Goal: Obtain resource: Download file/media

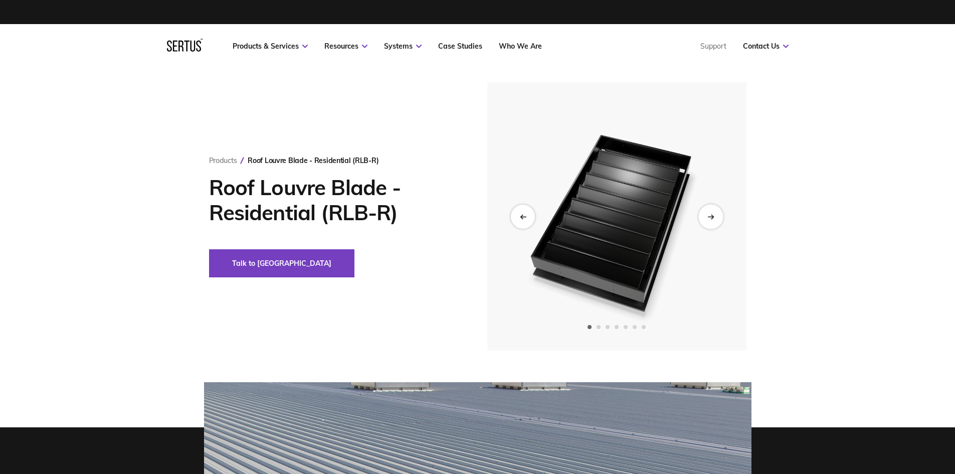
click at [712, 220] on div "Next slide" at bounding box center [710, 216] width 25 height 25
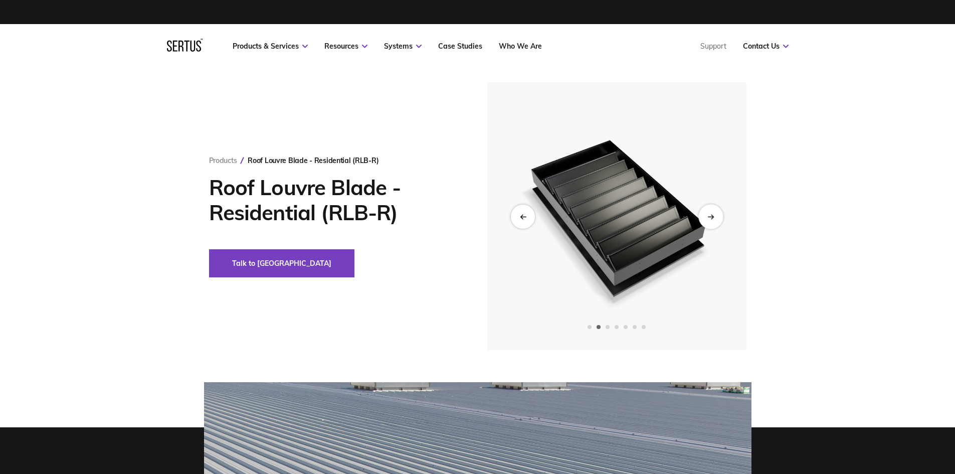
click at [712, 220] on div "Next slide" at bounding box center [710, 216] width 25 height 25
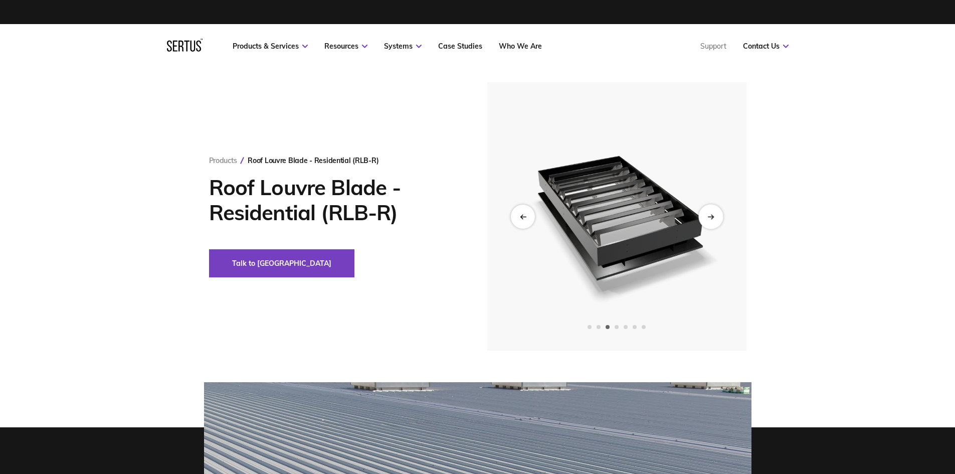
click at [712, 220] on div "Next slide" at bounding box center [710, 216] width 25 height 25
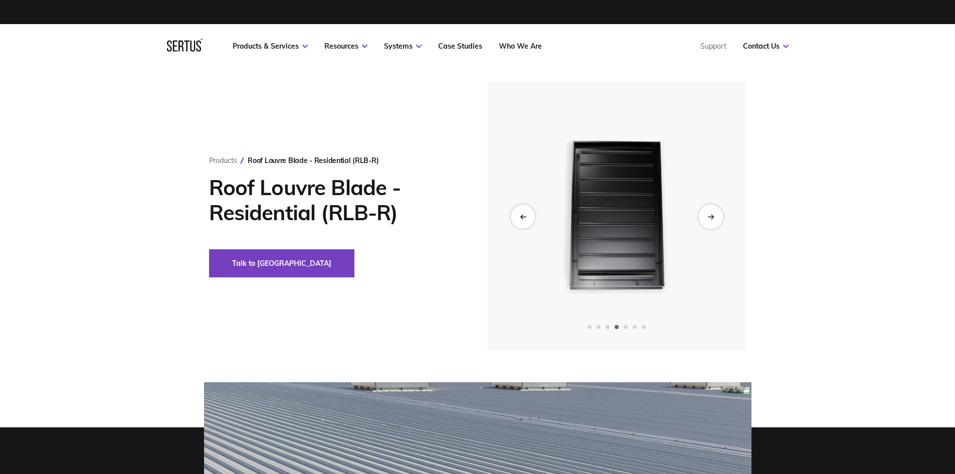
click at [712, 219] on icon "Next slide" at bounding box center [710, 216] width 7 height 6
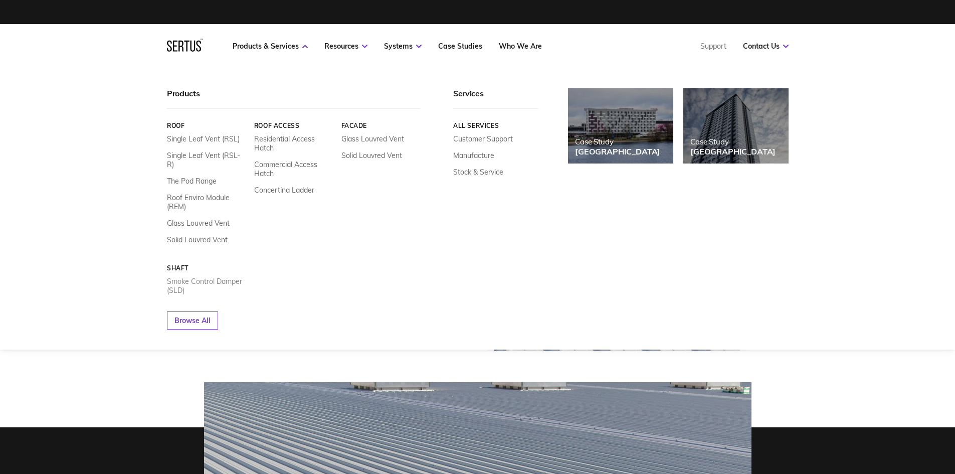
click at [211, 277] on link "Smoke Control Damper (SLD)" at bounding box center [207, 286] width 80 height 18
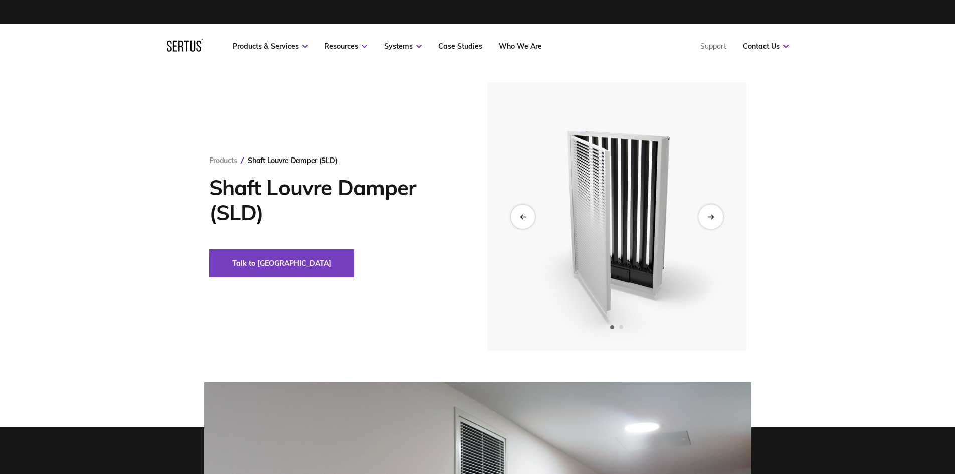
click at [717, 225] on div "Next slide" at bounding box center [710, 216] width 25 height 25
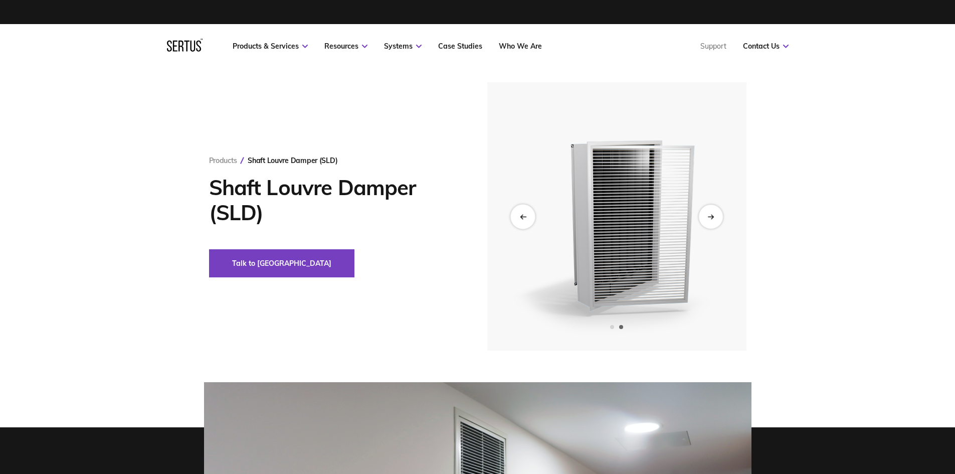
click at [519, 217] on icon "Previous slide" at bounding box center [522, 216] width 7 height 6
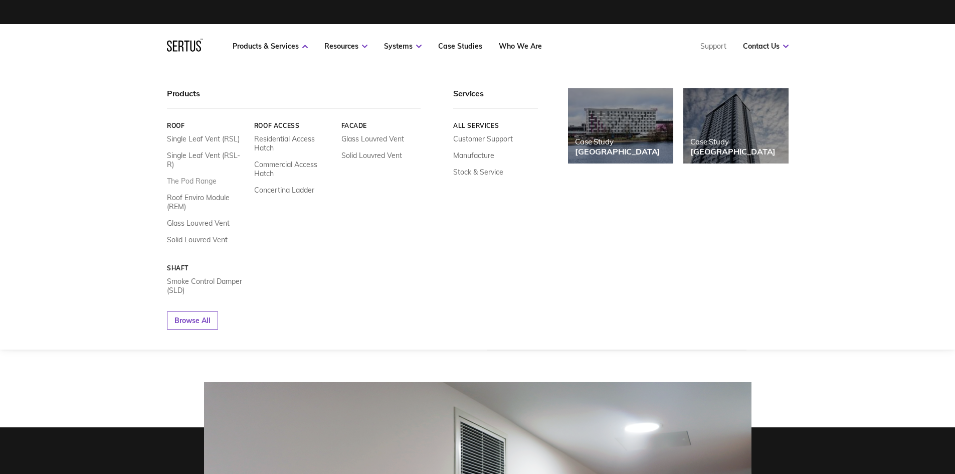
click at [194, 176] on link "The Pod Range" at bounding box center [192, 180] width 50 height 9
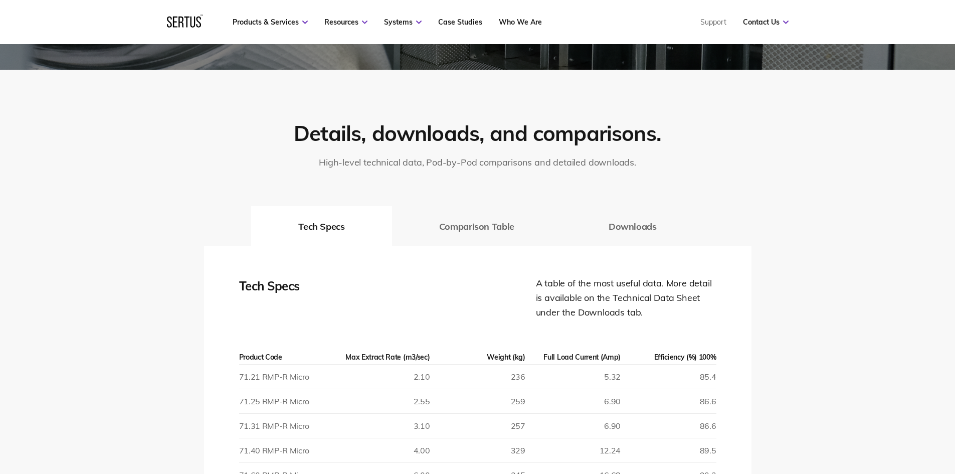
scroll to position [1453, 0]
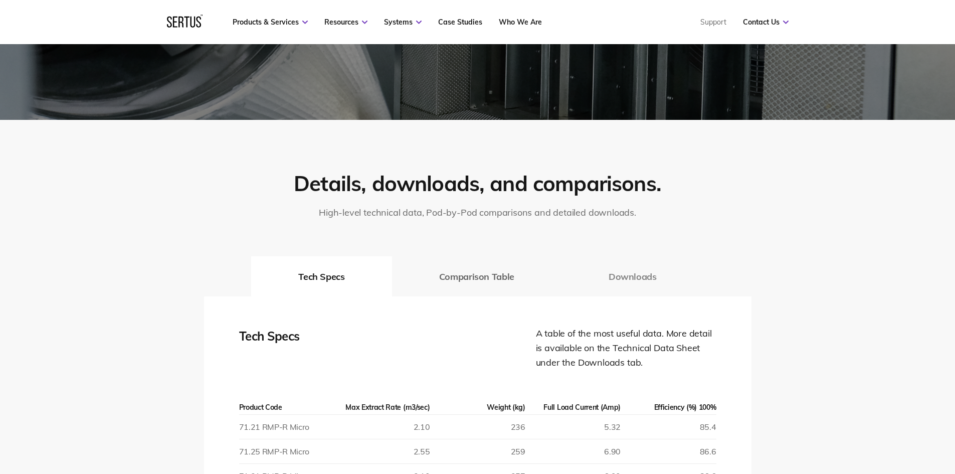
click at [664, 294] on button "Downloads" at bounding box center [632, 276] width 142 height 40
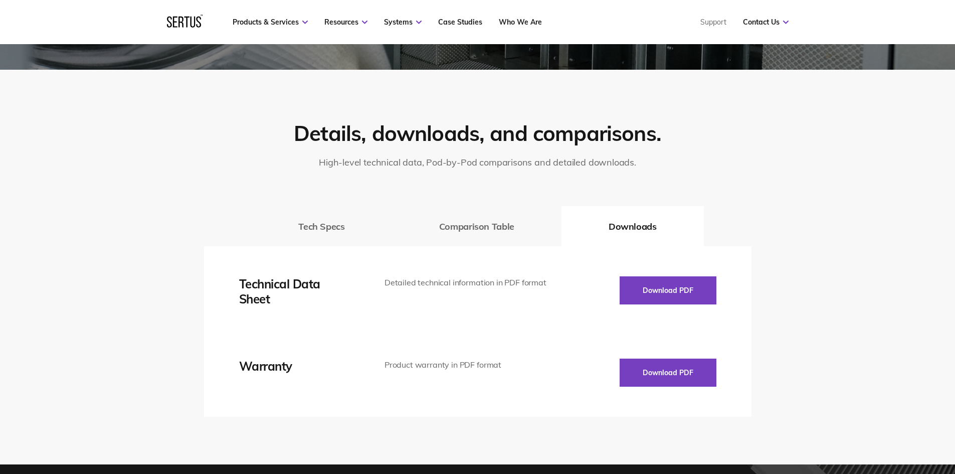
scroll to position [1554, 0]
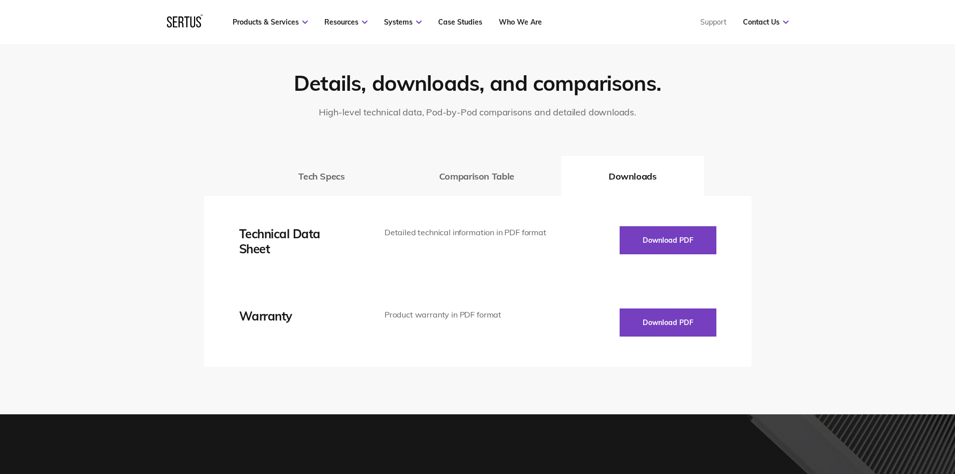
click at [339, 167] on button "Tech Specs" at bounding box center [321, 176] width 140 height 40
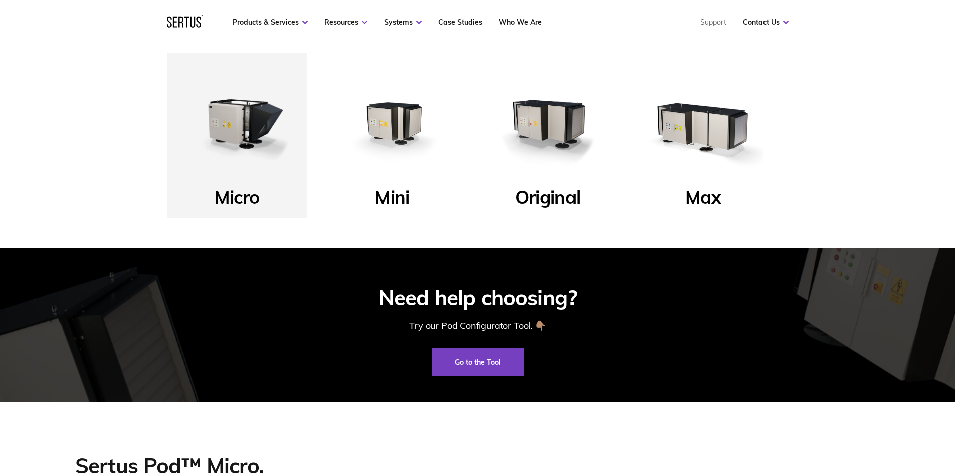
scroll to position [351, 0]
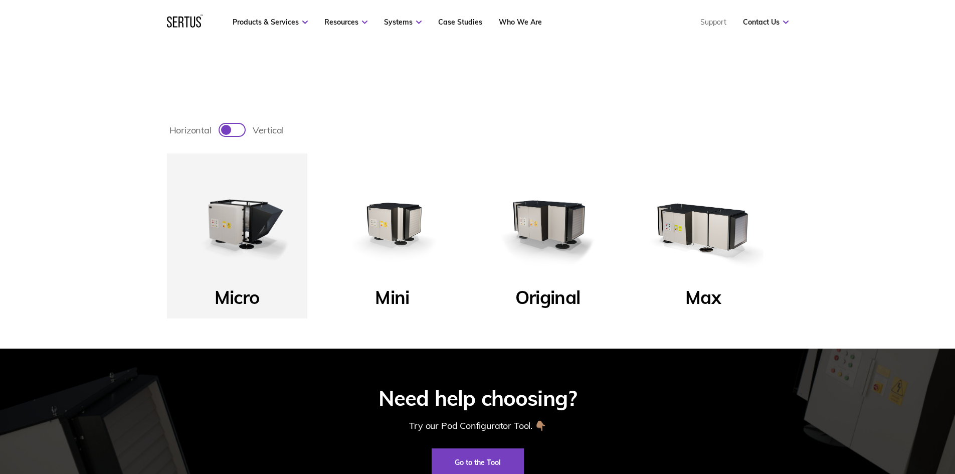
click at [401, 223] on img at bounding box center [392, 223] width 120 height 120
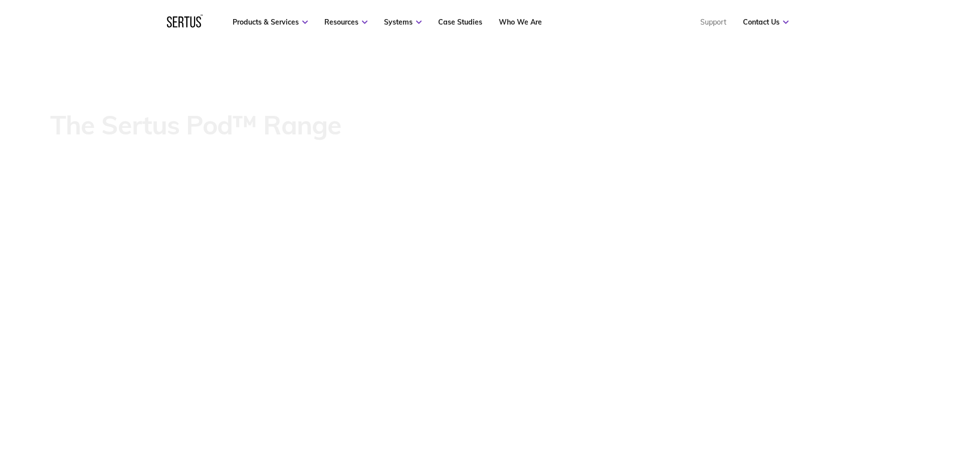
scroll to position [150, 0]
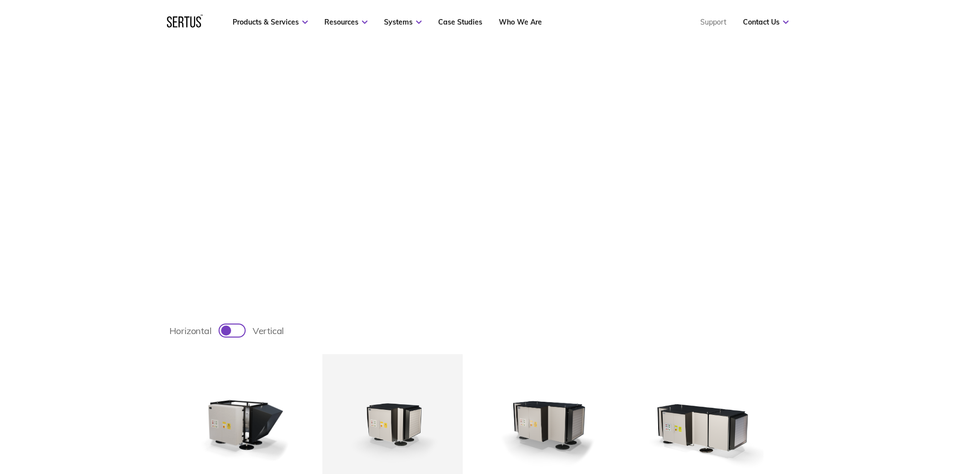
click at [568, 429] on img at bounding box center [548, 424] width 120 height 120
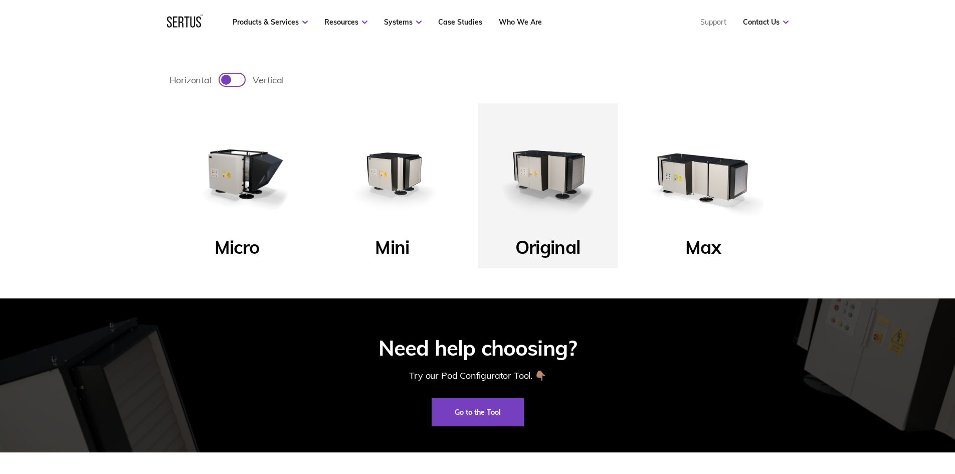
click at [692, 192] on img at bounding box center [703, 173] width 120 height 120
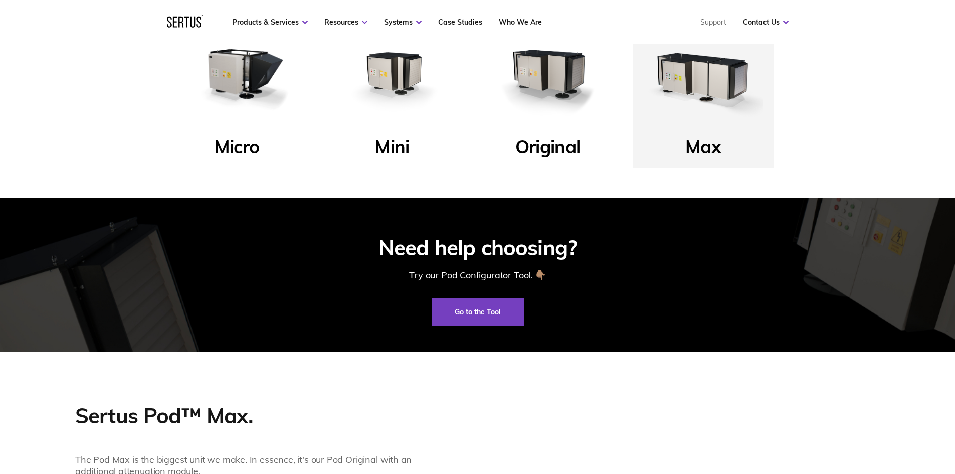
scroll to position [401, 0]
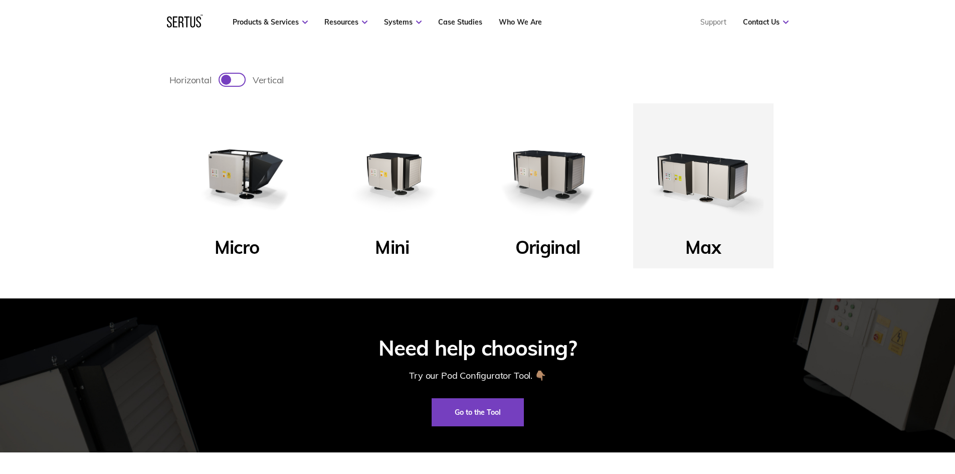
click at [553, 161] on img at bounding box center [548, 173] width 120 height 120
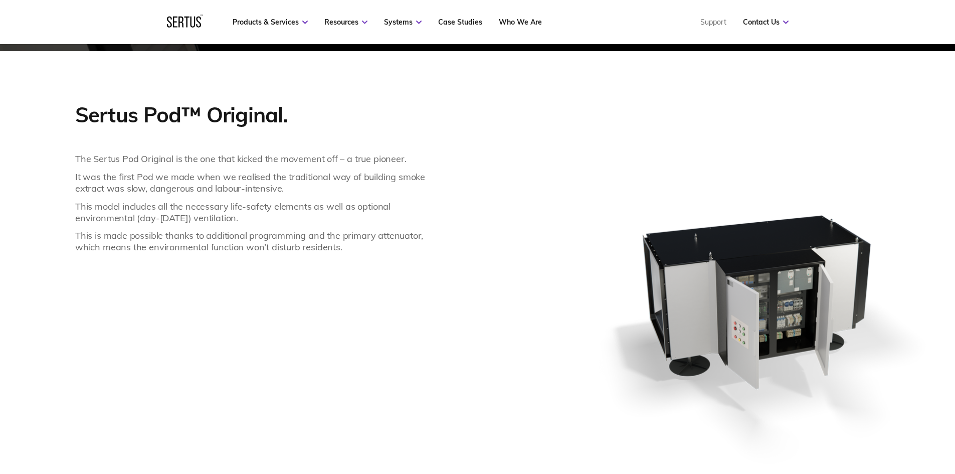
scroll to position [852, 0]
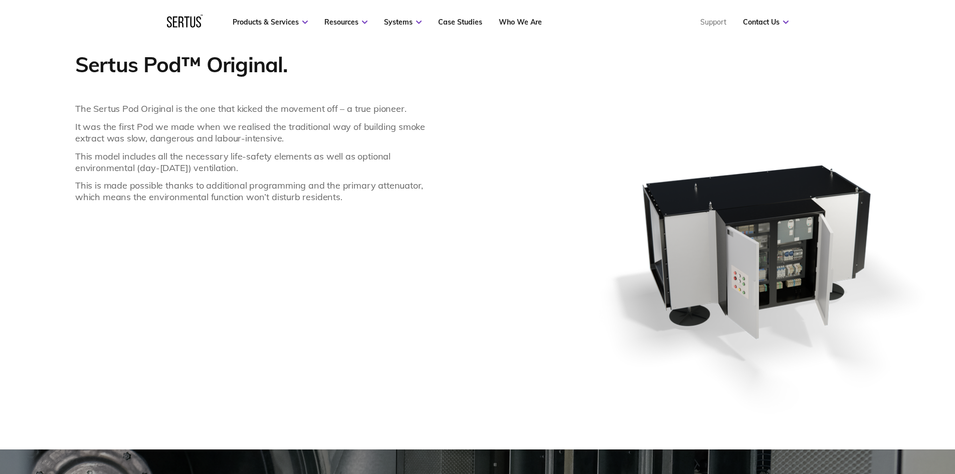
click at [467, 210] on div "Sertus Pod™ Original. The Sertus Pod Original is the one that kicked the moveme…" at bounding box center [515, 250] width 880 height 398
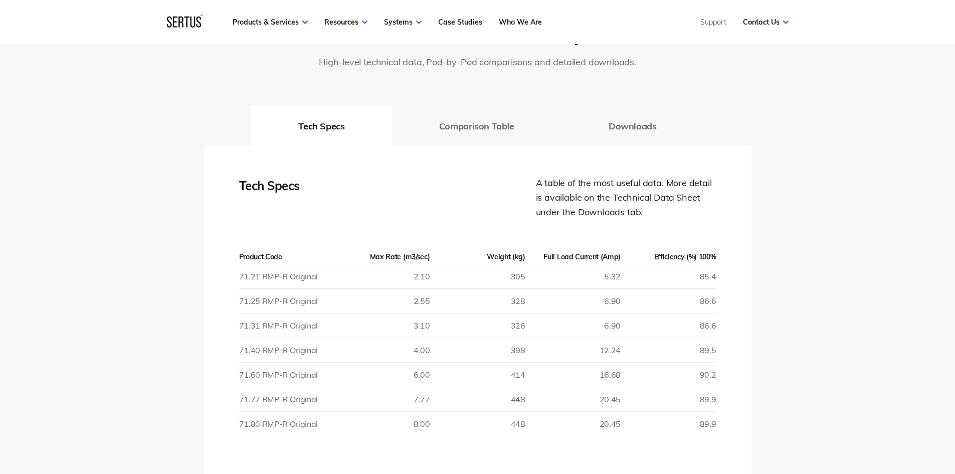
scroll to position [1654, 0]
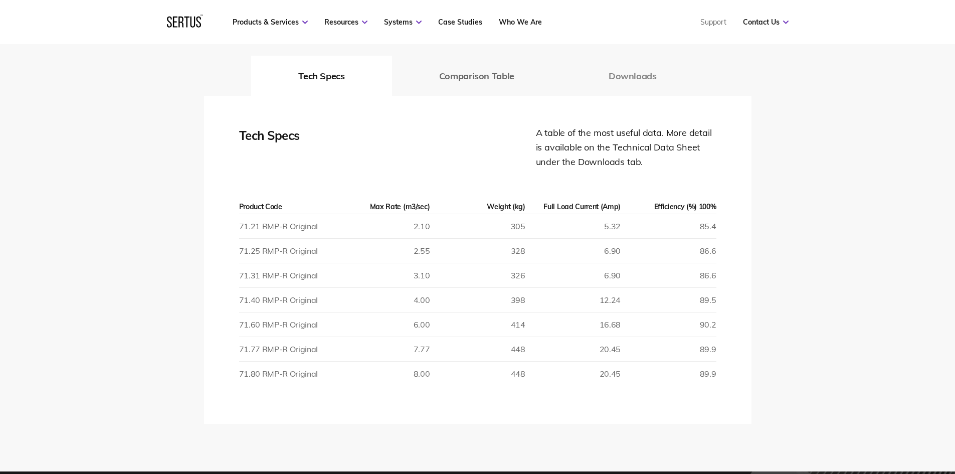
click at [611, 87] on button "Downloads" at bounding box center [632, 76] width 142 height 40
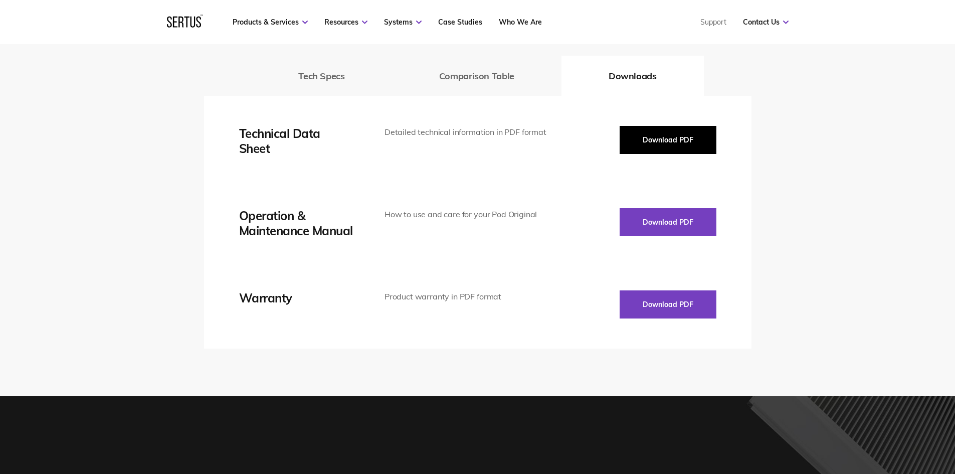
click at [658, 142] on button "Download PDF" at bounding box center [667, 140] width 97 height 28
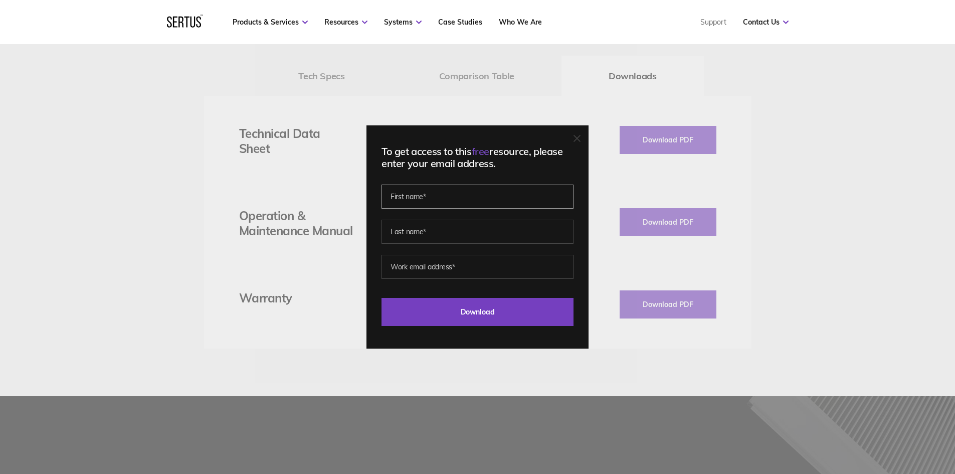
click at [499, 196] on input "text" at bounding box center [477, 196] width 192 height 24
type input "Jack"
type input "Foster"
type input "j.foster@rmaarchitects.co.uk"
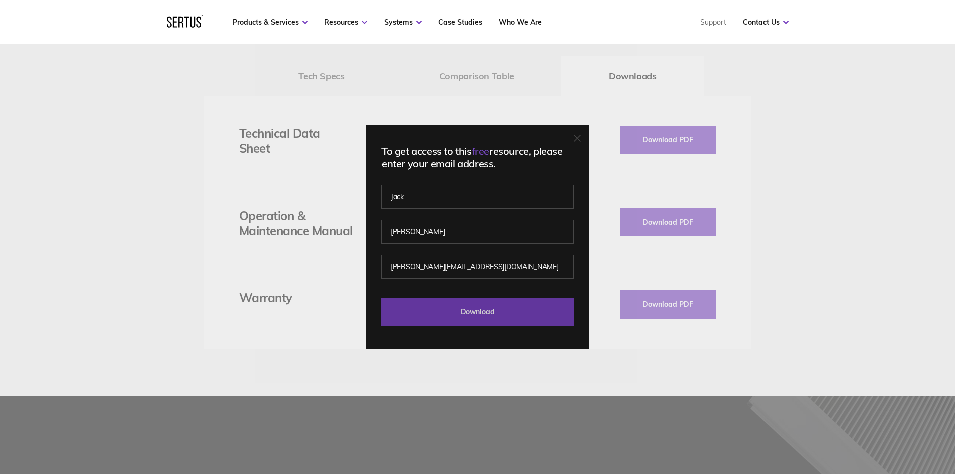
click at [495, 316] on input "Download" at bounding box center [477, 312] width 192 height 28
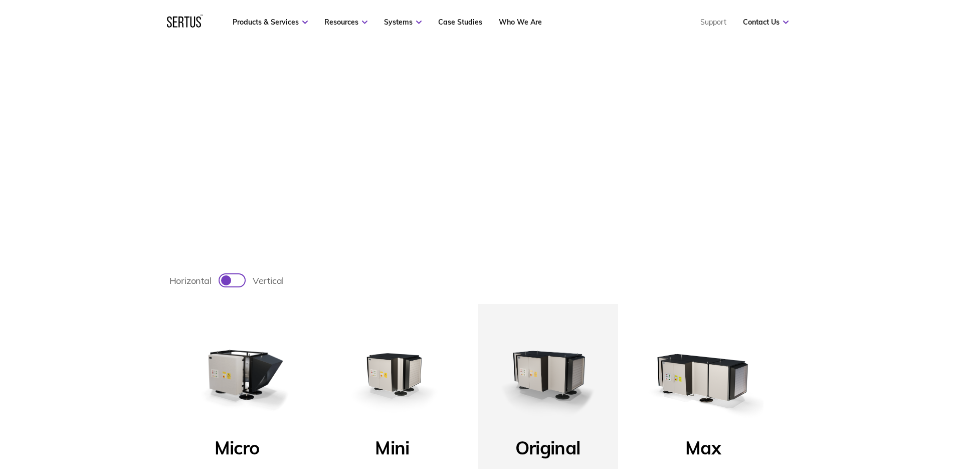
scroll to position [301, 0]
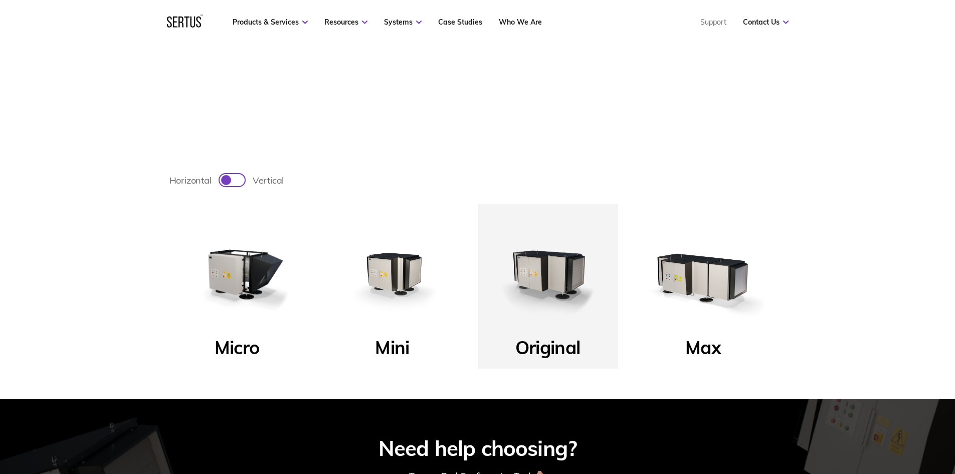
click at [231, 177] on div at bounding box center [232, 180] width 25 height 12
checkbox input "true"
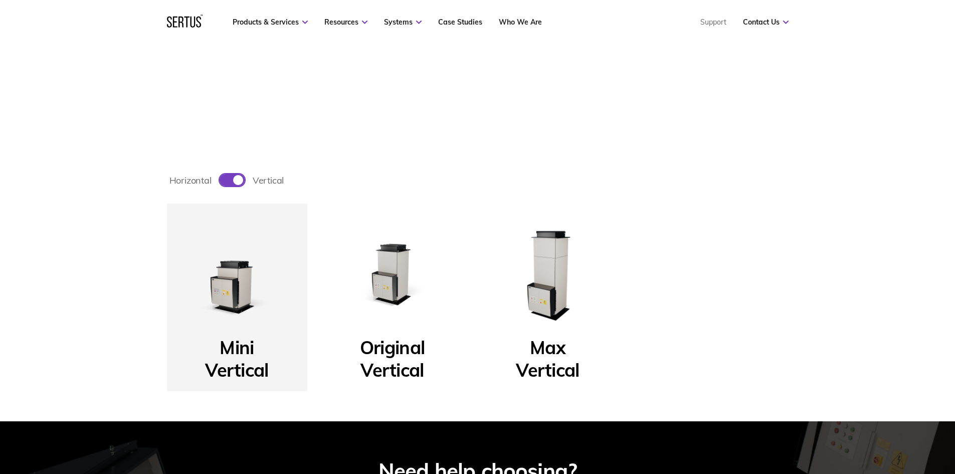
click at [397, 276] on img at bounding box center [392, 273] width 120 height 120
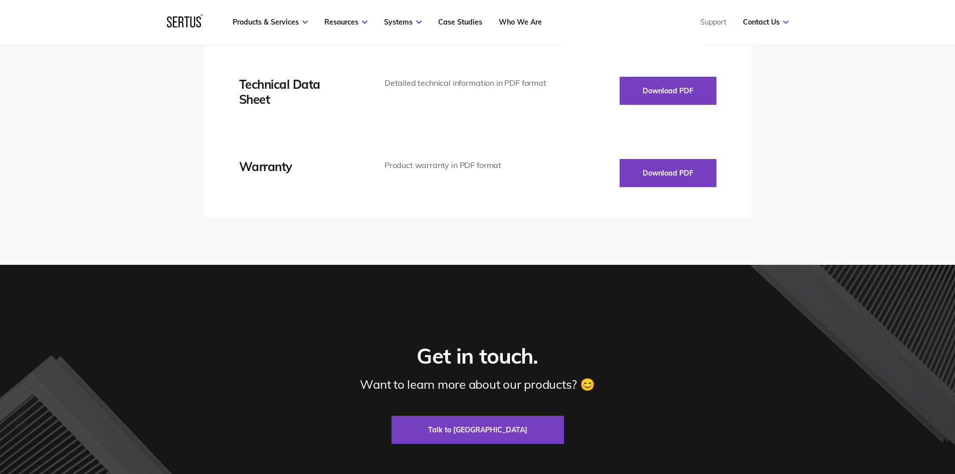
scroll to position [1253, 0]
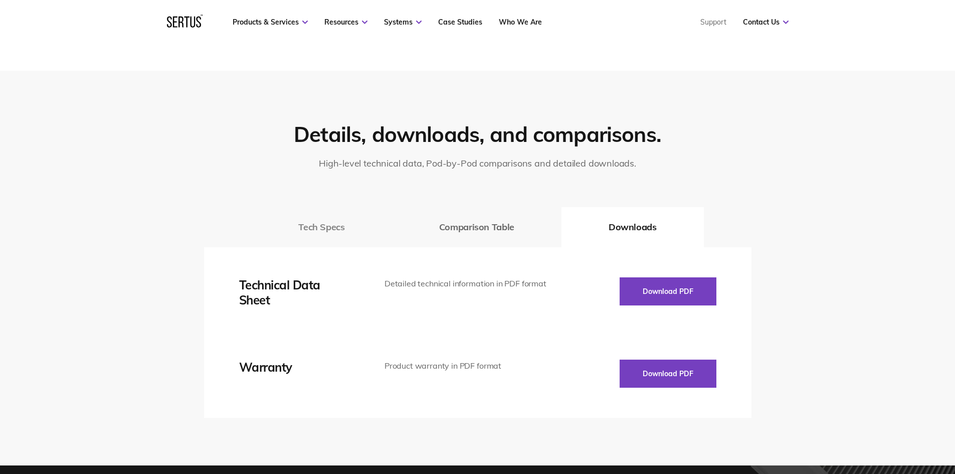
click at [335, 230] on button "Tech Specs" at bounding box center [321, 227] width 140 height 40
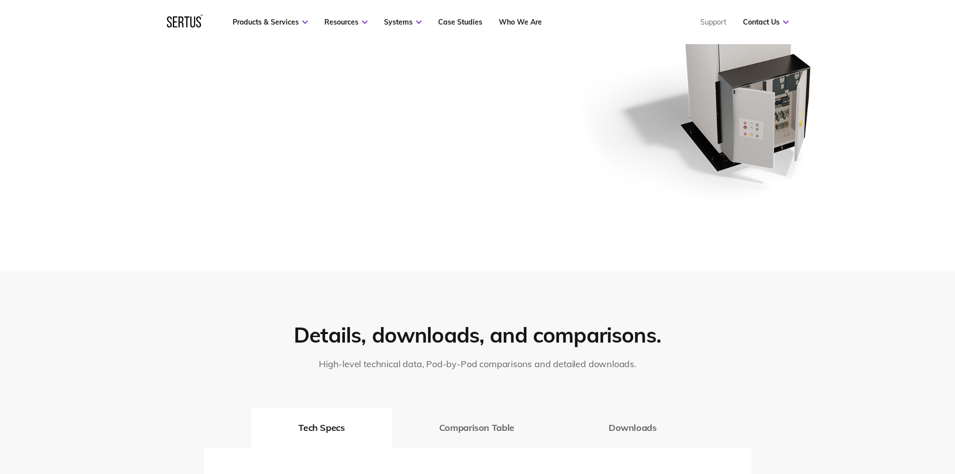
scroll to position [802, 0]
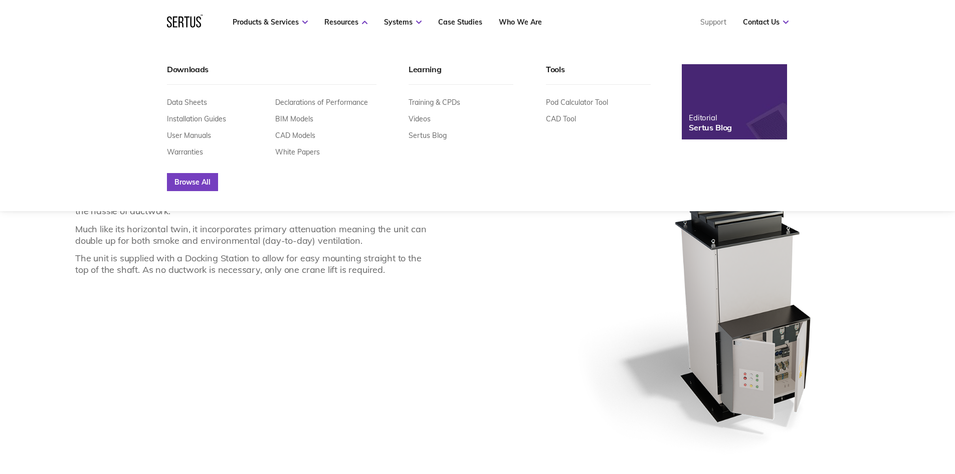
click at [193, 179] on link "Browse All" at bounding box center [192, 182] width 51 height 18
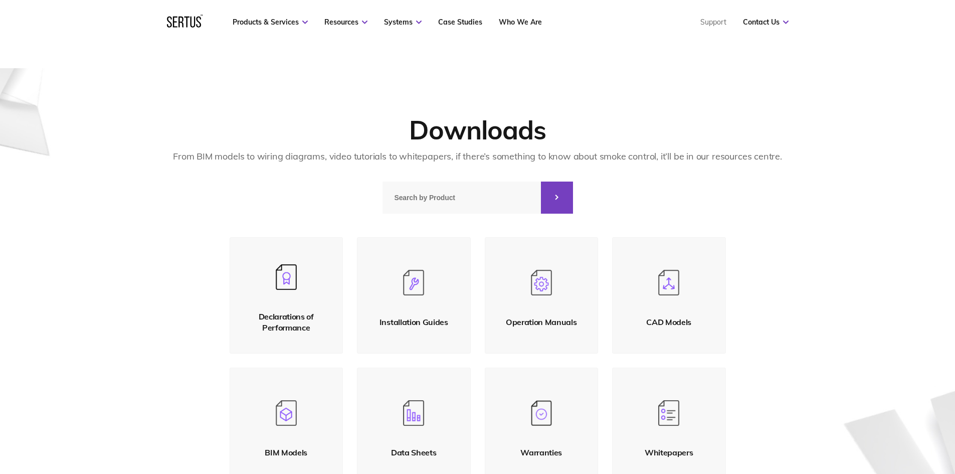
scroll to position [100, 0]
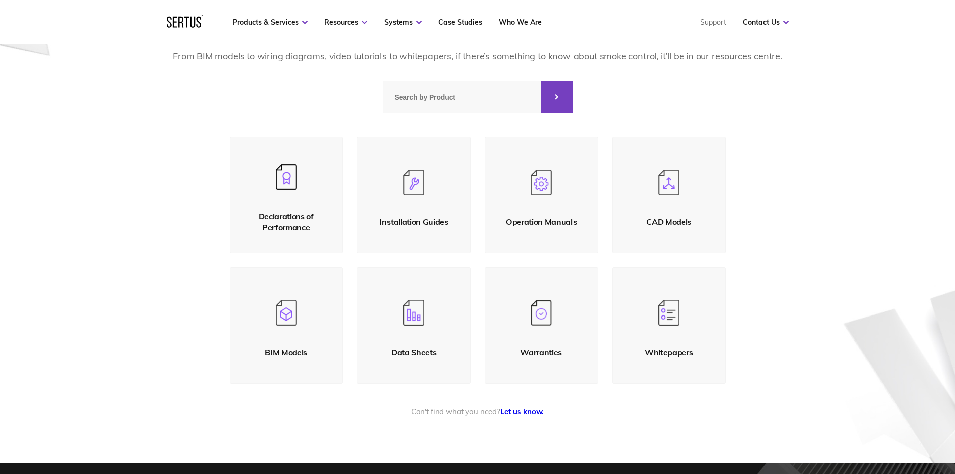
click at [681, 190] on link "CAD Models" at bounding box center [669, 195] width 114 height 116
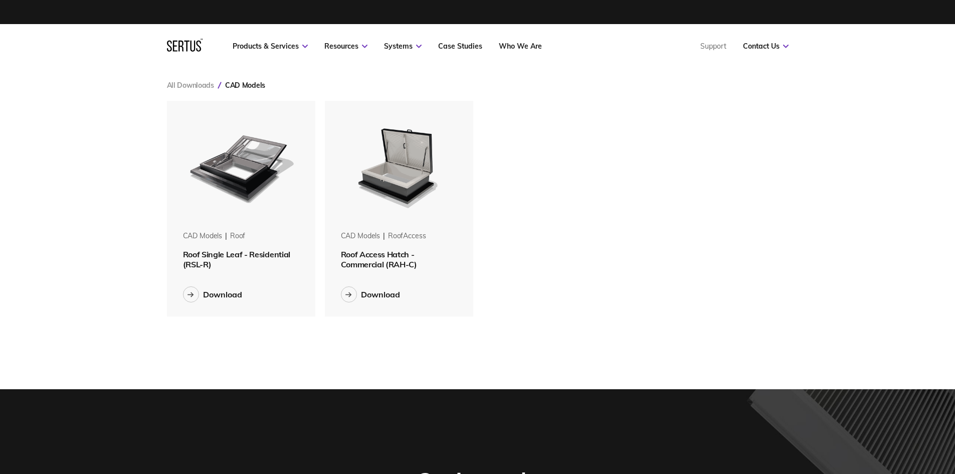
scroll to position [231, 637]
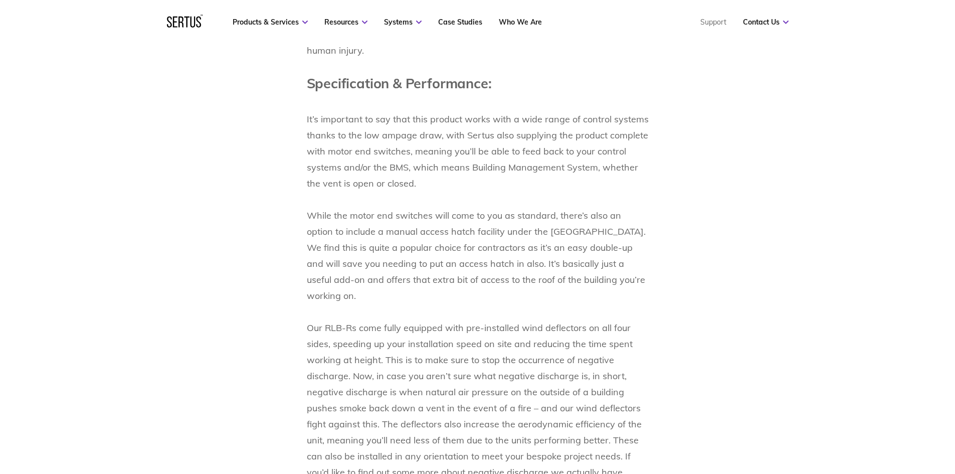
scroll to position [1353, 0]
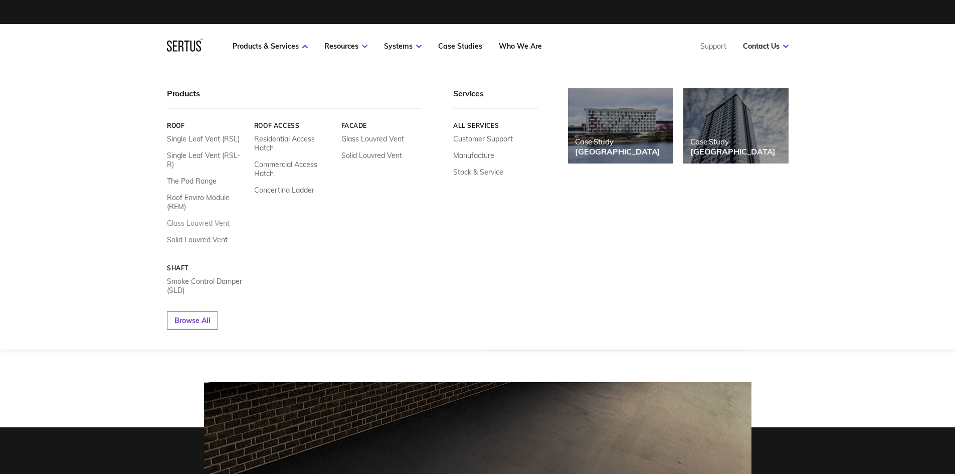
click at [216, 219] on link "Glass Louvred Vent" at bounding box center [198, 223] width 63 height 9
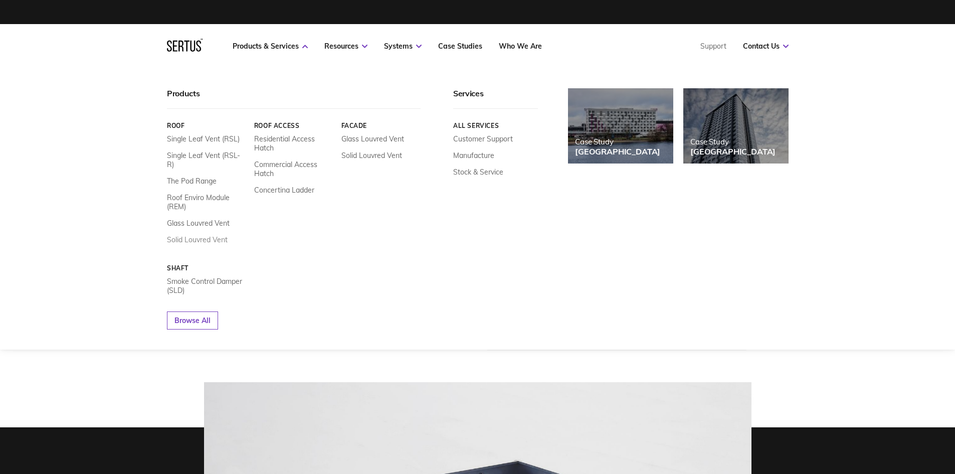
click at [203, 235] on link "Solid Louvred Vent" at bounding box center [197, 239] width 61 height 9
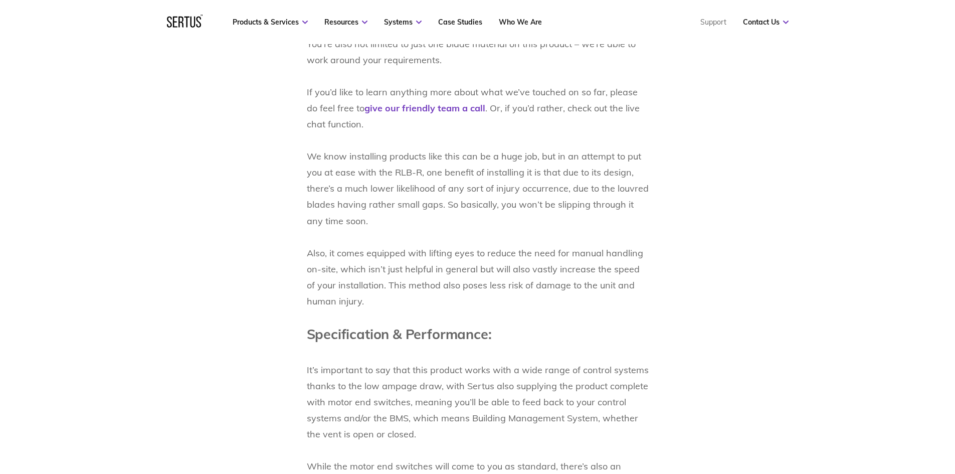
scroll to position [1554, 0]
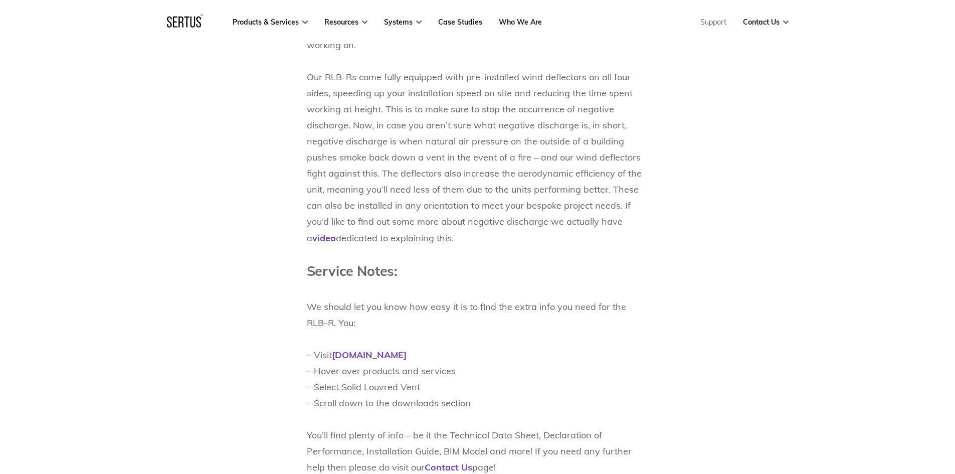
click at [566, 259] on h1 "Service Notes:" at bounding box center [478, 271] width 342 height 24
click at [590, 307] on p "We should let you know how easy it is to find the extra info you need for the R…" at bounding box center [478, 483] width 342 height 401
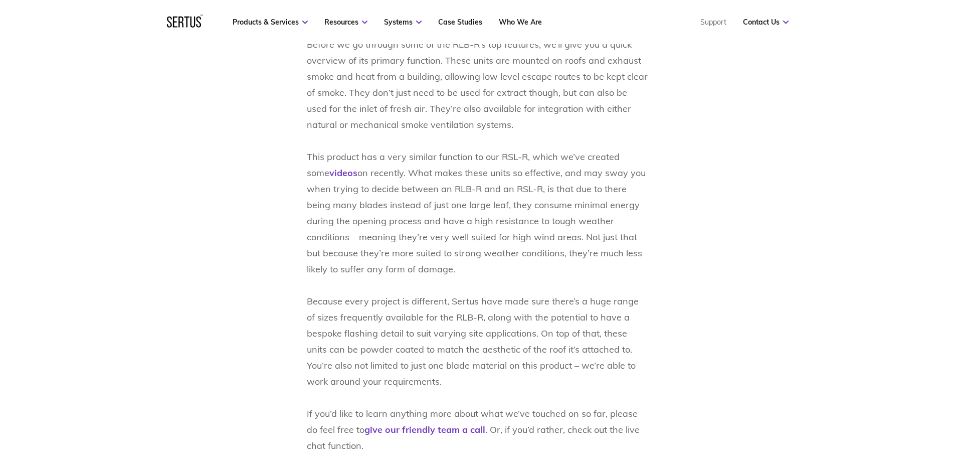
click at [502, 190] on p "Before we go through some of the RLB-R’s top features, we’ll give you a quick o…" at bounding box center [478, 326] width 342 height 610
click at [509, 186] on p "Before we go through some of the RLB-R’s top features, we’ll give you a quick o…" at bounding box center [478, 326] width 342 height 610
click at [458, 282] on p "Before we go through some of the RLB-R’s top features, we’ll give you a quick o…" at bounding box center [478, 326] width 342 height 610
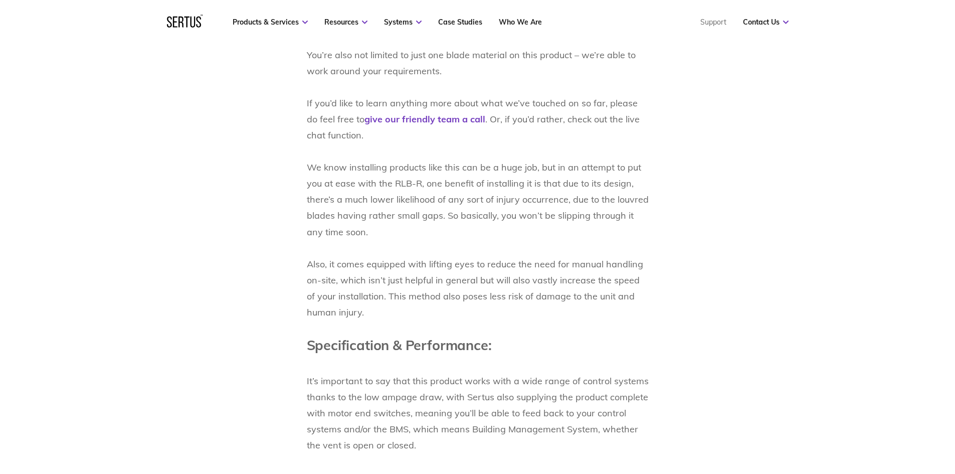
scroll to position [741, 0]
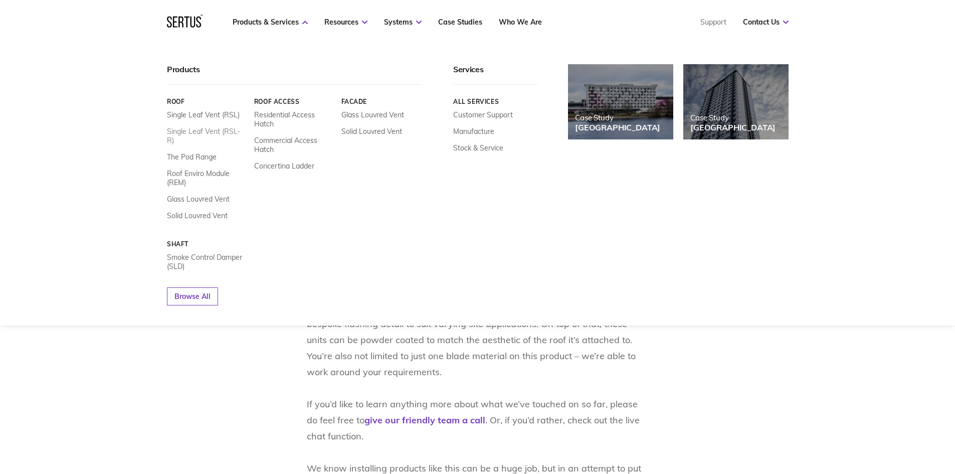
click at [231, 132] on link "Single Leaf Vent (RSL-R)" at bounding box center [207, 136] width 80 height 18
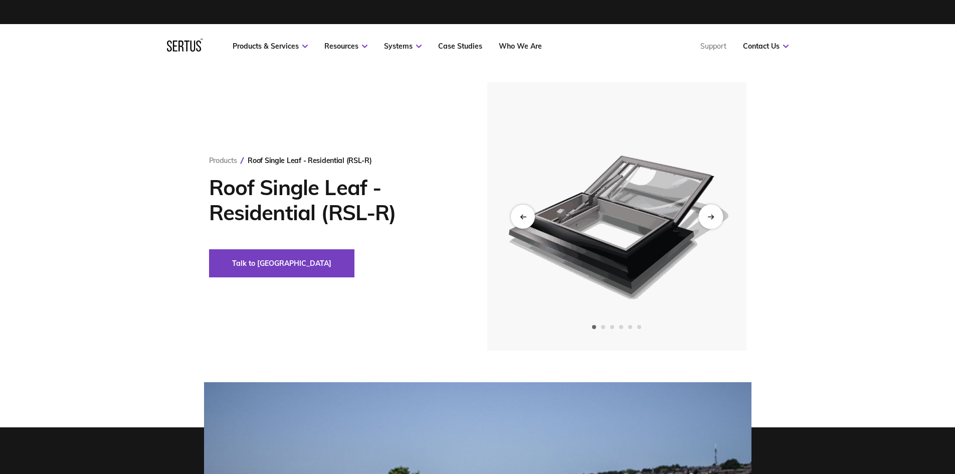
click at [719, 215] on div "Next slide" at bounding box center [710, 216] width 25 height 25
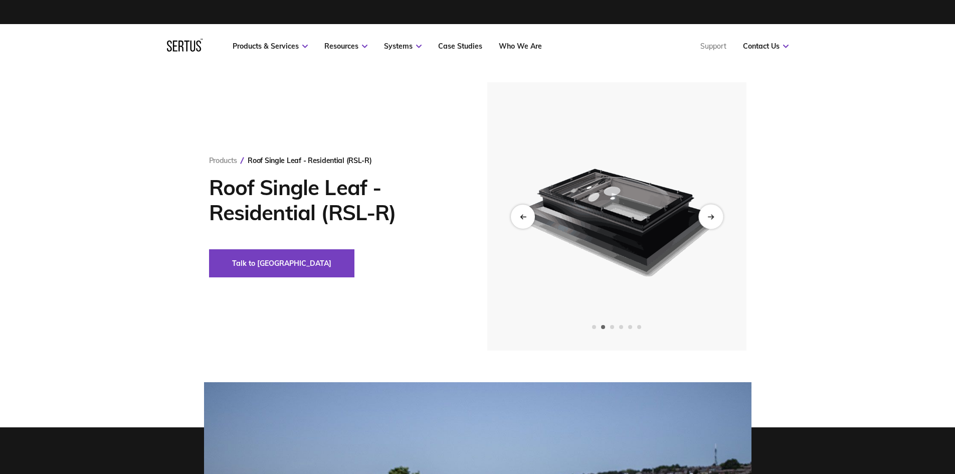
click at [717, 215] on div "Next slide" at bounding box center [710, 216] width 25 height 25
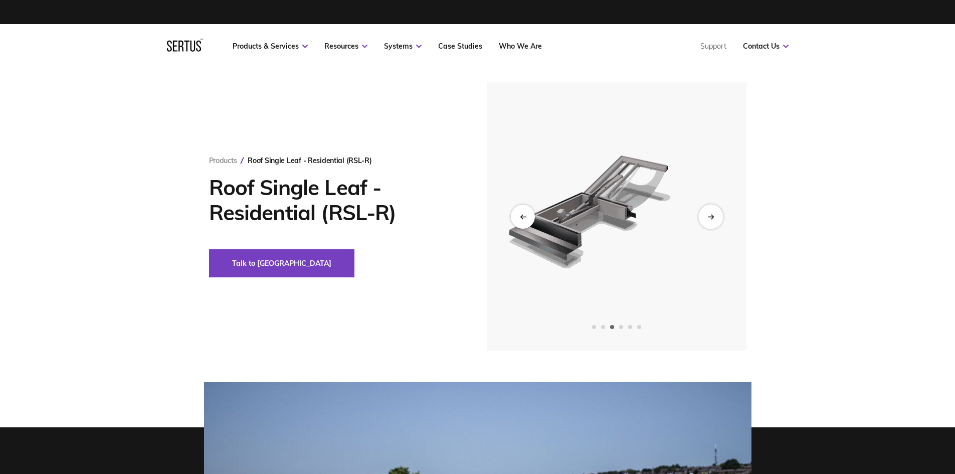
click at [717, 215] on div "Next slide" at bounding box center [710, 216] width 25 height 25
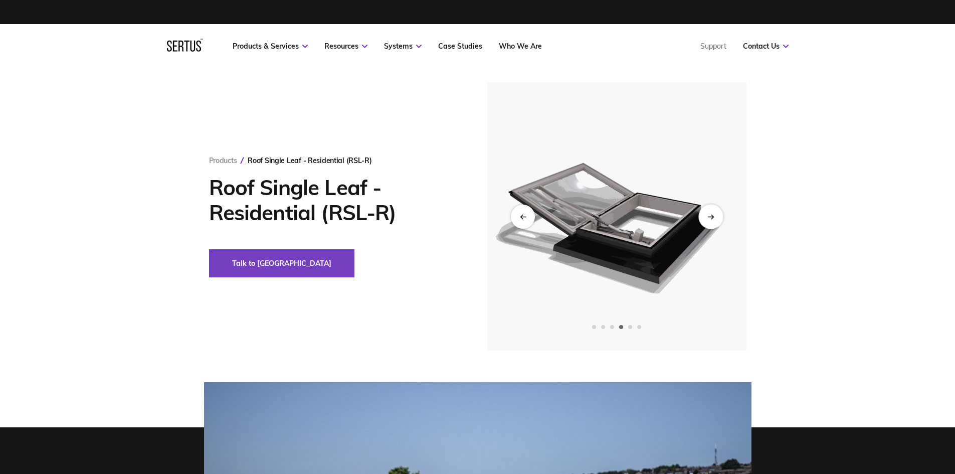
click at [717, 215] on div "Next slide" at bounding box center [710, 216] width 25 height 25
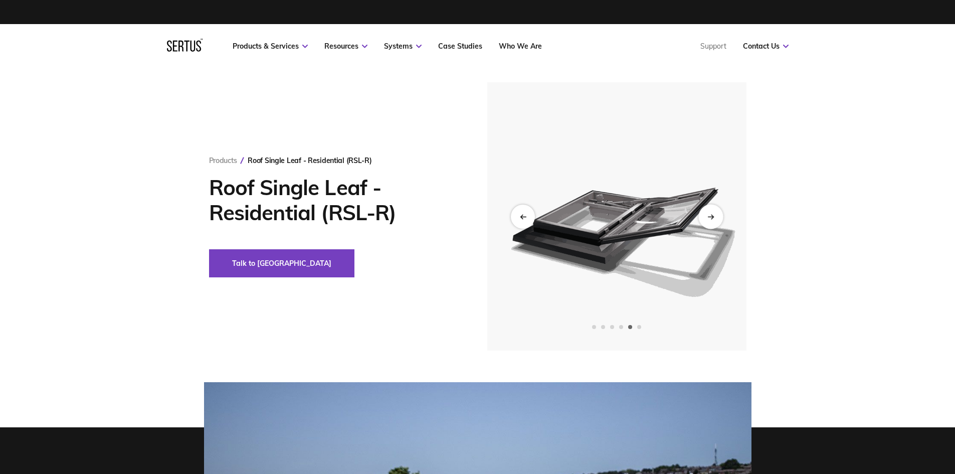
click at [717, 215] on div "Next slide" at bounding box center [710, 216] width 25 height 25
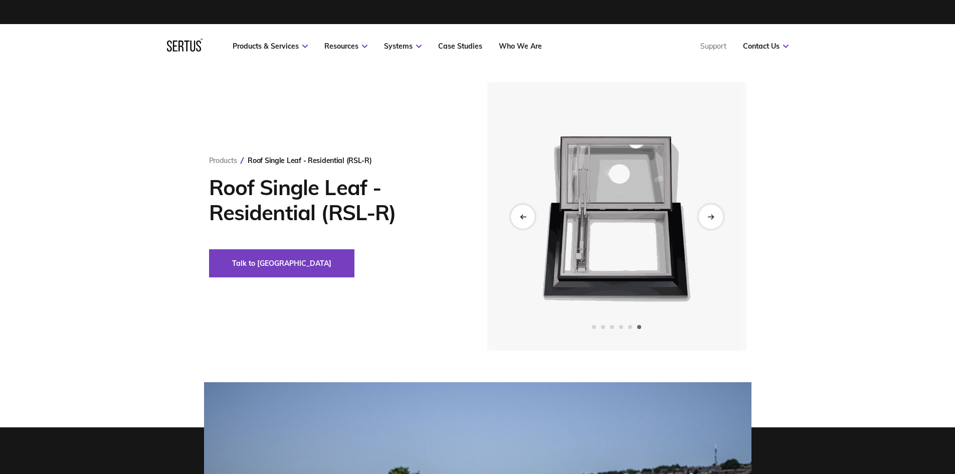
click at [717, 215] on div "Next slide" at bounding box center [710, 216] width 25 height 25
click at [533, 210] on div "Previous slide" at bounding box center [522, 216] width 25 height 25
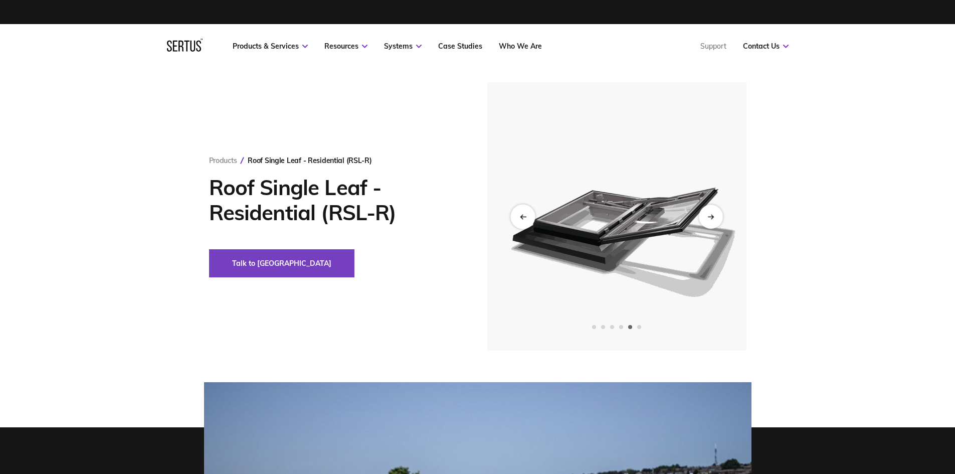
click at [533, 210] on div "Previous slide" at bounding box center [522, 216] width 25 height 25
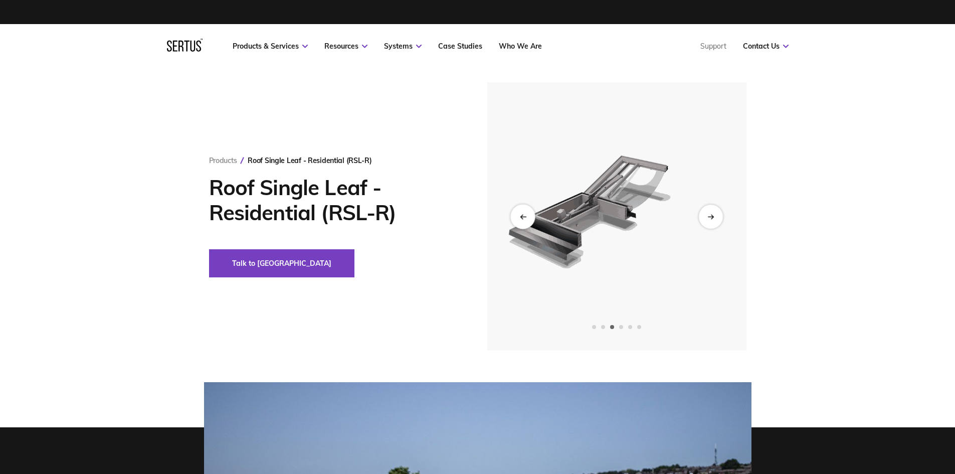
click at [533, 210] on div "Previous slide" at bounding box center [522, 216] width 25 height 25
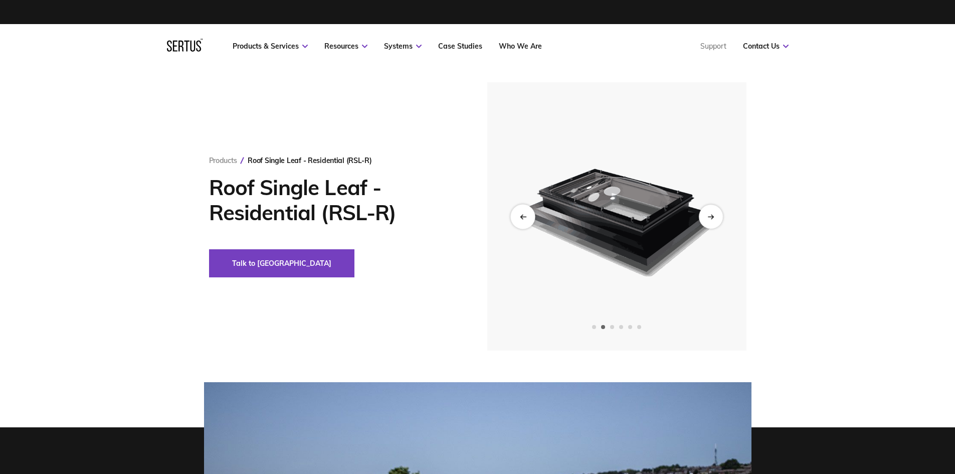
click at [533, 210] on div "Previous slide" at bounding box center [522, 216] width 25 height 25
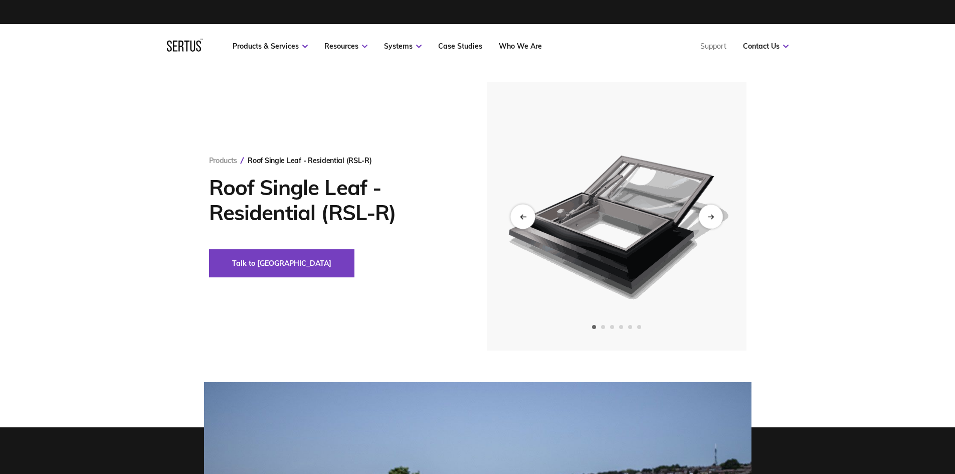
click at [533, 210] on div "Previous slide" at bounding box center [522, 216] width 25 height 25
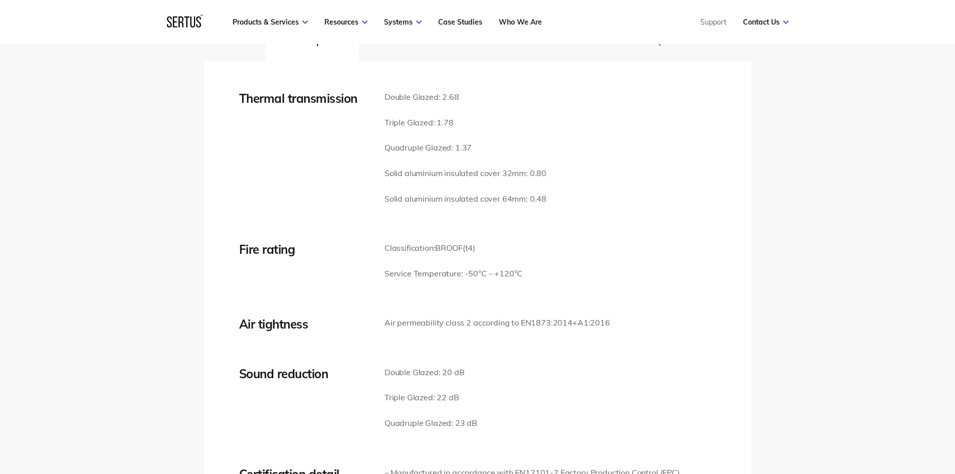
scroll to position [1353, 0]
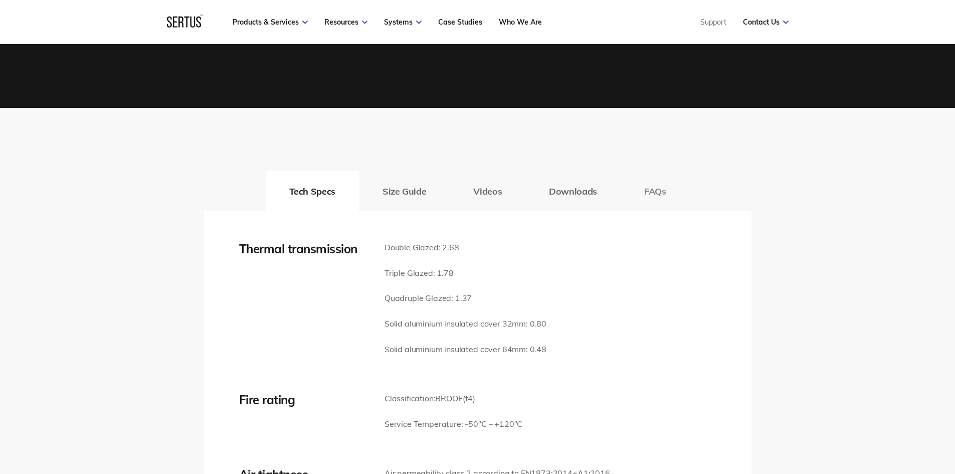
click at [660, 189] on button "FAQs" at bounding box center [654, 191] width 69 height 40
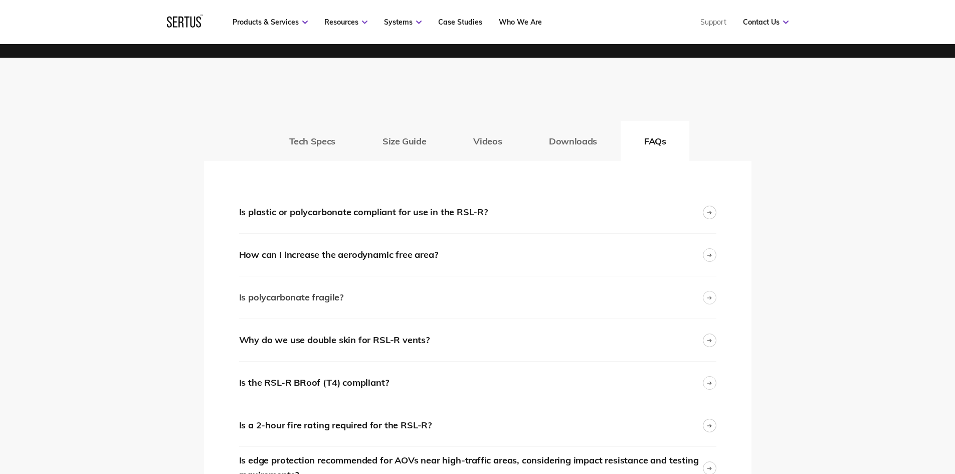
scroll to position [1453, 0]
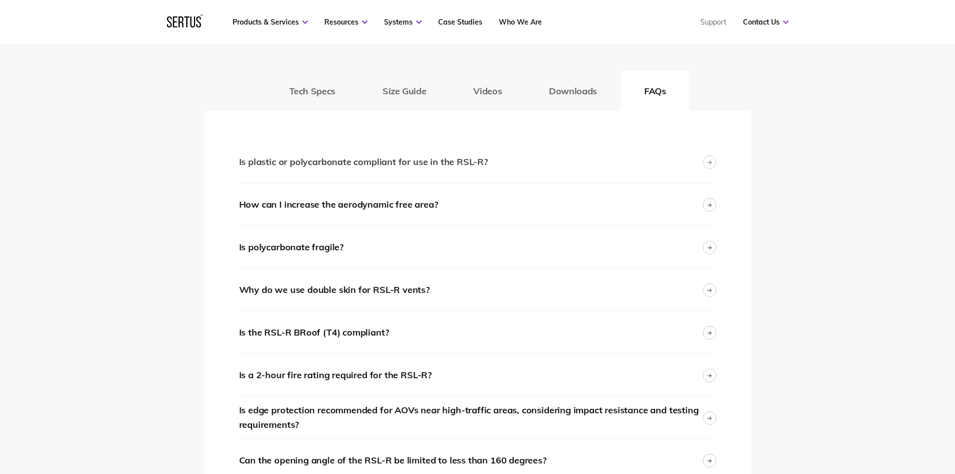
click at [510, 160] on div "Is plastic or polycarbonate compliant for use in the RSL-R?" at bounding box center [477, 162] width 477 height 42
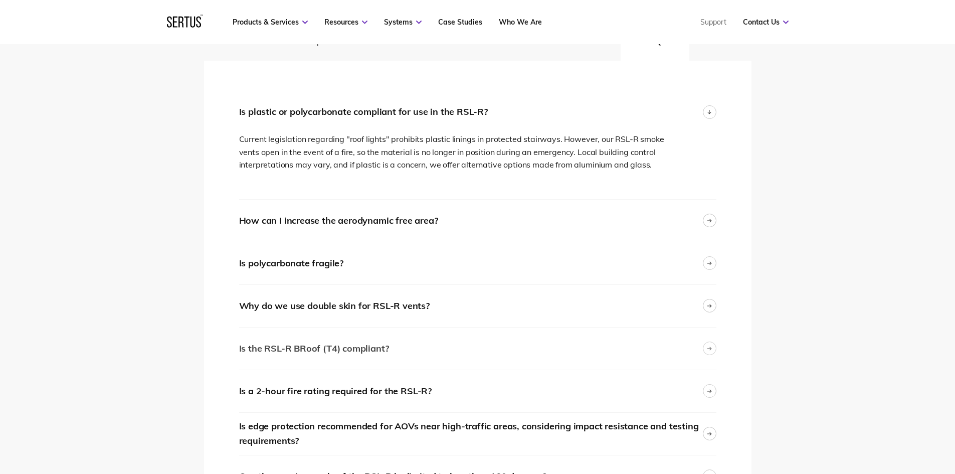
scroll to position [1554, 0]
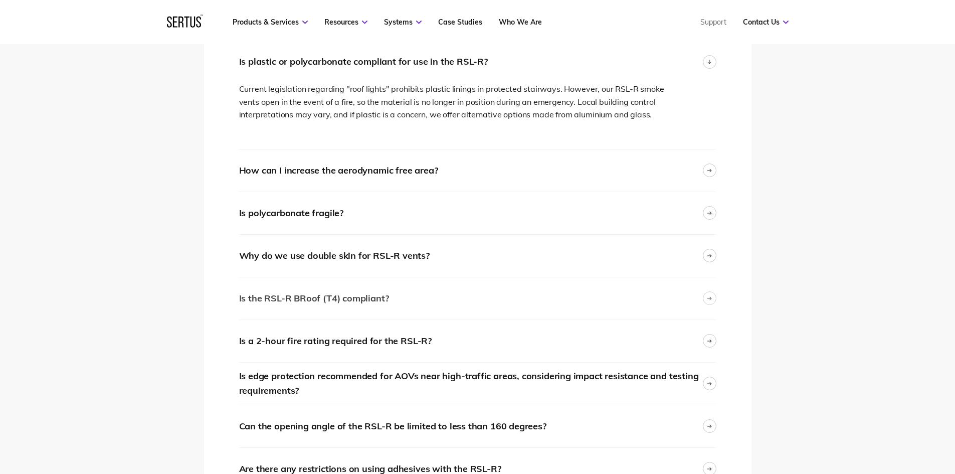
click at [408, 304] on div "Is the RSL-R BRoof (T4) compliant?" at bounding box center [477, 298] width 477 height 42
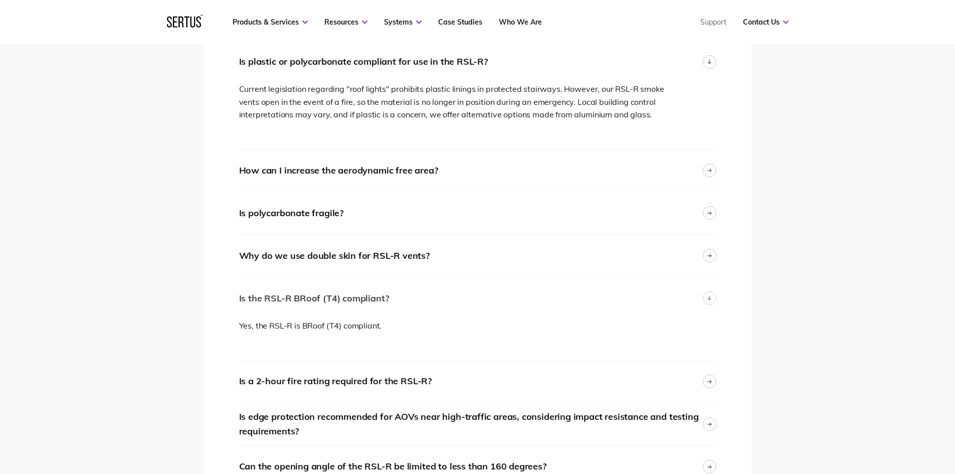
click at [404, 299] on div "Is the RSL-R BRoof (T4) compliant?" at bounding box center [477, 298] width 477 height 42
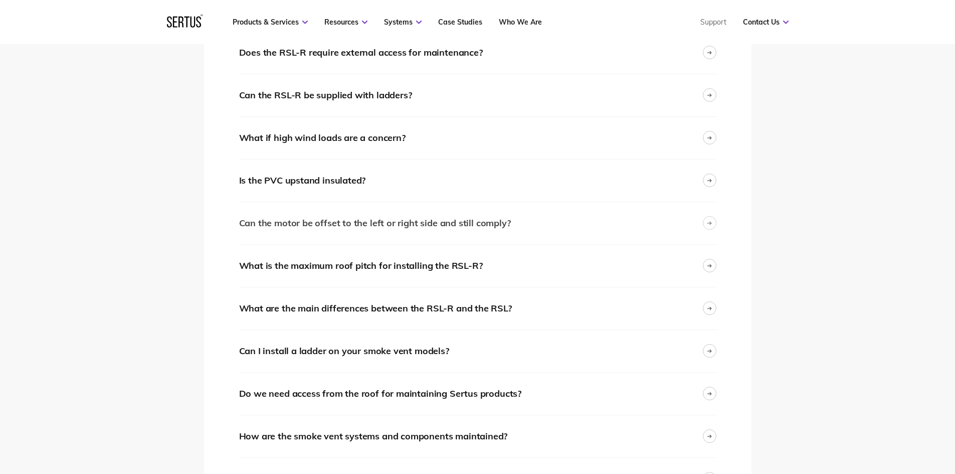
scroll to position [2155, 0]
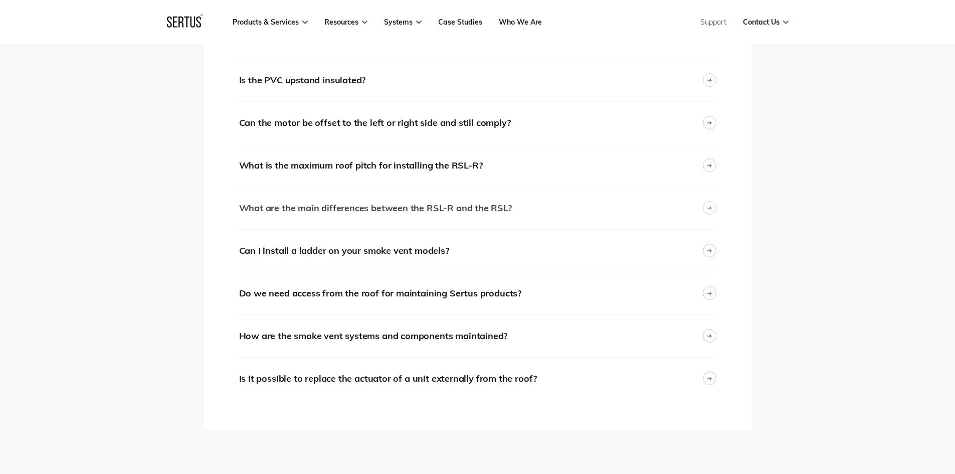
click at [526, 201] on div "What are the main differences between the RSL-R and the RSL?" at bounding box center [477, 208] width 477 height 42
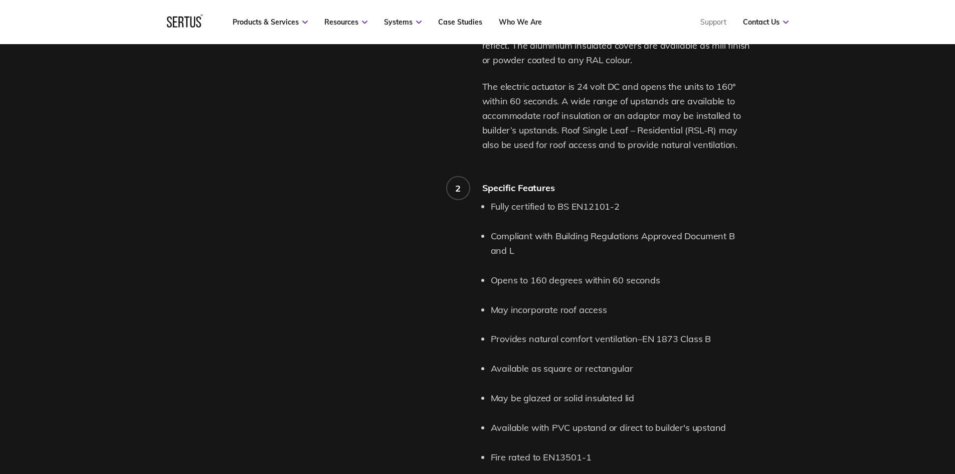
scroll to position [451, 0]
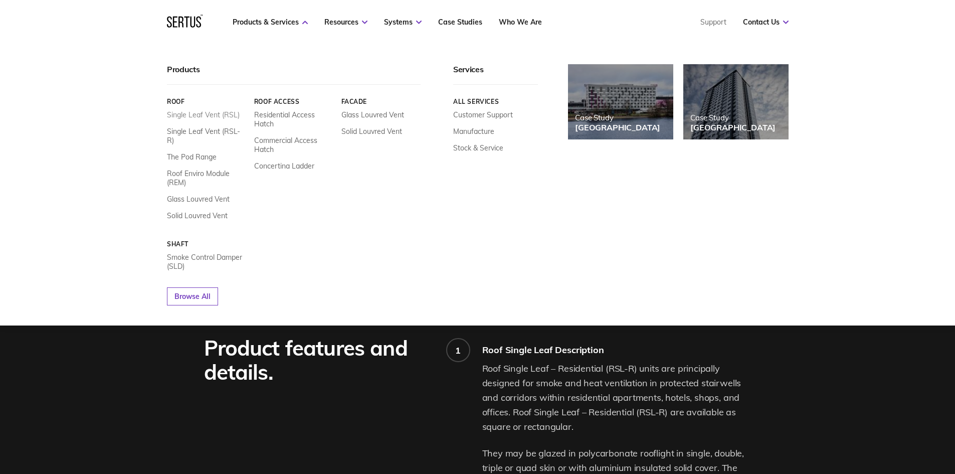
click at [220, 113] on link "Single Leaf Vent (RSL)" at bounding box center [203, 114] width 73 height 9
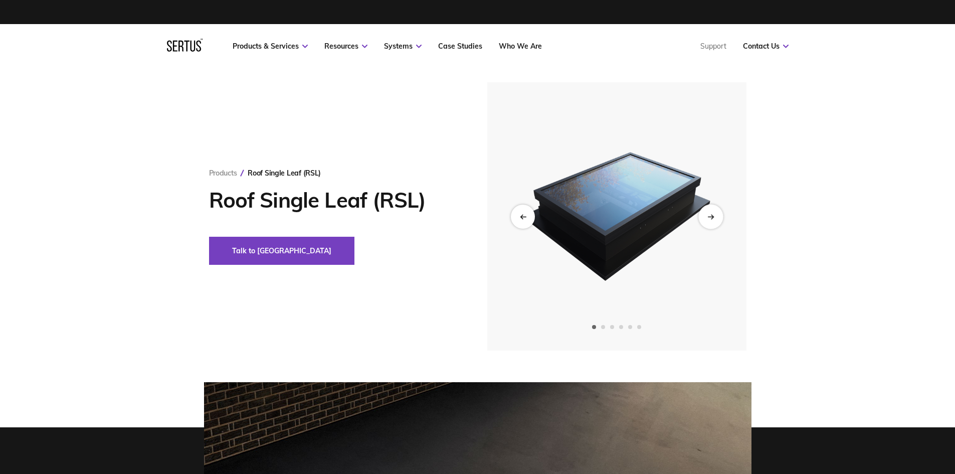
click at [708, 215] on icon "Next slide" at bounding box center [710, 216] width 7 height 6
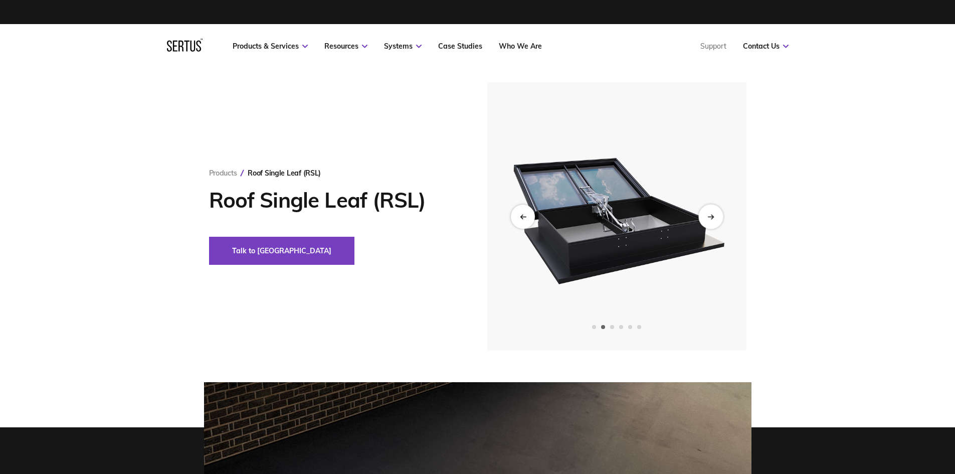
click at [714, 220] on div "Next slide" at bounding box center [710, 216] width 25 height 25
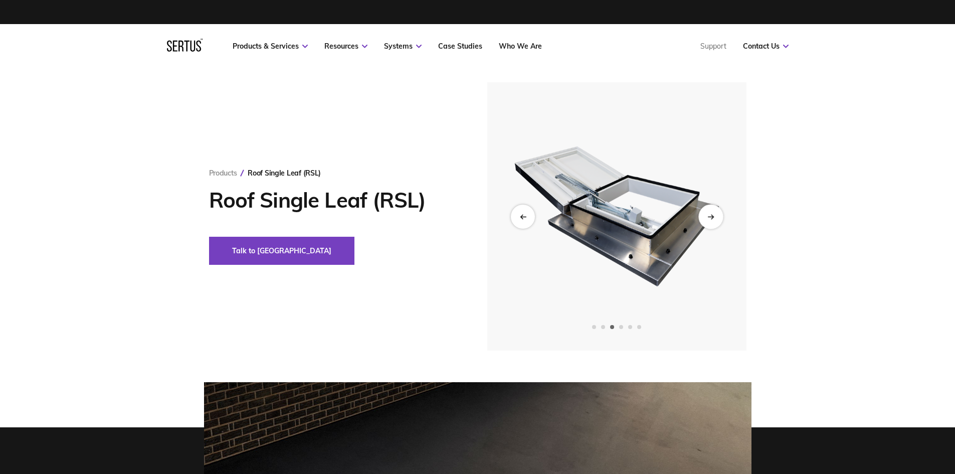
click at [714, 221] on div "Next slide" at bounding box center [710, 216] width 25 height 25
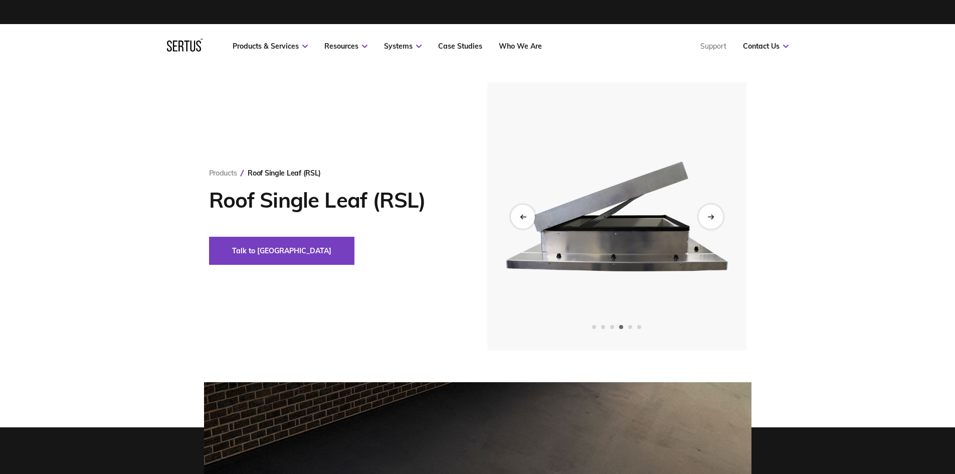
click at [714, 221] on div "Next slide" at bounding box center [710, 216] width 25 height 25
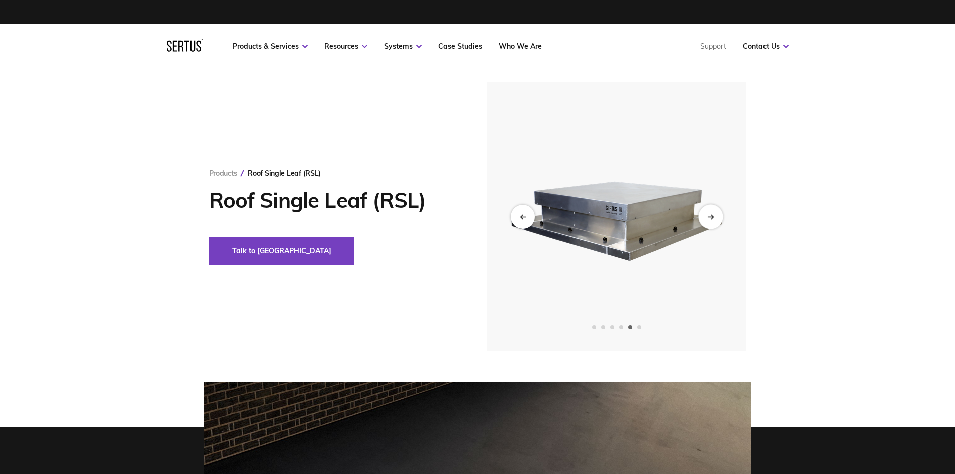
click at [714, 221] on div "Next slide" at bounding box center [710, 216] width 25 height 25
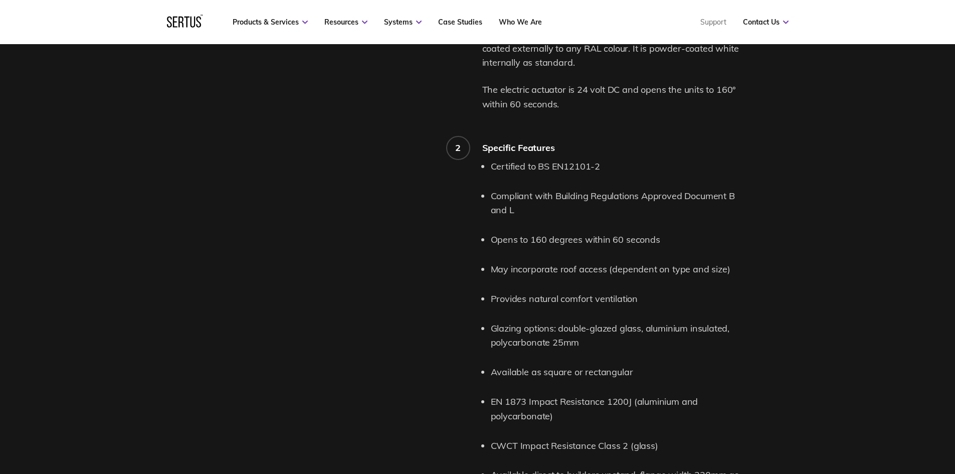
scroll to position [1353, 0]
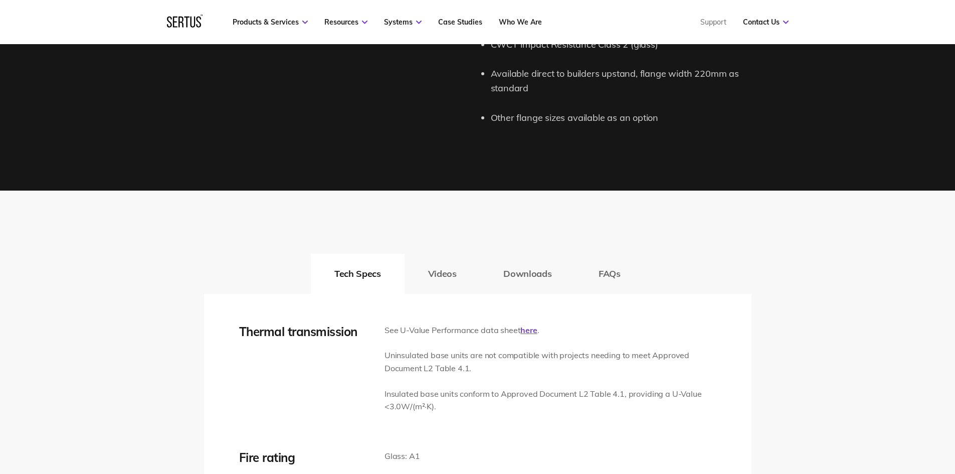
click at [601, 280] on button "FAQs" at bounding box center [609, 274] width 69 height 40
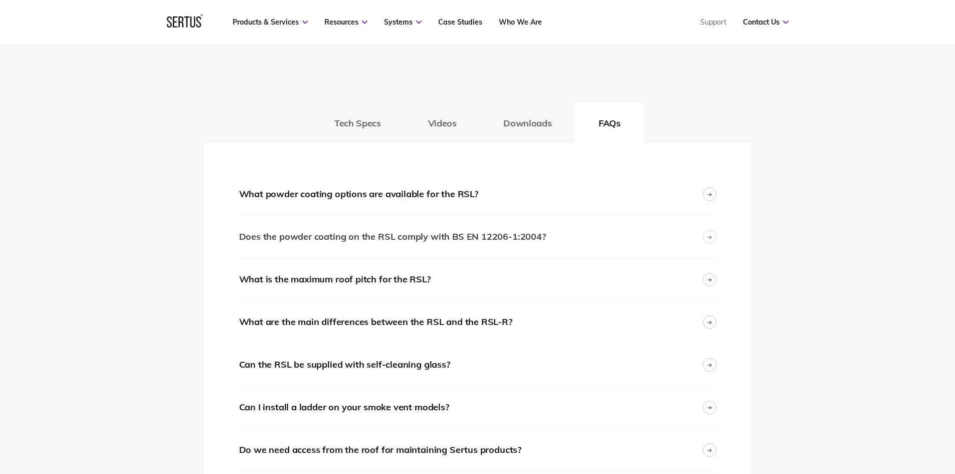
scroll to position [1554, 0]
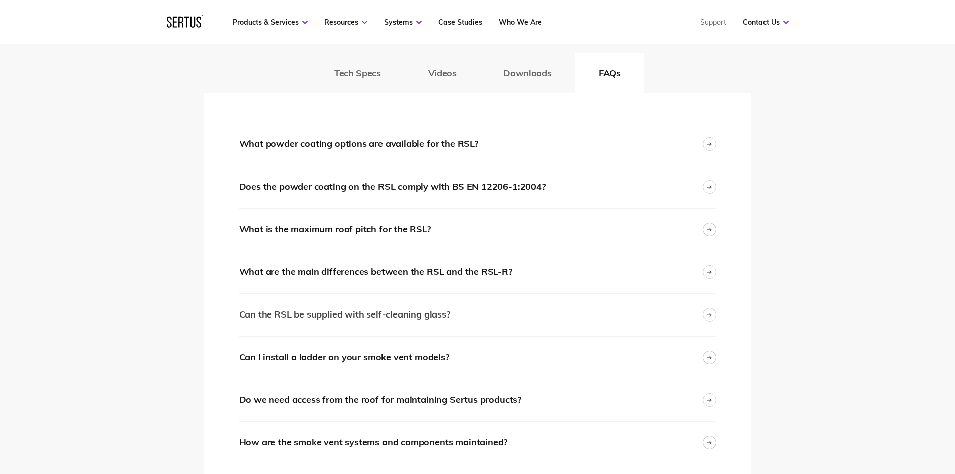
click at [516, 312] on div "Can the RSL be supplied with self-cleaning glass?" at bounding box center [477, 315] width 477 height 42
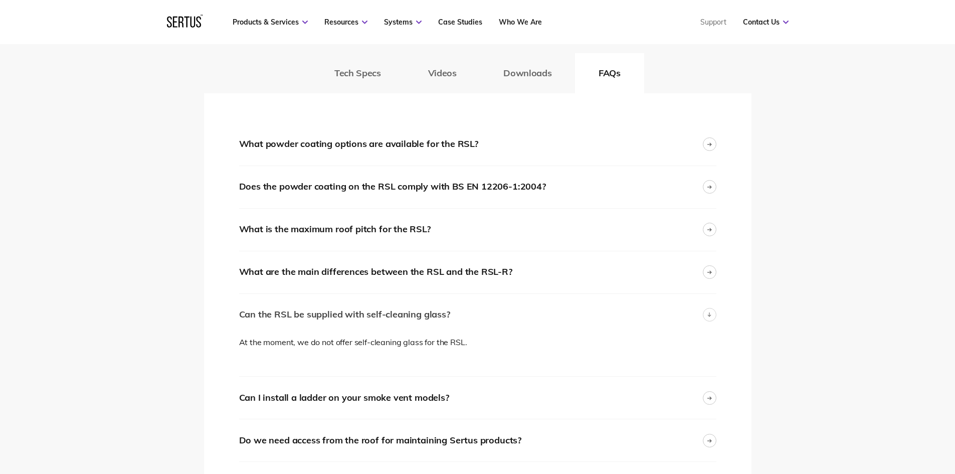
click at [516, 312] on div "Can the RSL be supplied with self-cleaning glass?" at bounding box center [477, 315] width 477 height 42
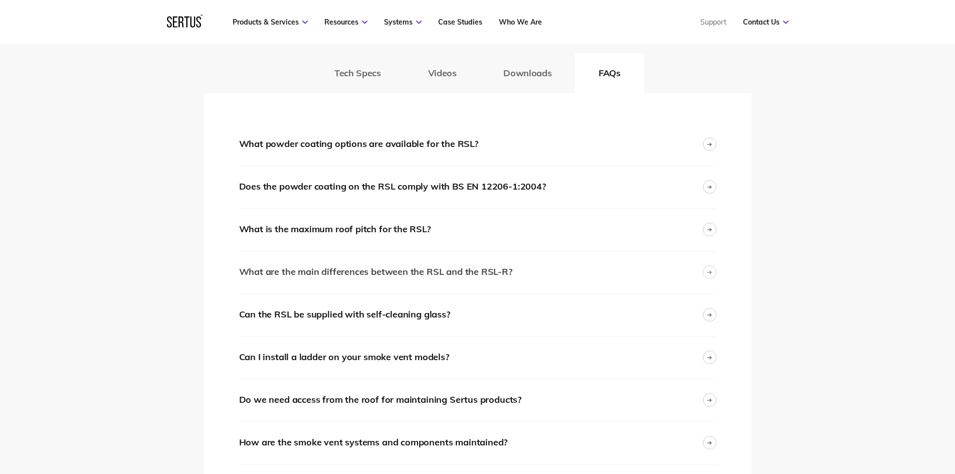
click at [549, 273] on div "What are the main differences between the RSL and the RSL-R?" at bounding box center [477, 272] width 477 height 42
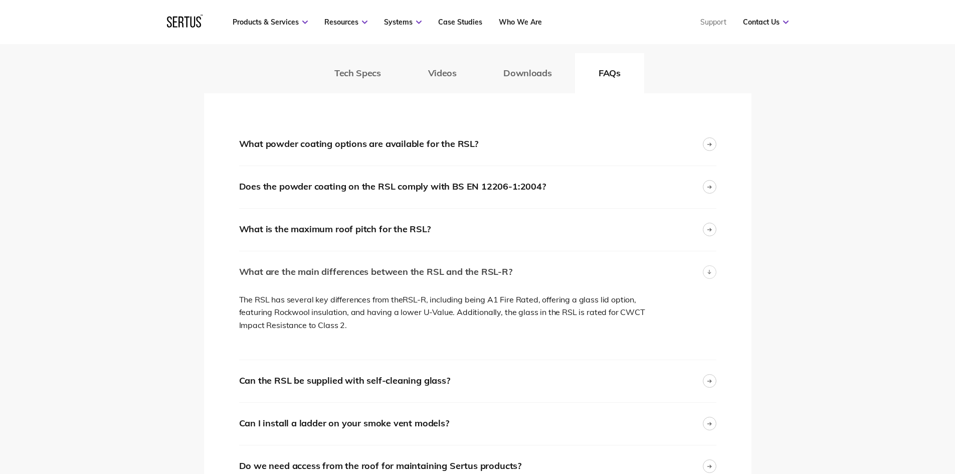
click at [547, 276] on div "What are the main differences between the RSL and the RSL-R?" at bounding box center [477, 272] width 477 height 42
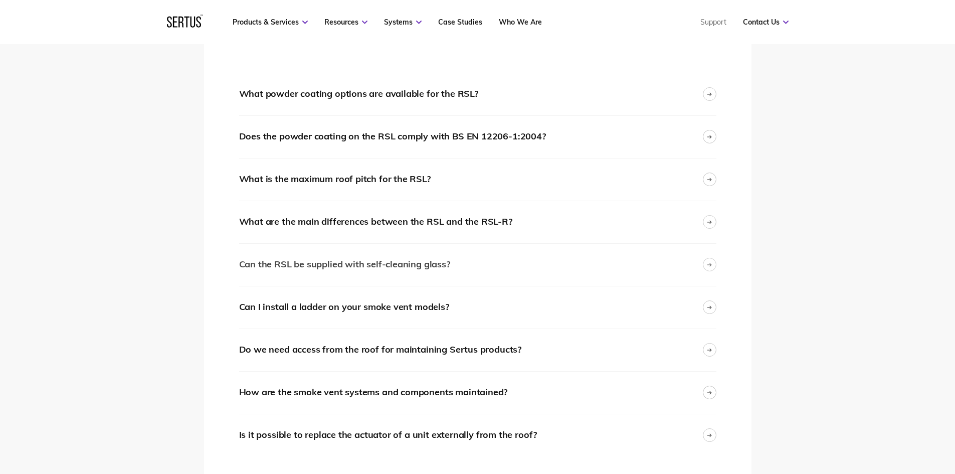
scroll to position [1654, 0]
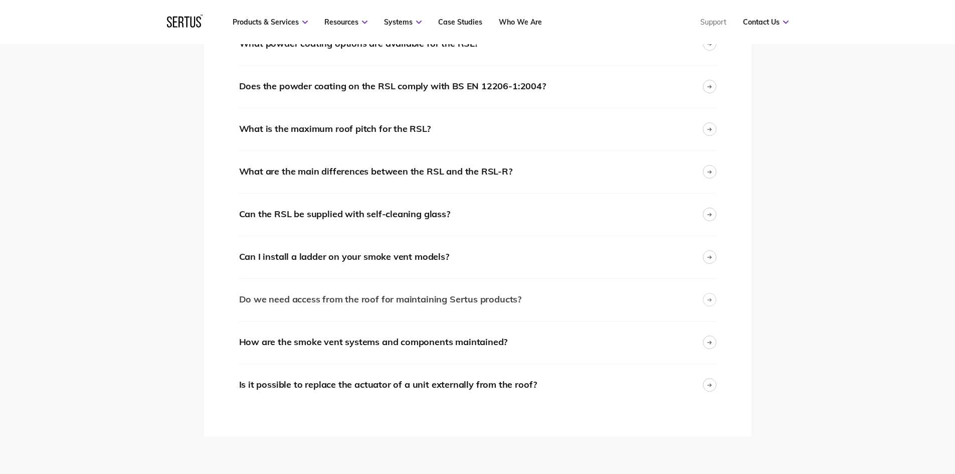
click at [557, 305] on div "Do we need access from the roof for maintaining Sertus products?" at bounding box center [477, 300] width 477 height 42
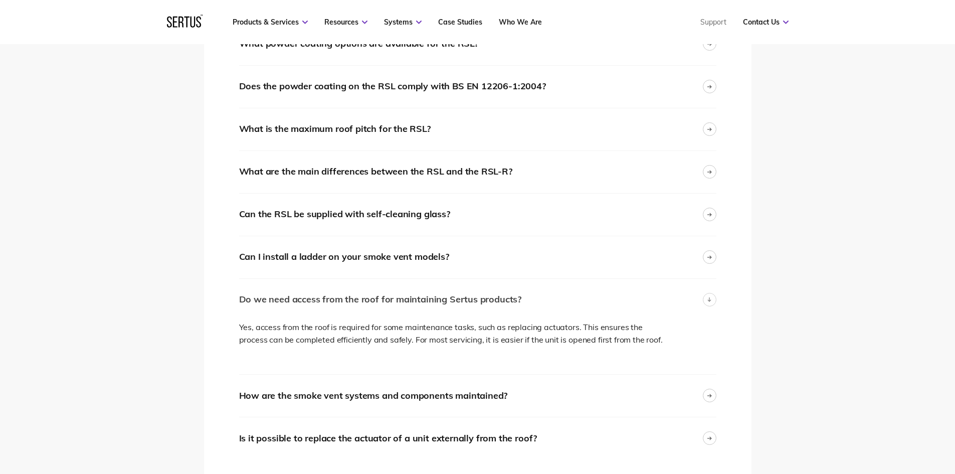
click at [561, 299] on div "Do we need access from the roof for maintaining Sertus products?" at bounding box center [477, 300] width 477 height 42
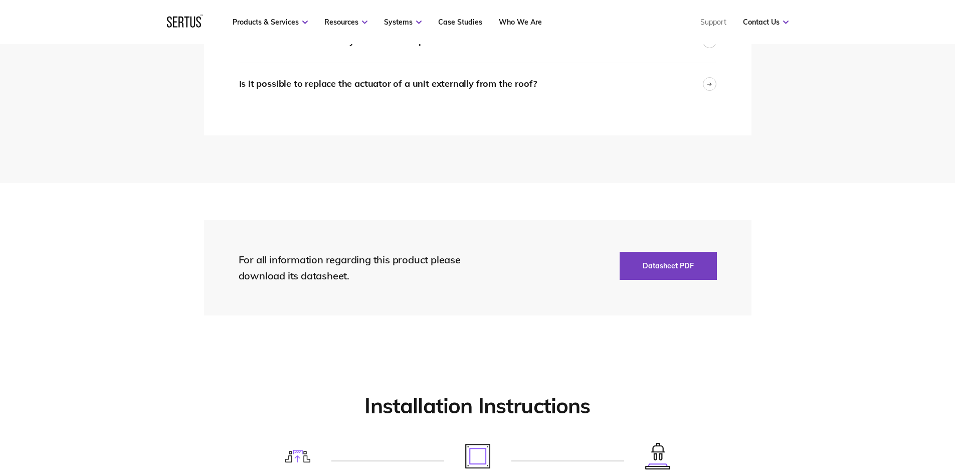
scroll to position [1854, 0]
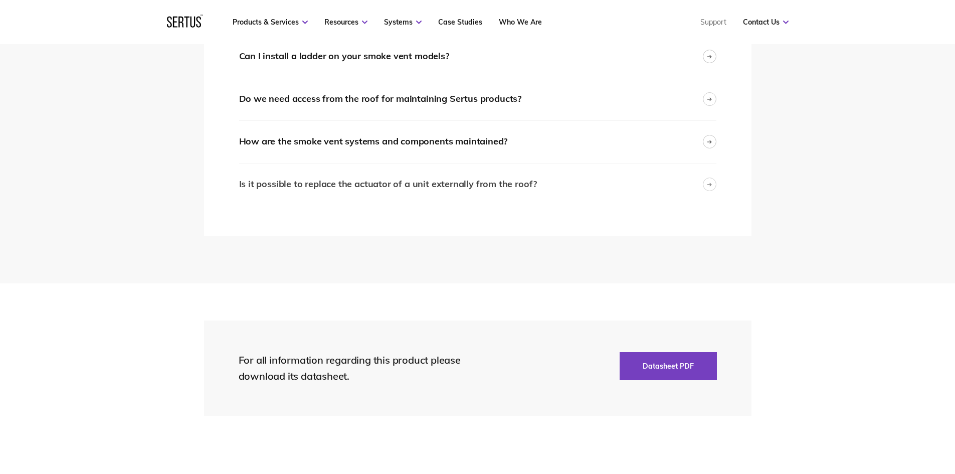
click at [524, 186] on div "Is it possible to replace the actuator of a unit externally from the roof?" at bounding box center [388, 184] width 298 height 15
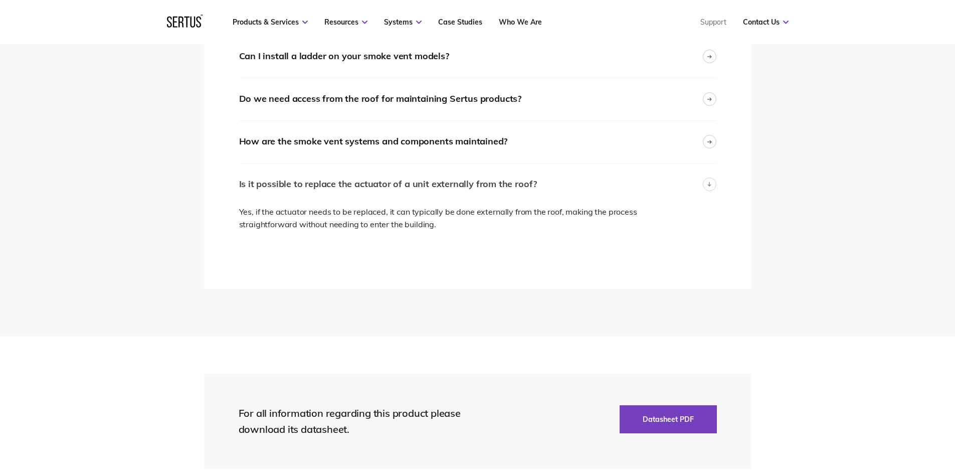
click at [538, 186] on div "Is it possible to replace the actuator of a unit externally from the roof?" at bounding box center [477, 184] width 477 height 42
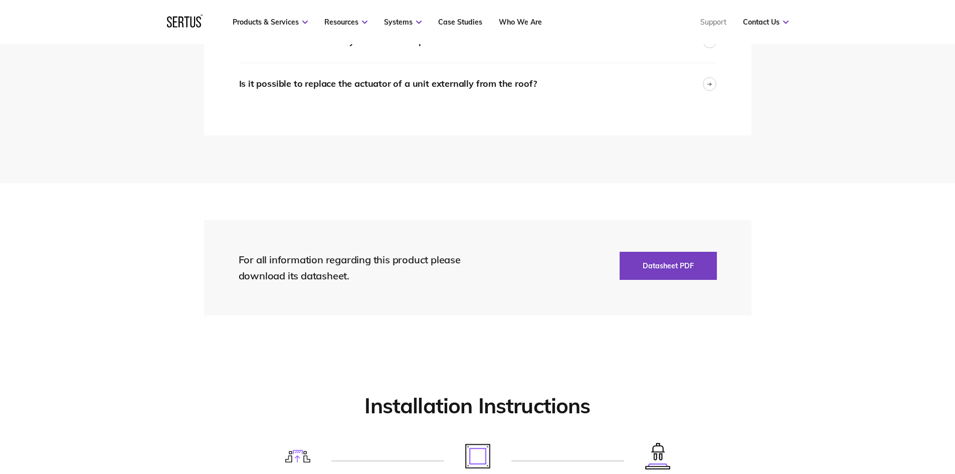
scroll to position [1704, 0]
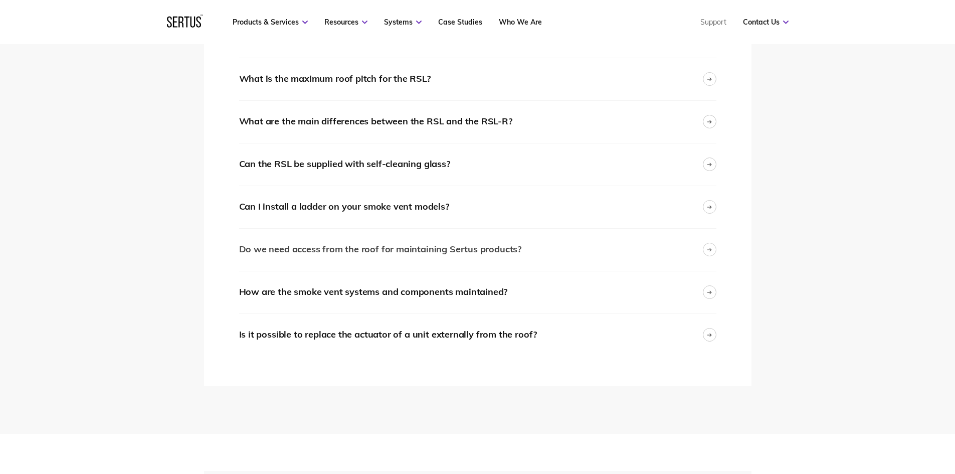
click at [562, 258] on div "Do we need access from the roof for maintaining Sertus products?" at bounding box center [477, 250] width 477 height 42
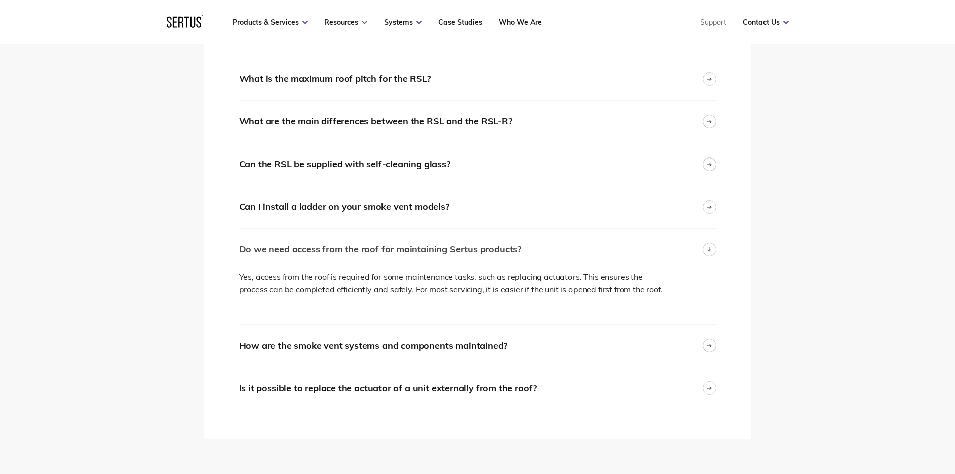
click at [562, 258] on div "Do we need access from the roof for maintaining Sertus products?" at bounding box center [477, 250] width 477 height 42
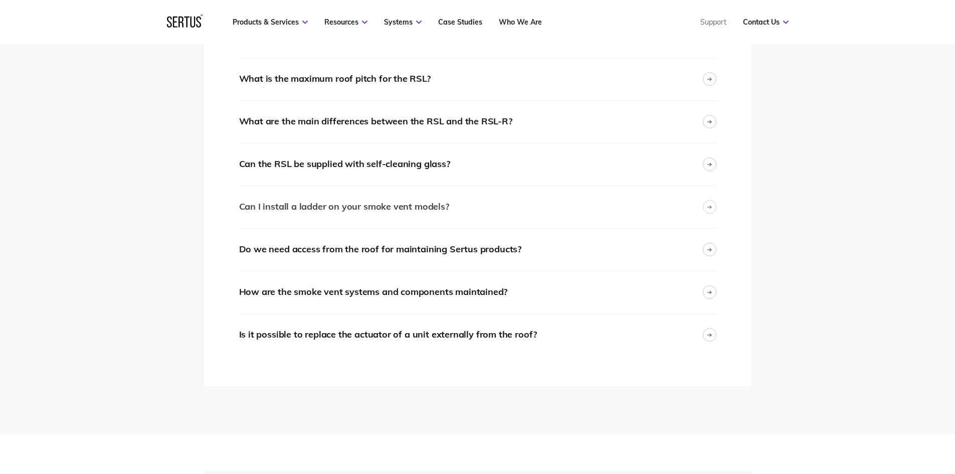
click at [551, 214] on div "Can I install a ladder on your smoke vent models?" at bounding box center [477, 207] width 477 height 42
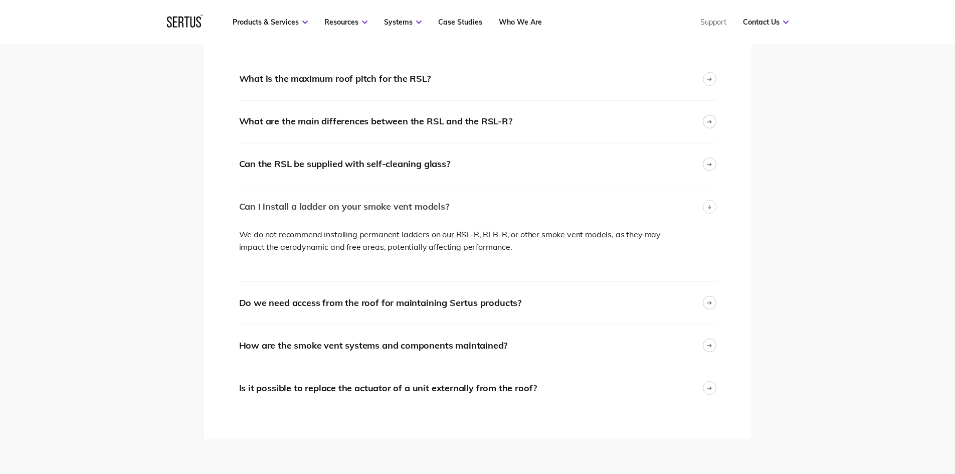
click at [551, 214] on div "Can I install a ladder on your smoke vent models?" at bounding box center [477, 207] width 477 height 42
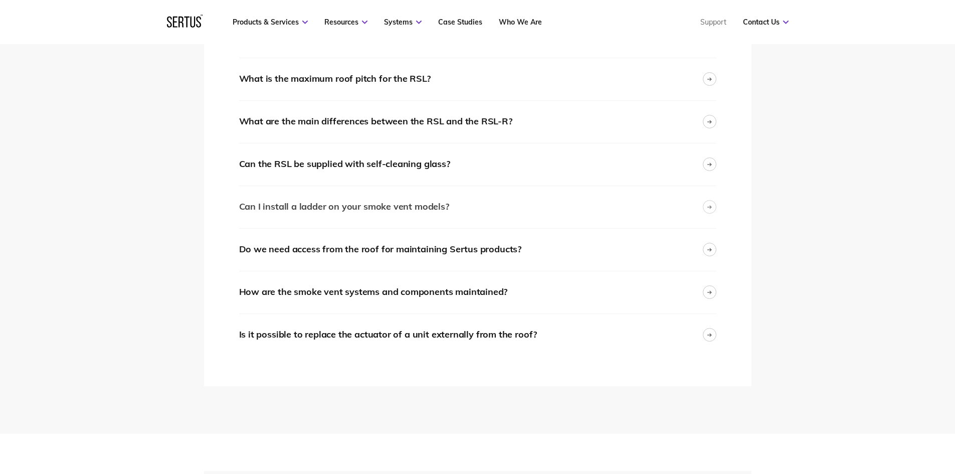
scroll to position [1353, 0]
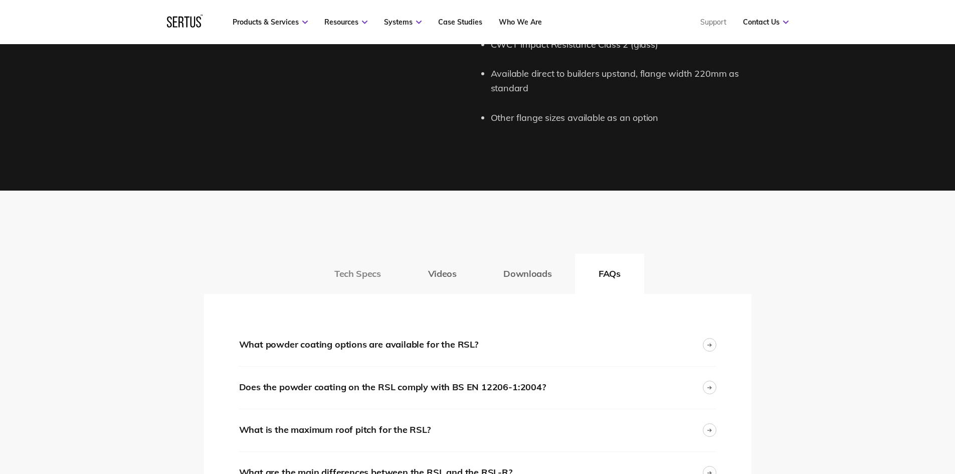
click at [403, 274] on button "Tech Specs" at bounding box center [357, 274] width 93 height 40
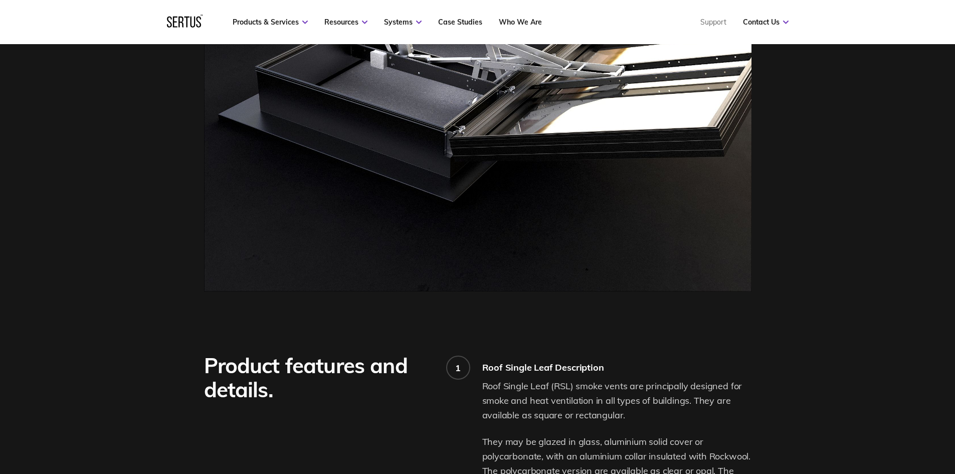
scroll to position [0, 0]
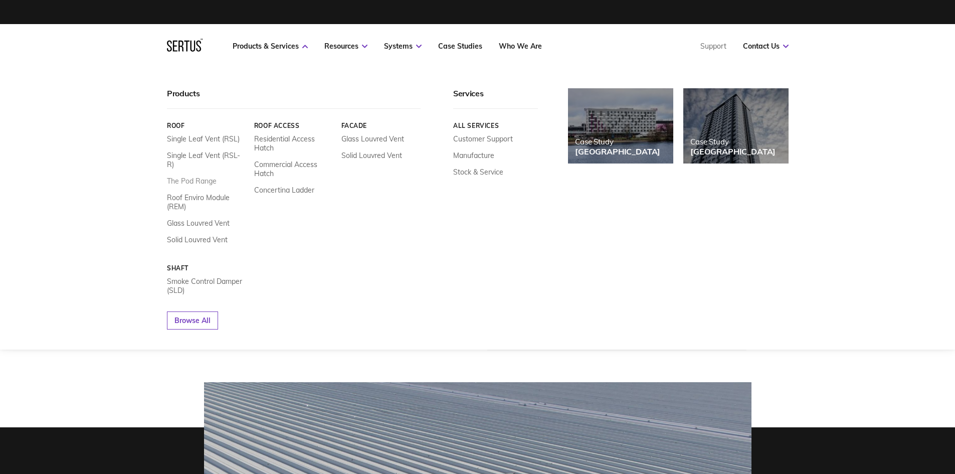
click at [200, 176] on link "The Pod Range" at bounding box center [192, 180] width 50 height 9
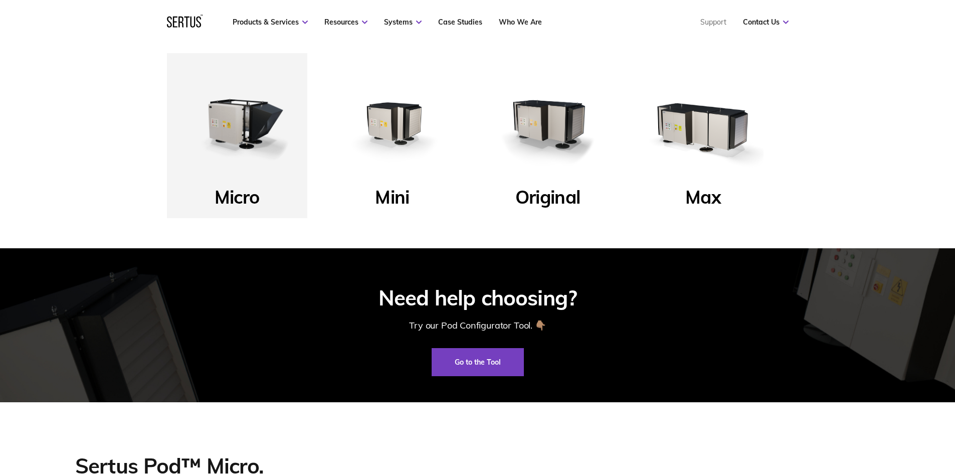
scroll to position [401, 0]
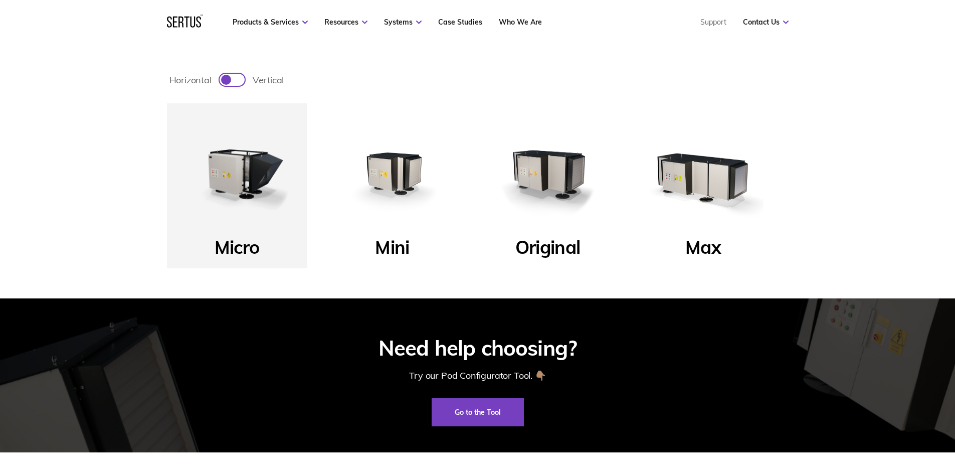
click at [239, 85] on div at bounding box center [232, 80] width 25 height 12
checkbox input "true"
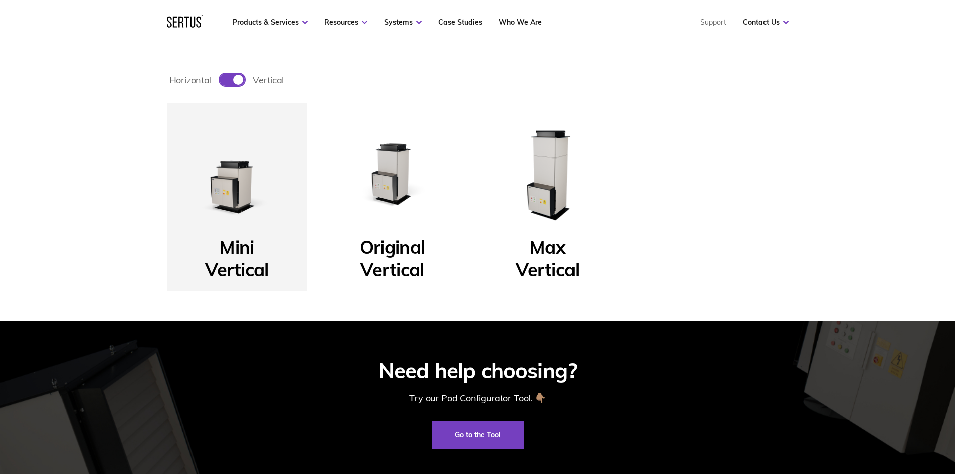
click at [403, 238] on p "Original Vertical" at bounding box center [392, 253] width 65 height 34
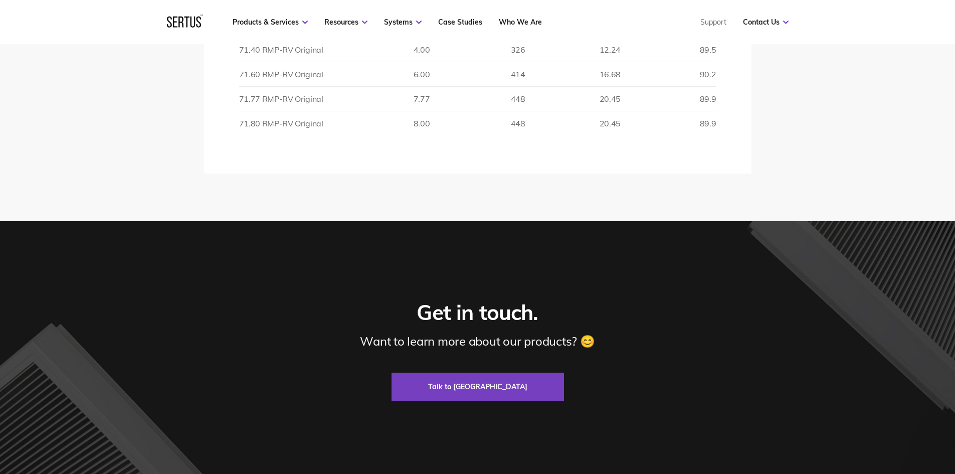
scroll to position [1353, 0]
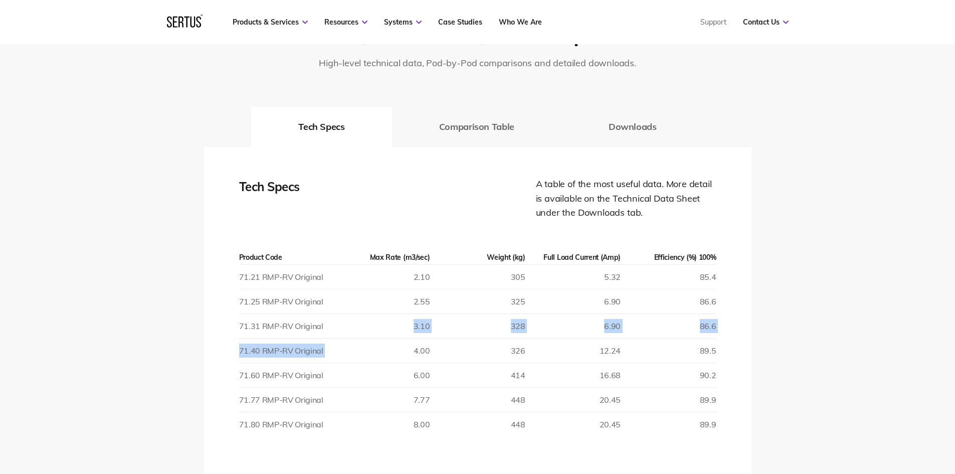
click at [354, 339] on table "Product Code Max Rate (m3/sec) Weight (kg) Full Load Current (Amp) Efficiency (…" at bounding box center [477, 343] width 477 height 186
click at [274, 322] on td "71.31 RMP-RV Original" at bounding box center [286, 326] width 95 height 25
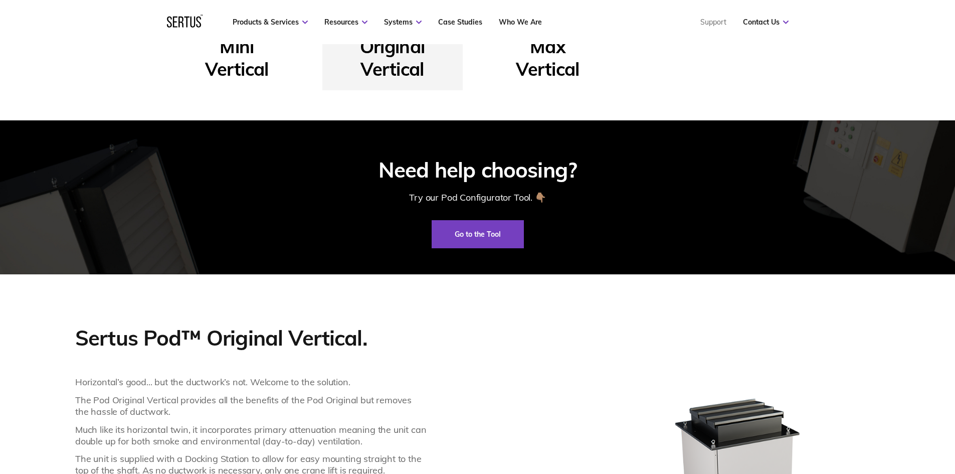
scroll to position [852, 0]
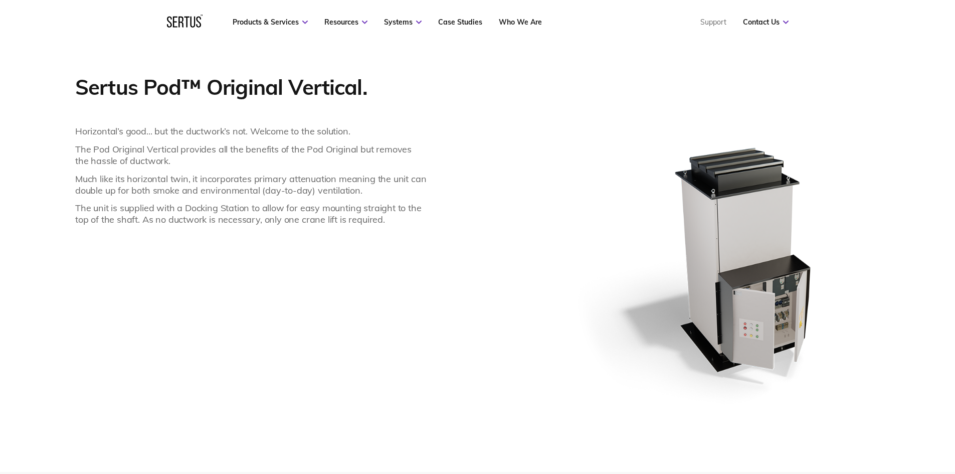
click at [414, 198] on div "Horizontal’s good... but the ductwork’s not. Welcome to the solution. The Pod O…" at bounding box center [251, 175] width 352 height 100
click at [446, 175] on div "Sertus Pod™ Original Vertical. Horizontal’s good... but the ductwork’s not. Wel…" at bounding box center [515, 273] width 880 height 398
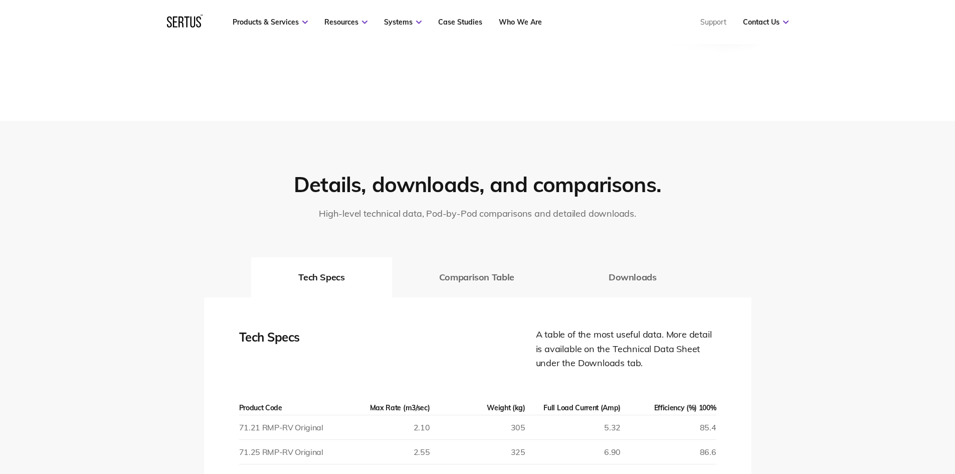
scroll to position [1353, 0]
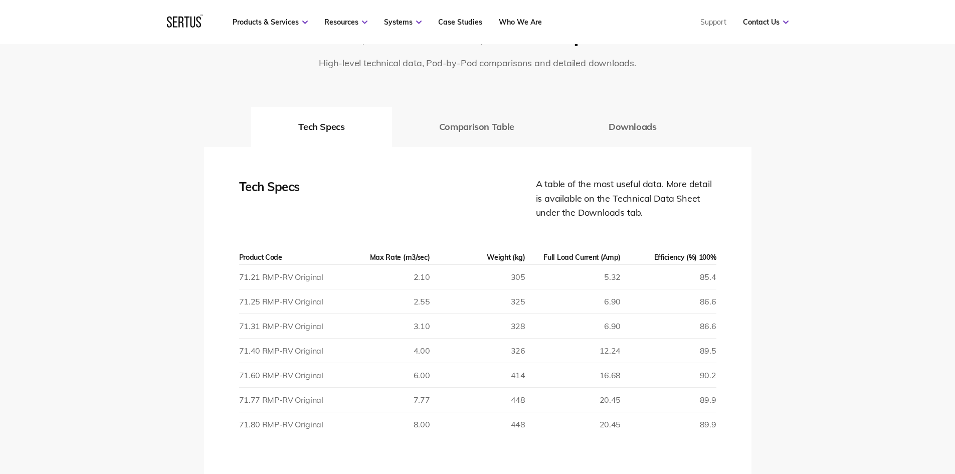
click at [610, 197] on div "A table of the most useful data. More detail is available on the Technical Data…" at bounding box center [626, 198] width 180 height 43
click at [637, 128] on button "Downloads" at bounding box center [632, 127] width 142 height 40
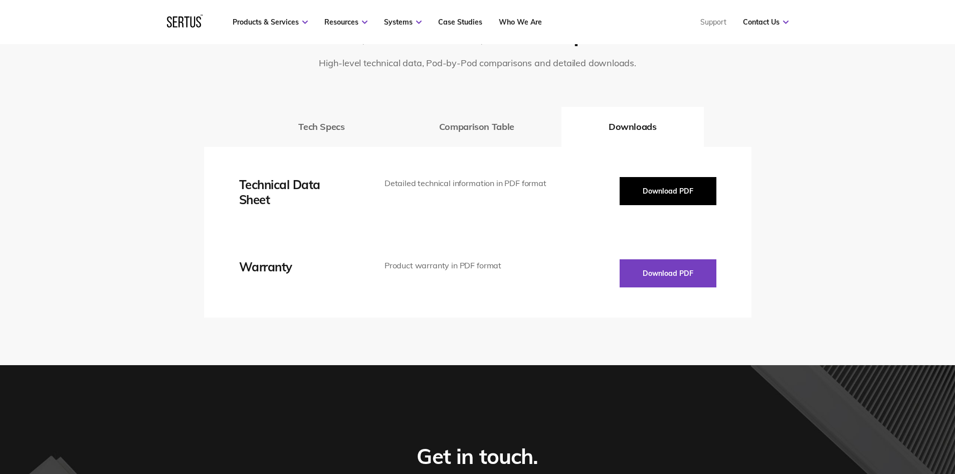
click at [680, 188] on button "Download PDF" at bounding box center [667, 191] width 97 height 28
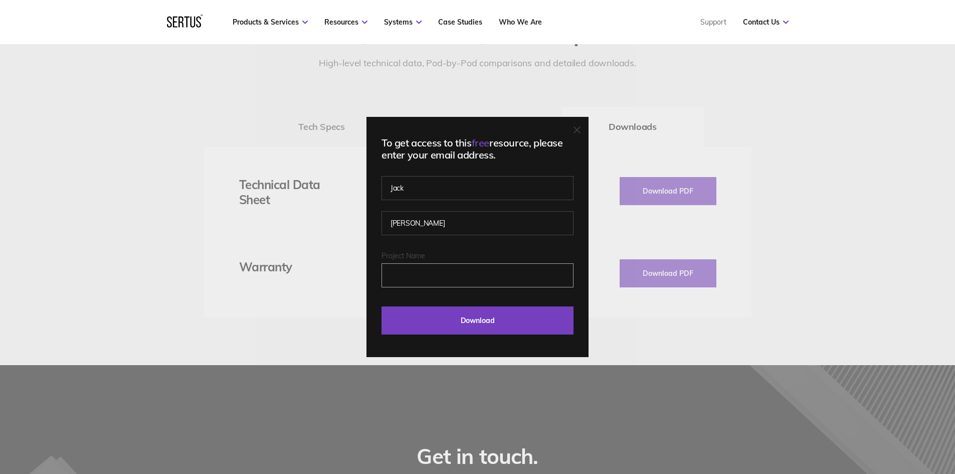
click at [513, 271] on input "Project Name" at bounding box center [477, 275] width 192 height 24
click at [739, 346] on div "To get access to this free resource, please enter your email address. Jack Fost…" at bounding box center [477, 237] width 955 height 474
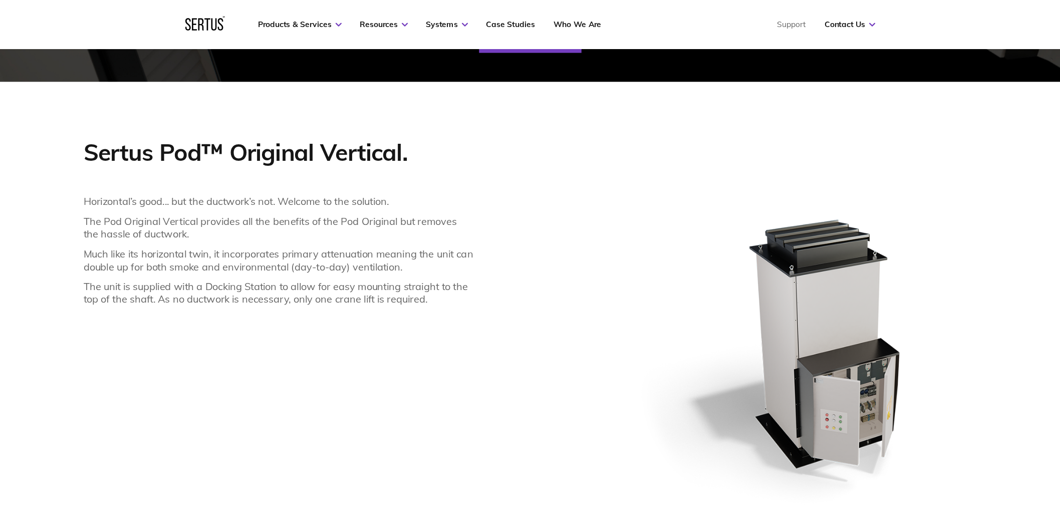
scroll to position [902, 0]
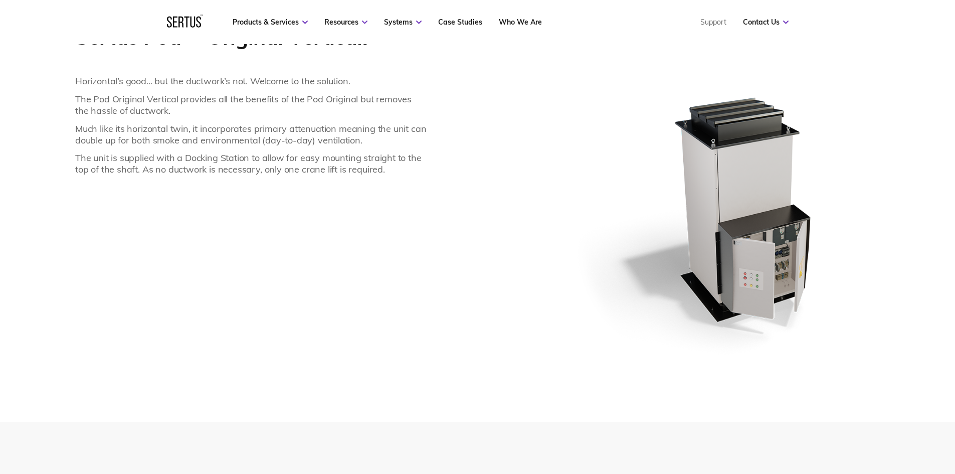
click at [561, 349] on img at bounding box center [757, 222] width 396 height 396
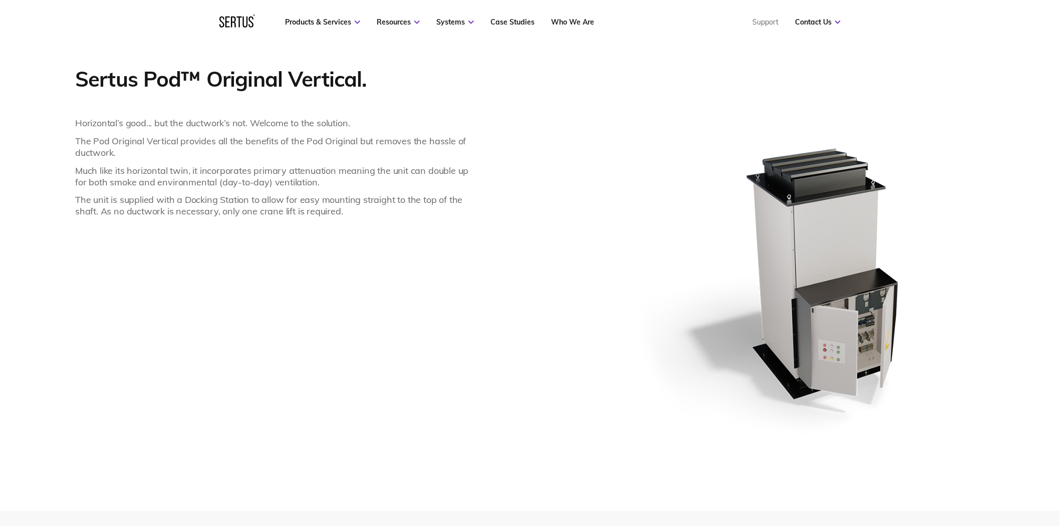
click at [599, 363] on div "Sertus Pod™ Original Vertical. Horizontal’s good... but the ductwork’s not. Wel…" at bounding box center [567, 289] width 985 height 446
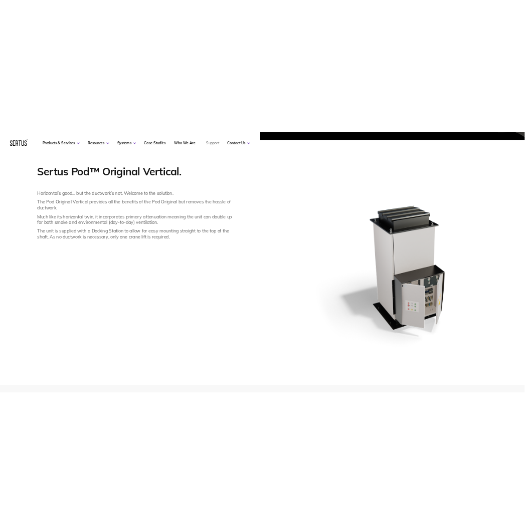
scroll to position [901, 0]
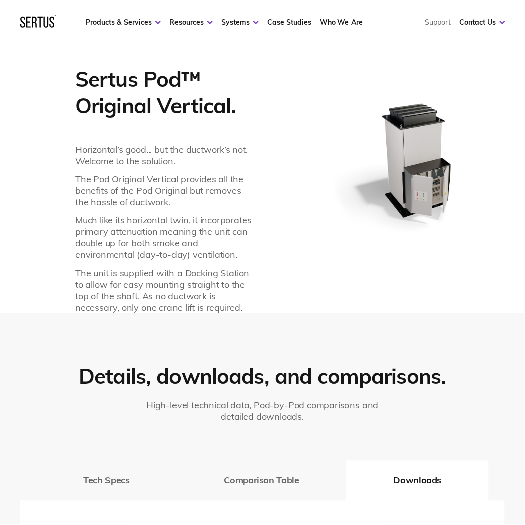
click at [404, 211] on img at bounding box center [423, 167] width 202 height 202
click at [431, 203] on img at bounding box center [423, 167] width 202 height 202
click at [203, 163] on p "Horizontal’s good... but the ductwork’s not. Welcome to the solution." at bounding box center [165, 155] width 180 height 23
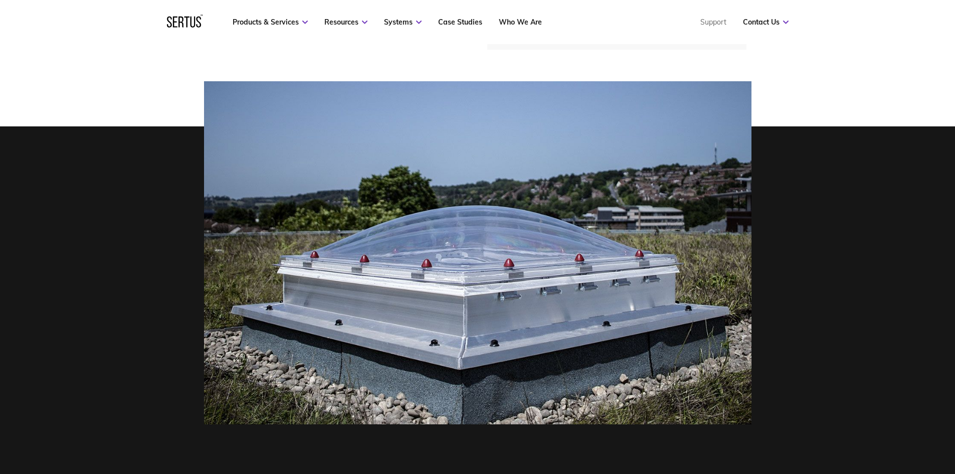
scroll to position [301, 0]
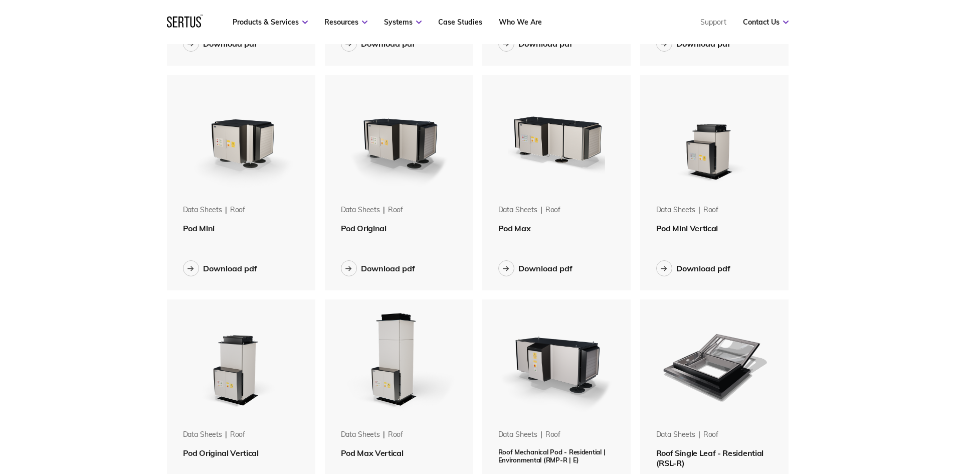
scroll to position [401, 0]
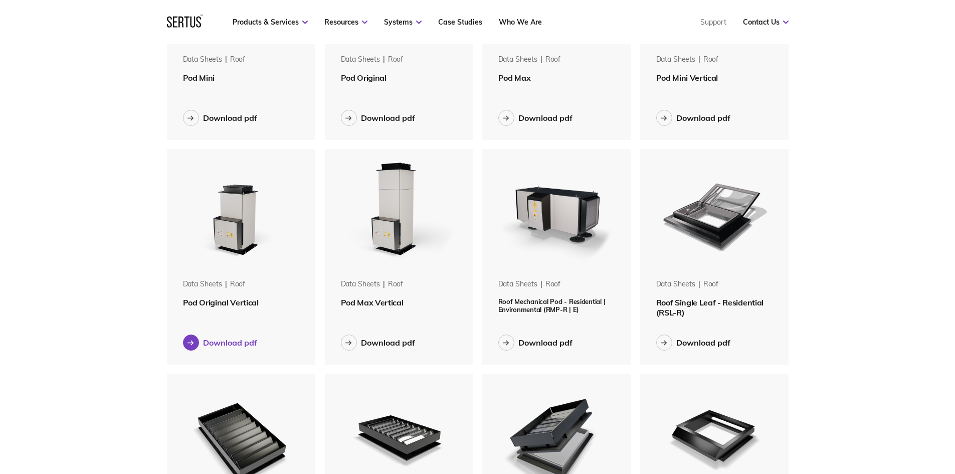
click at [230, 345] on div "Download pdf" at bounding box center [230, 342] width 54 height 10
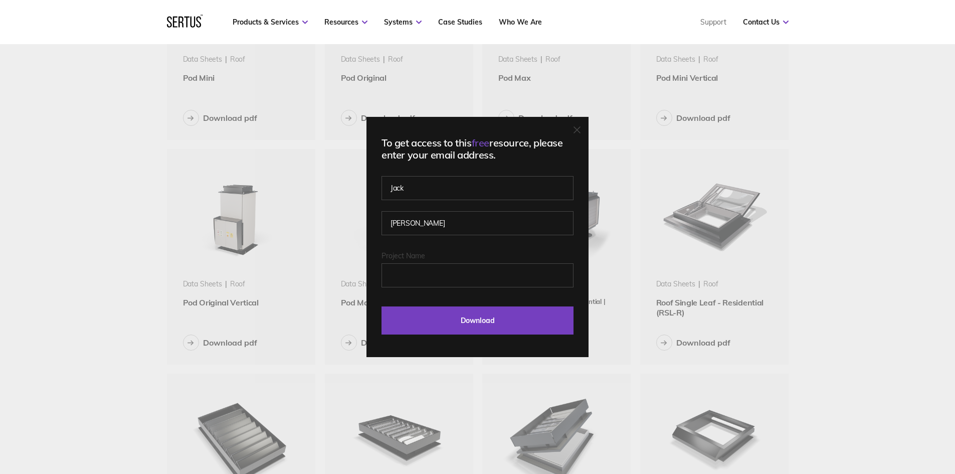
click at [44, 291] on div "To get access to this free resource, please enter your email address. Jack Fost…" at bounding box center [477, 237] width 955 height 474
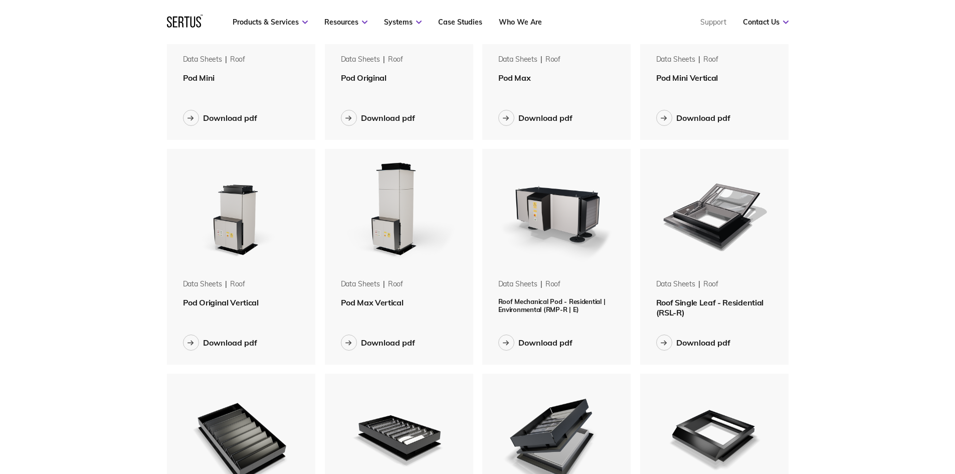
scroll to position [251, 0]
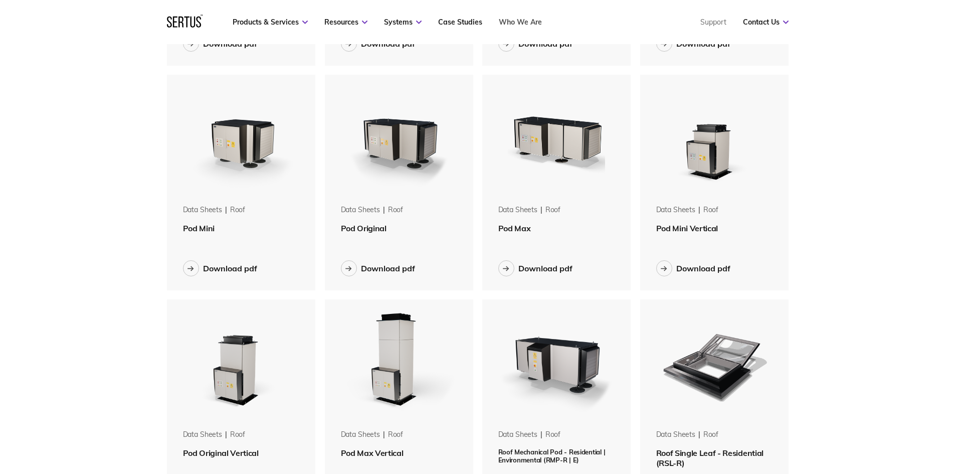
click at [518, 23] on link "Who We Are" at bounding box center [520, 22] width 43 height 9
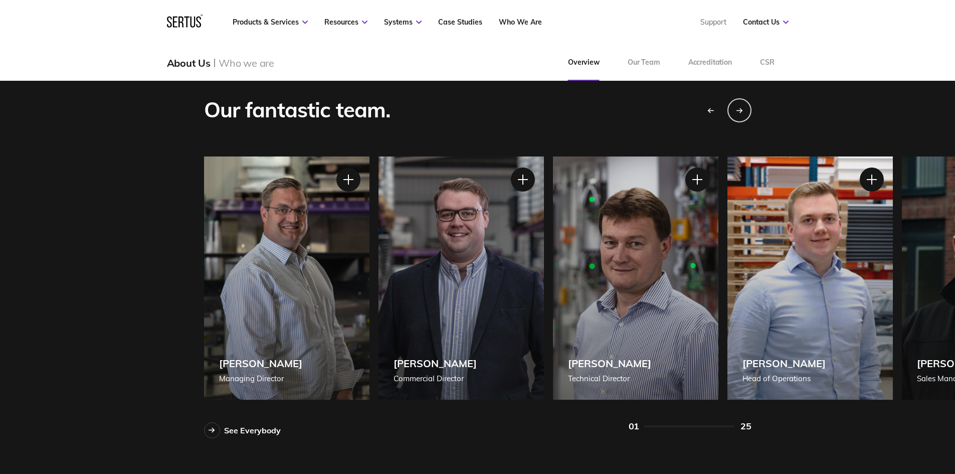
scroll to position [902, 0]
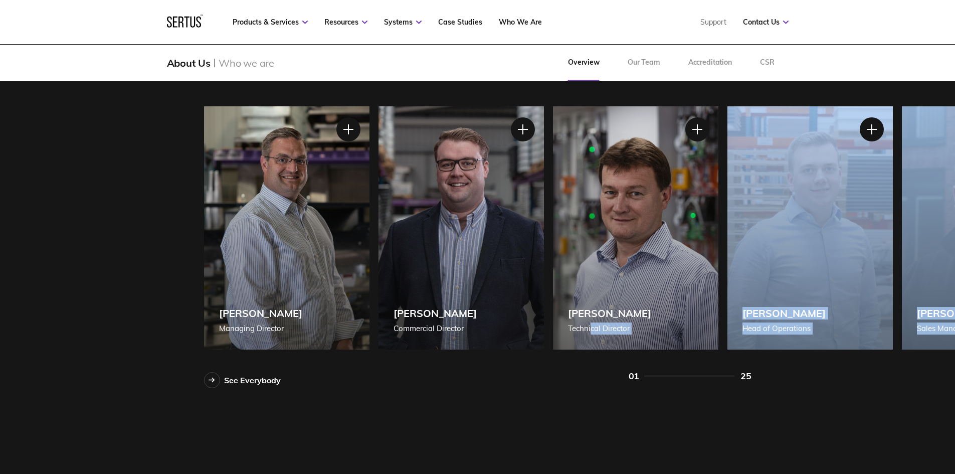
drag, startPoint x: 900, startPoint y: 310, endPoint x: 591, endPoint y: 336, distance: 309.3
click at [591, 336] on div "Our fantastic team. See Everybody Shane White Managing Director Shane White Man…" at bounding box center [477, 211] width 955 height 423
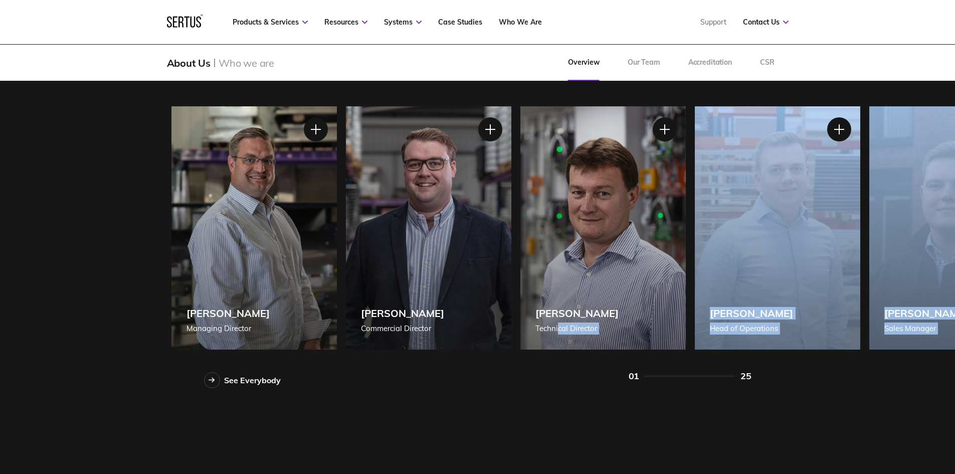
click at [469, 385] on div "Our fantastic team. See Everybody Shane White Managing Director Shane White Man…" at bounding box center [477, 217] width 587 height 341
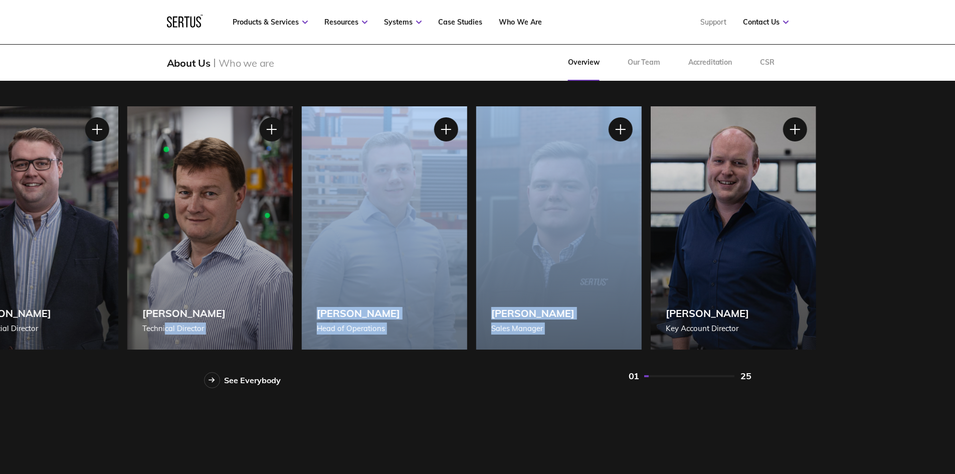
click at [301, 322] on div "Daryl James Head of Operations" at bounding box center [383, 227] width 165 height 243
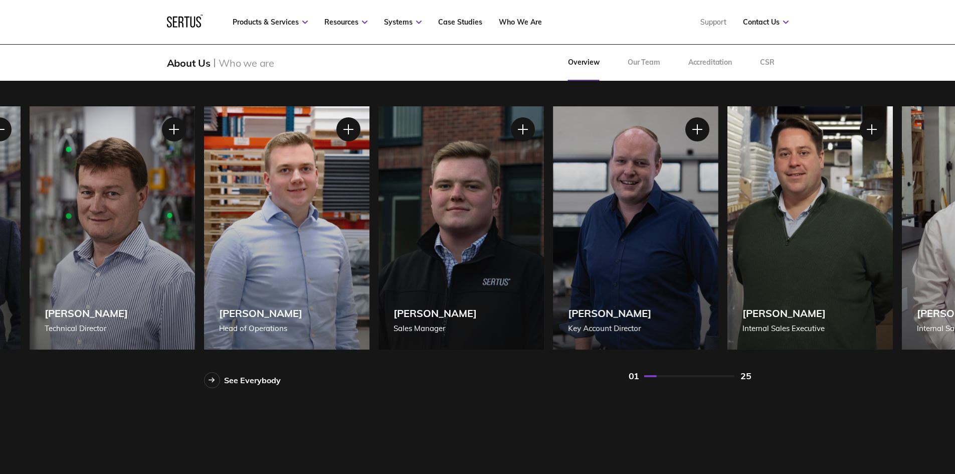
click at [698, 141] on div at bounding box center [696, 129] width 25 height 25
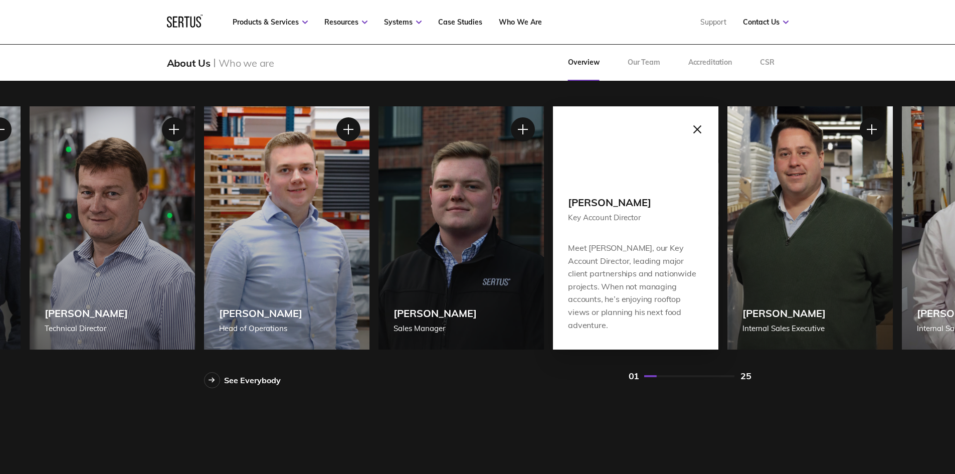
click at [699, 129] on div at bounding box center [696, 129] width 25 height 25
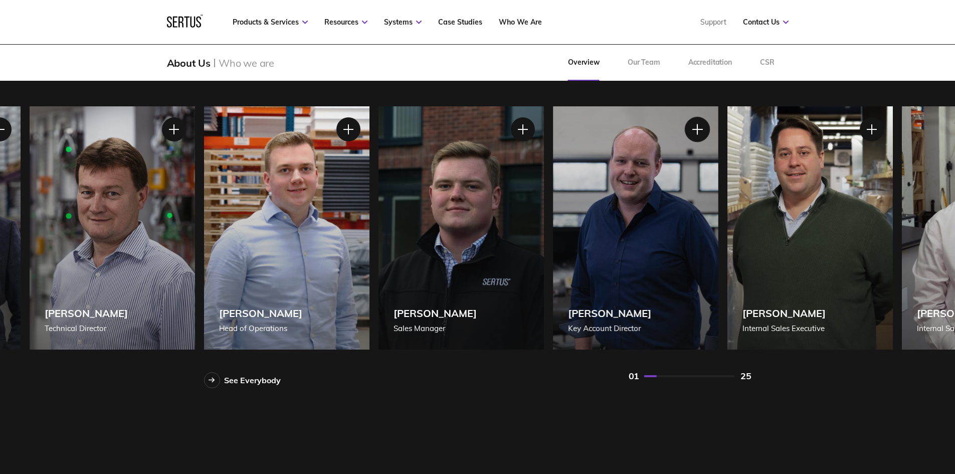
click at [688, 132] on div at bounding box center [696, 129] width 25 height 25
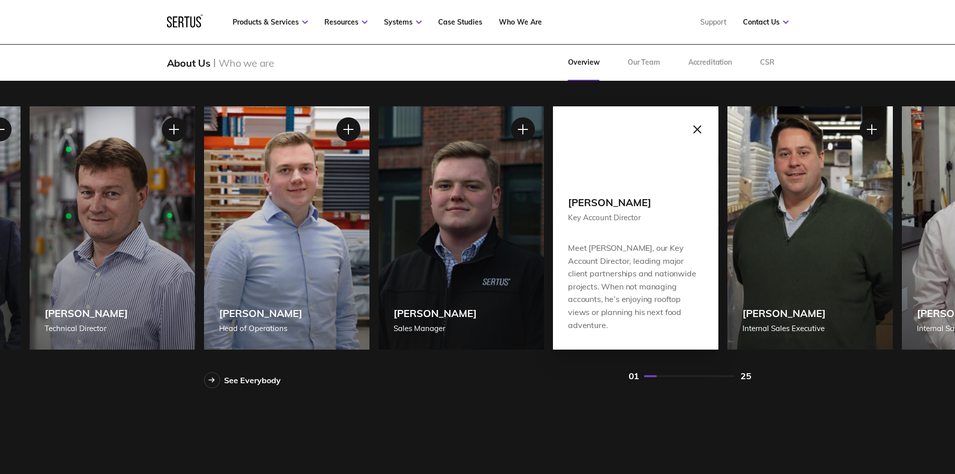
click at [700, 129] on div at bounding box center [696, 129] width 25 height 25
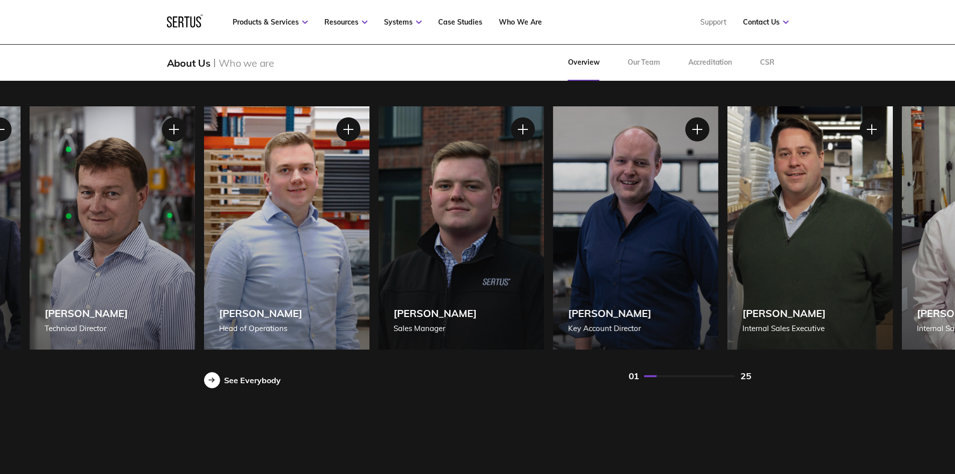
click at [255, 381] on div "See Everybody" at bounding box center [252, 380] width 57 height 10
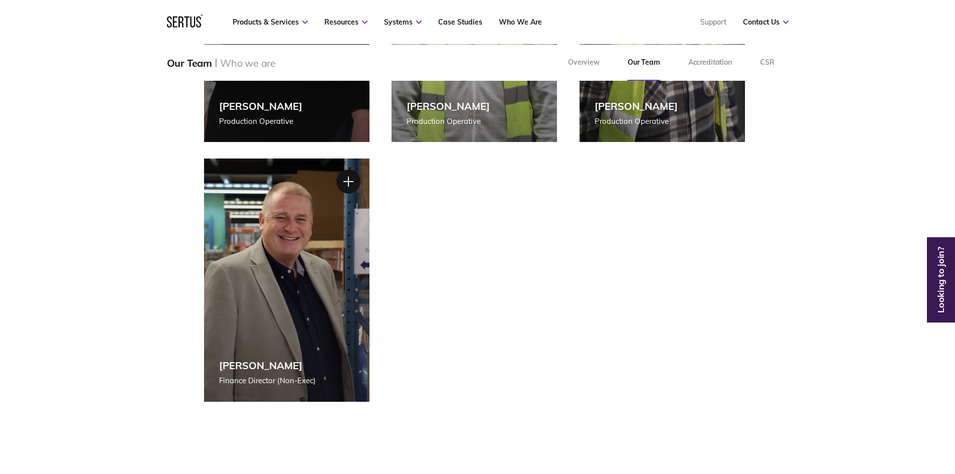
scroll to position [1854, 0]
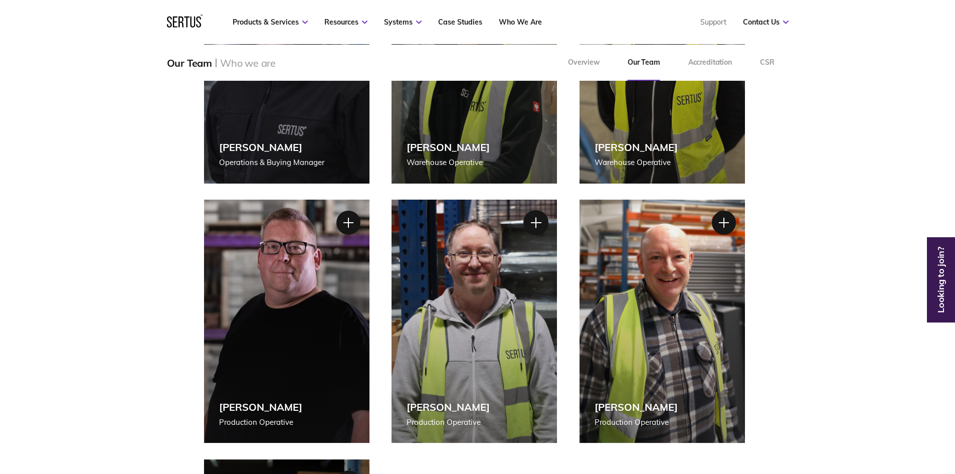
click at [536, 219] on div at bounding box center [535, 222] width 25 height 25
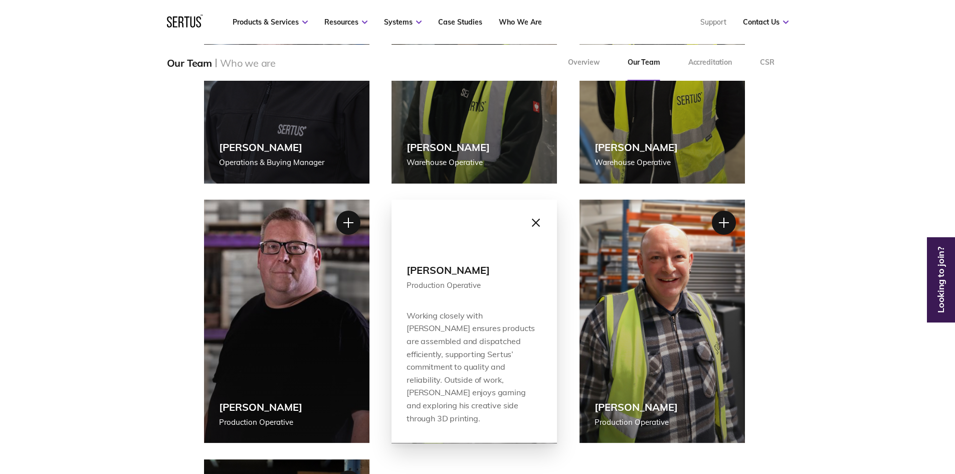
click at [540, 224] on div at bounding box center [535, 222] width 25 height 25
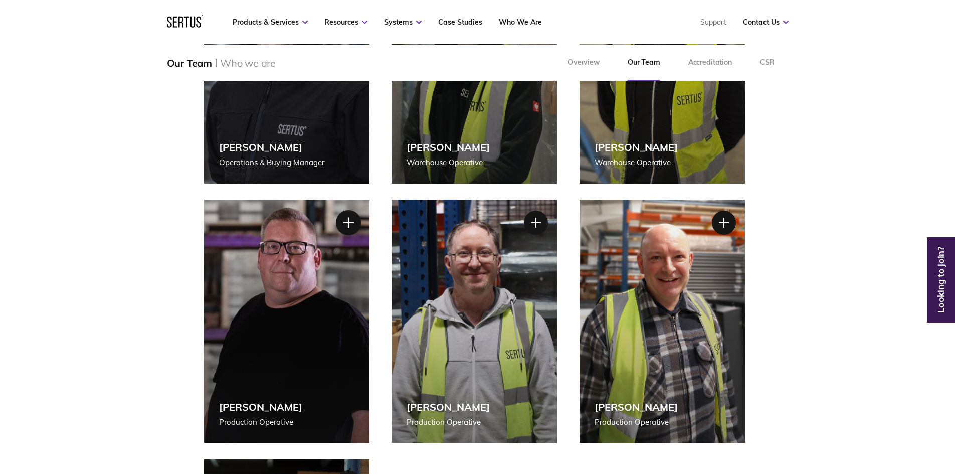
click at [348, 226] on div at bounding box center [347, 222] width 25 height 25
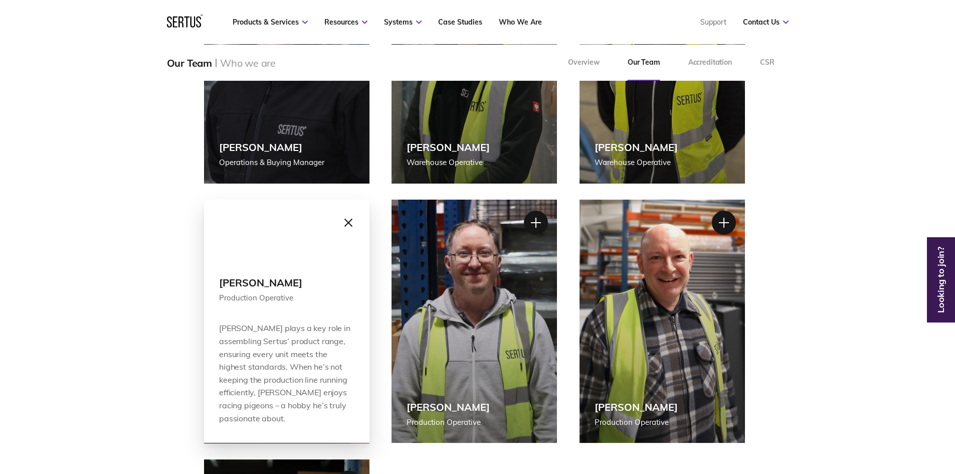
click at [353, 224] on div at bounding box center [347, 222] width 25 height 25
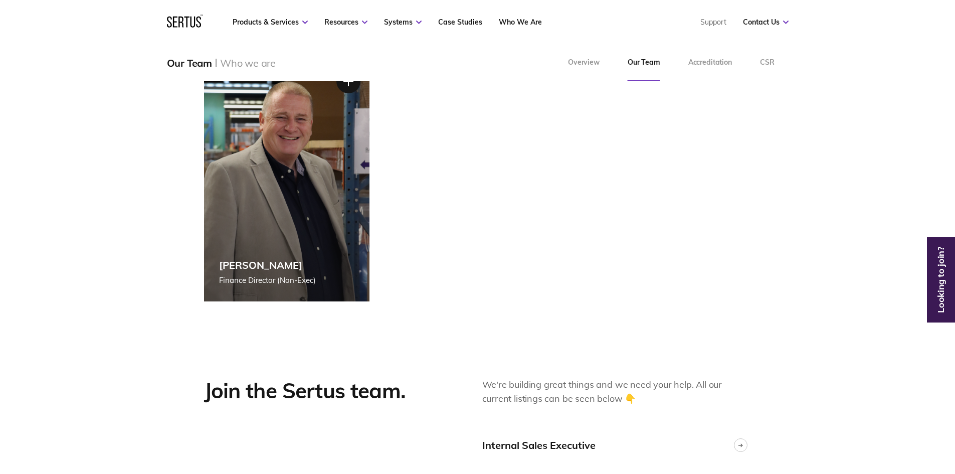
scroll to position [2406, 0]
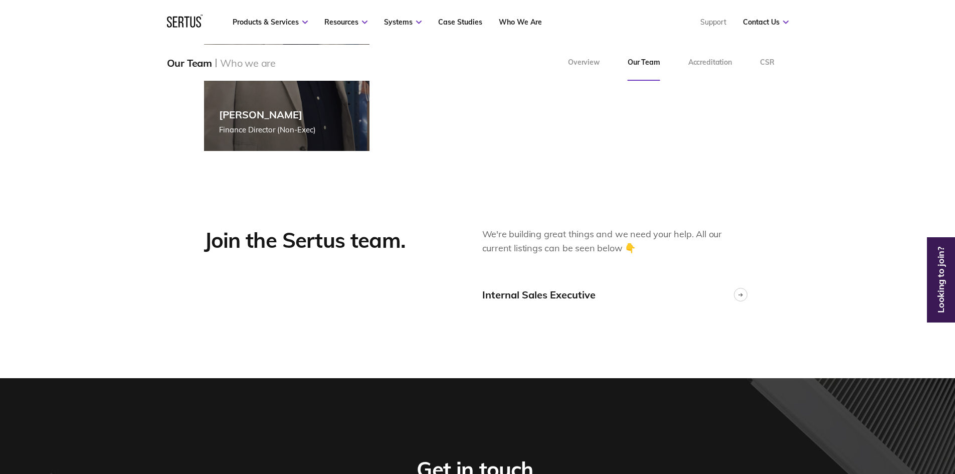
click at [692, 303] on div "Internal Sales Executive" at bounding box center [616, 300] width 269 height 24
click at [740, 291] on div at bounding box center [741, 295] width 14 height 14
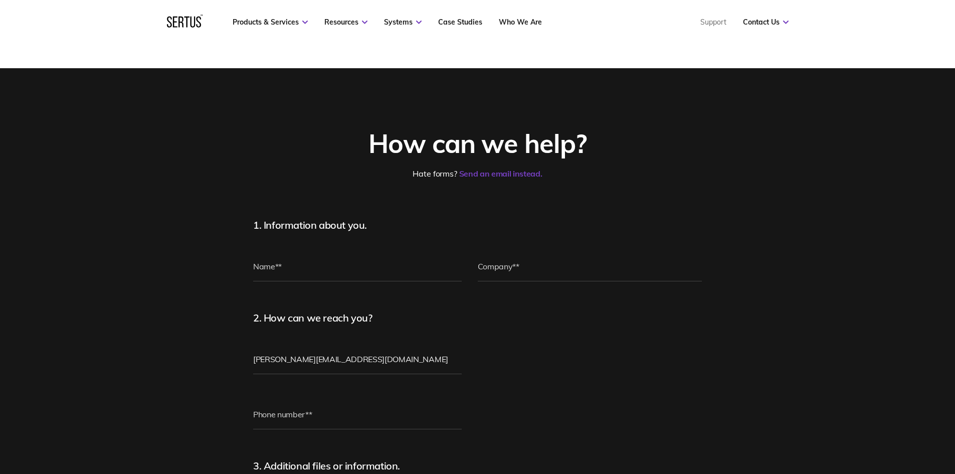
scroll to position [301, 0]
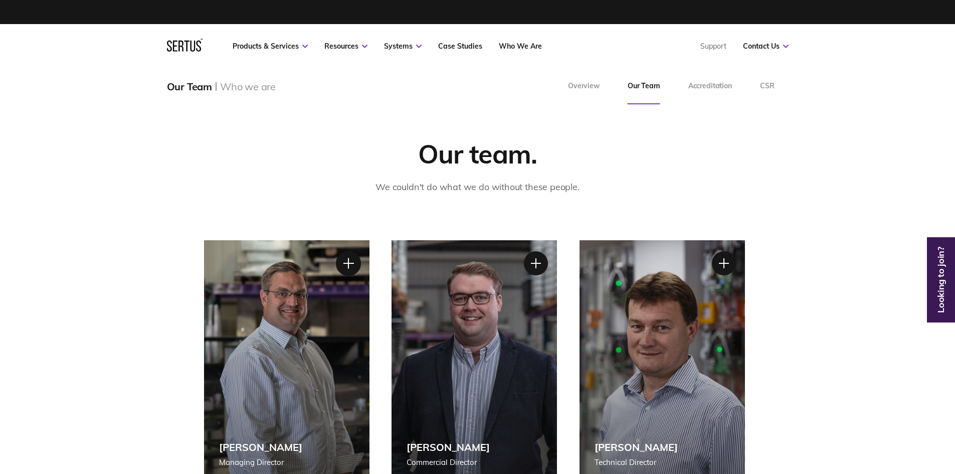
click at [349, 261] on div at bounding box center [347, 263] width 25 height 25
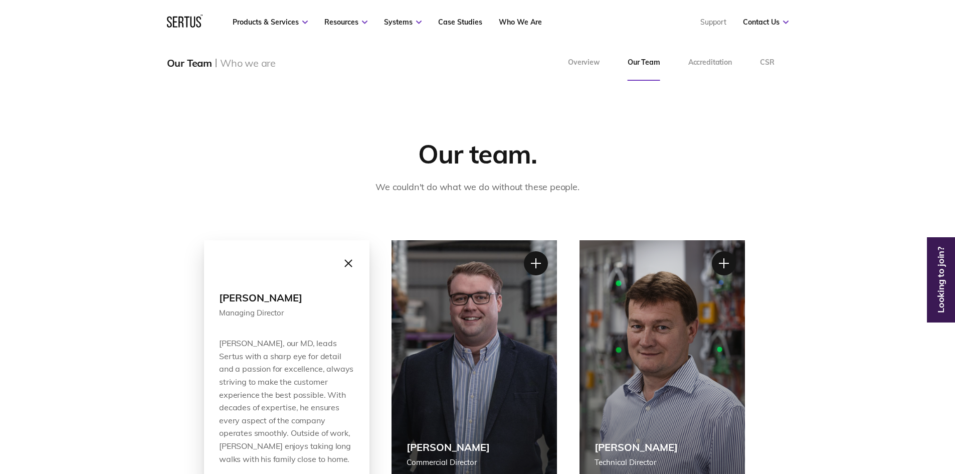
scroll to position [100, 0]
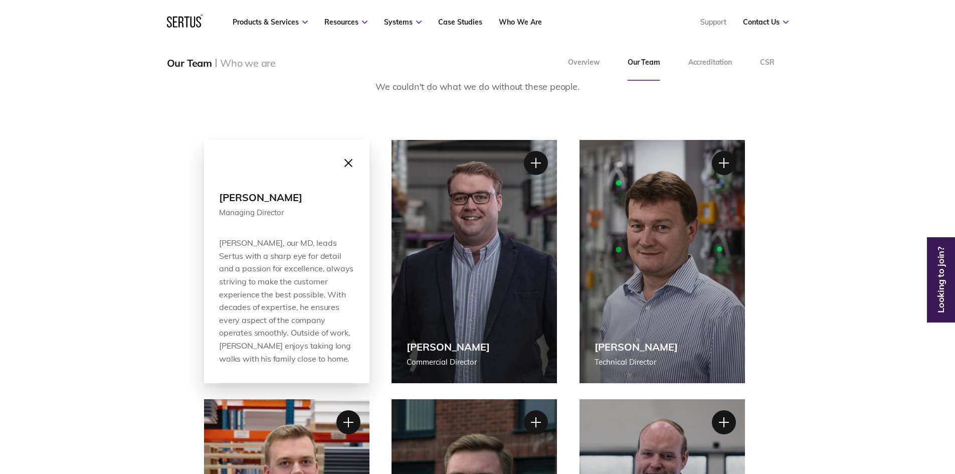
click at [351, 162] on div at bounding box center [347, 162] width 25 height 25
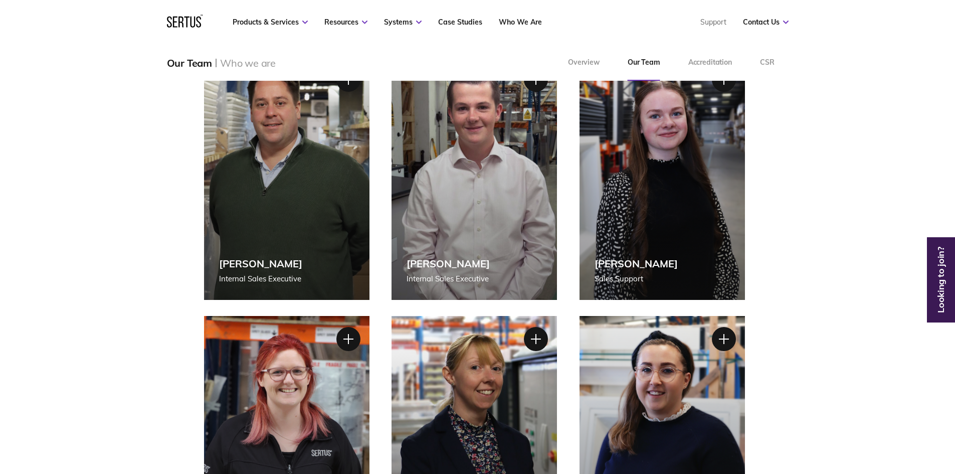
scroll to position [652, 0]
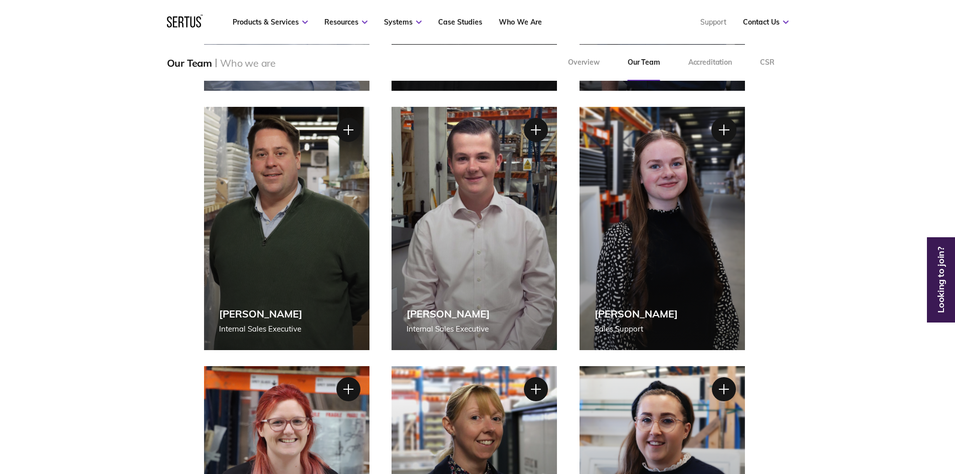
click at [721, 128] on div at bounding box center [723, 129] width 25 height 25
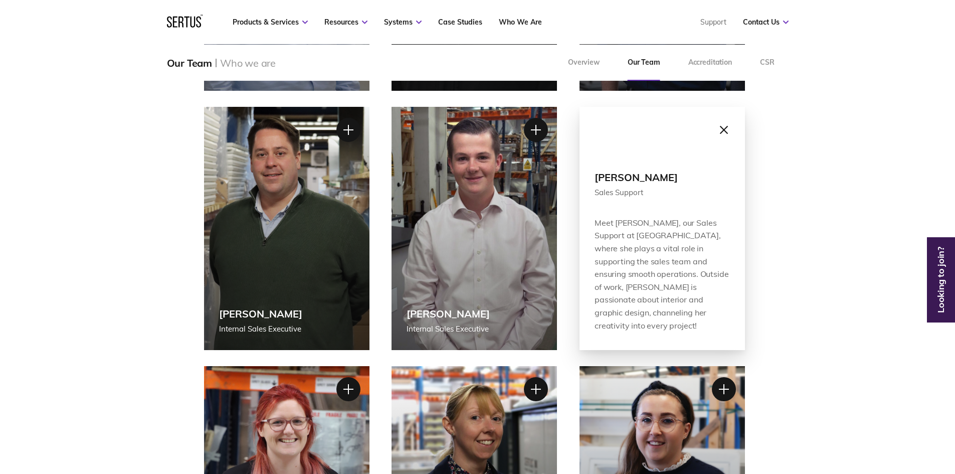
click at [726, 130] on div at bounding box center [723, 129] width 25 height 25
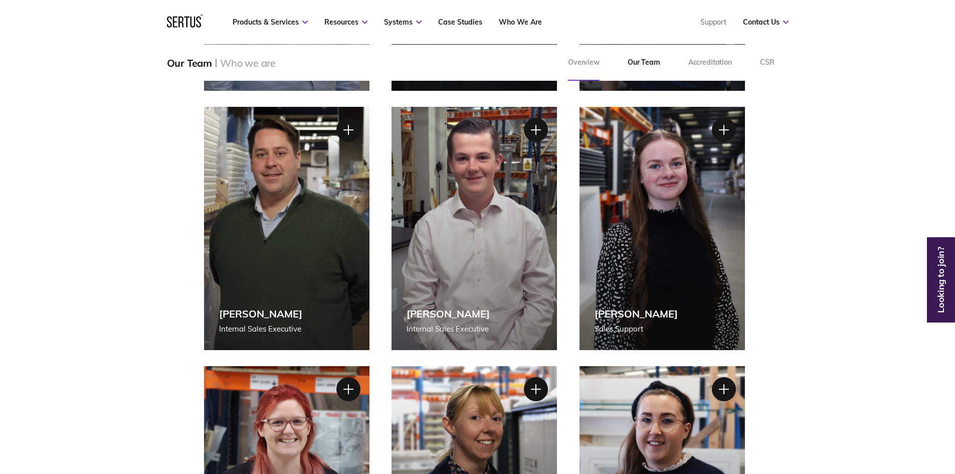
click at [588, 63] on link "Overview" at bounding box center [584, 63] width 60 height 36
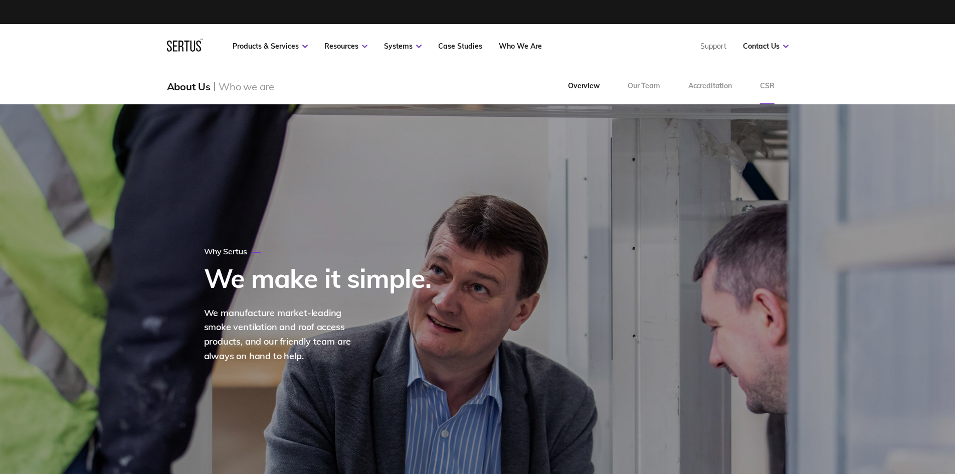
click at [755, 90] on link "CSR" at bounding box center [767, 86] width 43 height 36
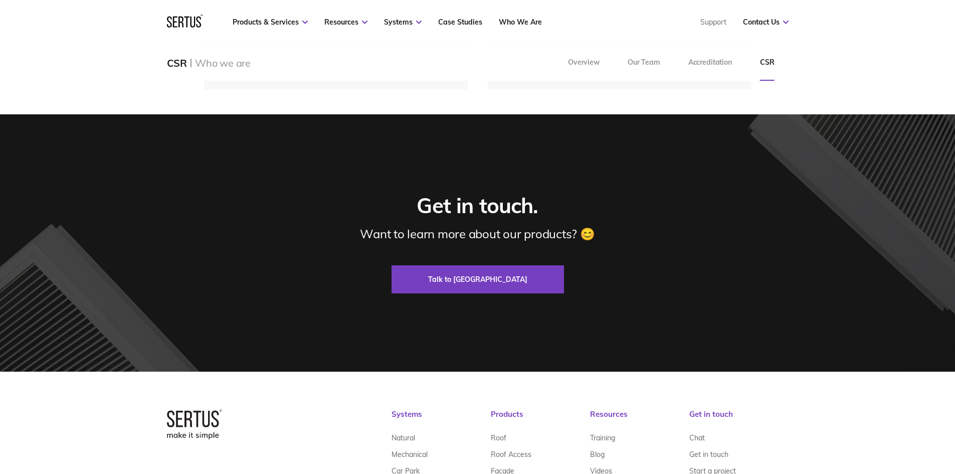
scroll to position [1425, 0]
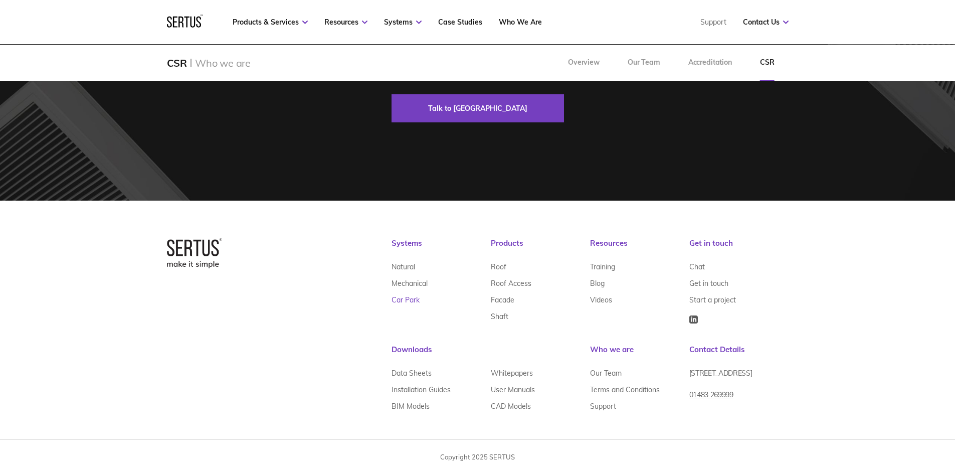
click at [407, 300] on link "Car Park" at bounding box center [405, 299] width 28 height 17
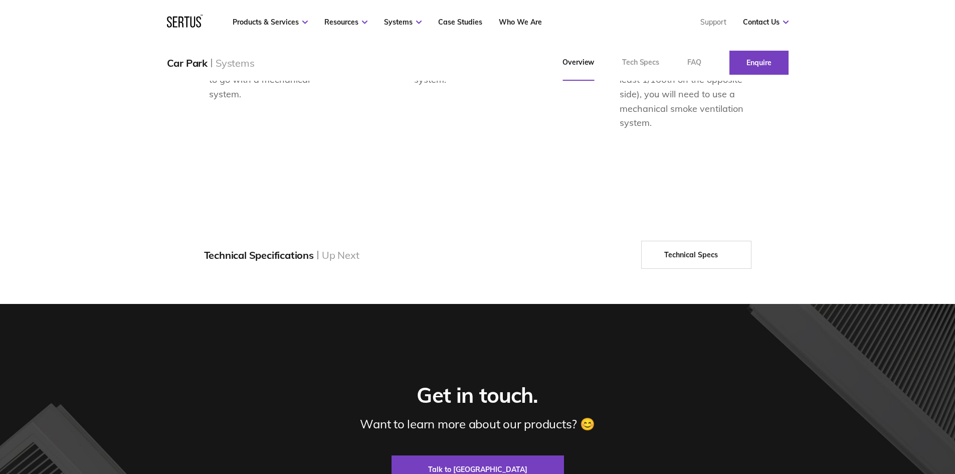
scroll to position [1002, 0]
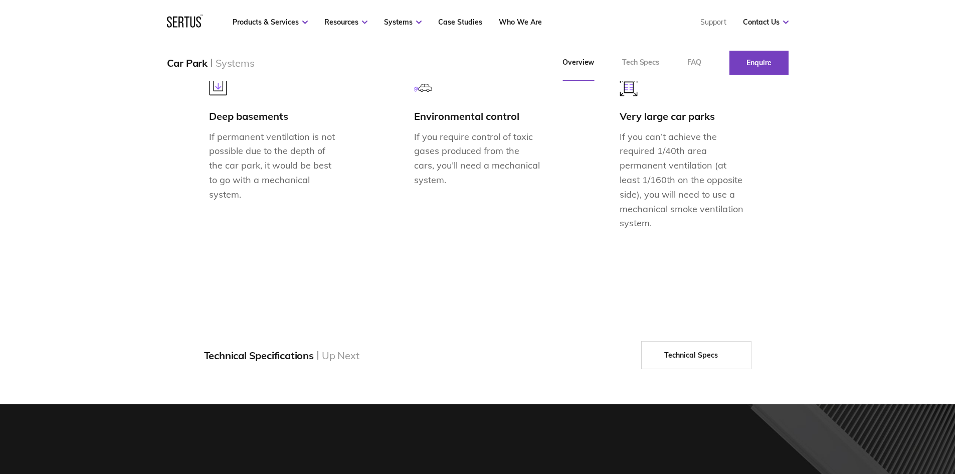
click at [736, 231] on p "If you can’t achieve the required 1/40th area permanent ventilation (at least 1…" at bounding box center [682, 180] width 127 height 101
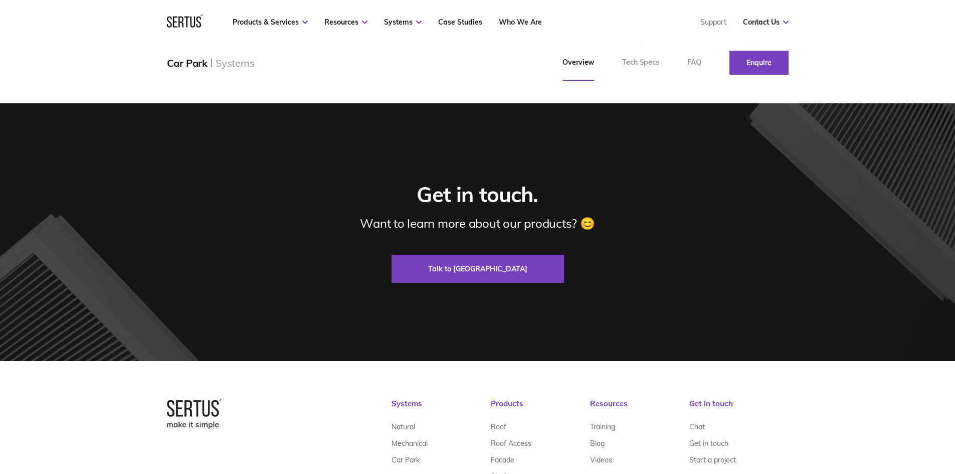
scroll to position [1488, 0]
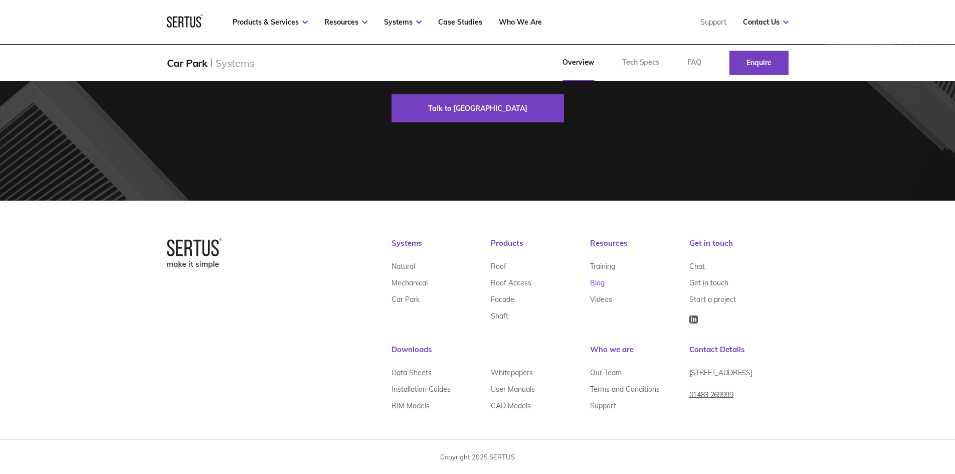
click at [596, 279] on link "Blog" at bounding box center [597, 283] width 15 height 17
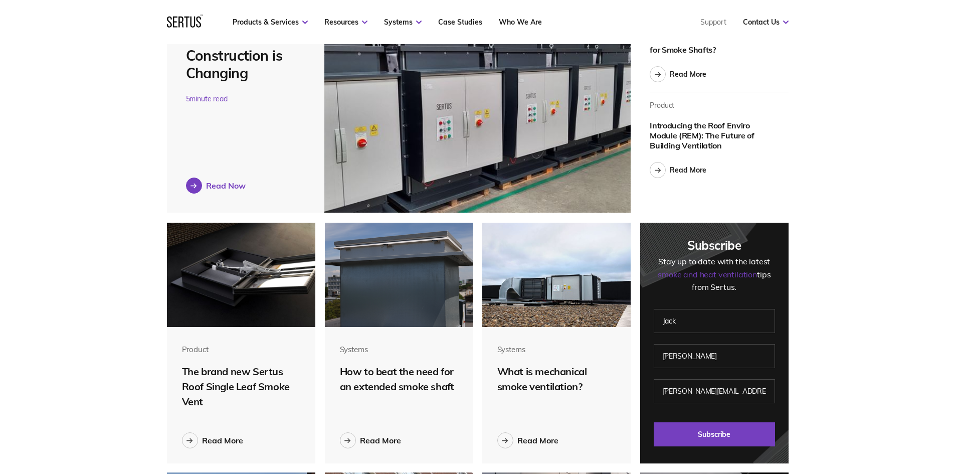
scroll to position [200, 0]
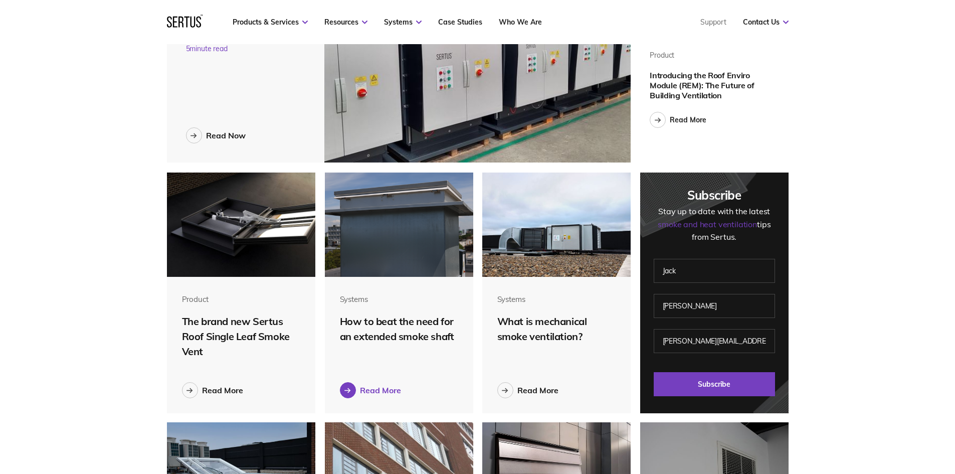
click at [355, 390] on div at bounding box center [348, 390] width 16 height 16
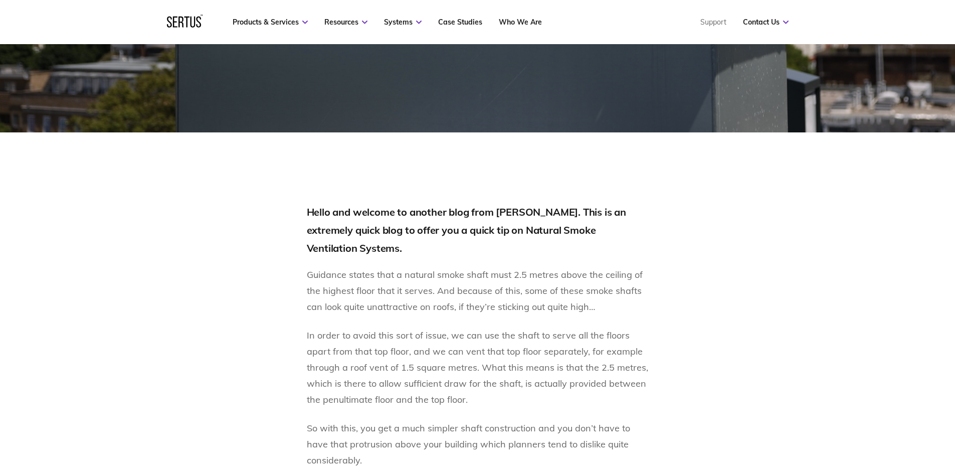
scroll to position [652, 0]
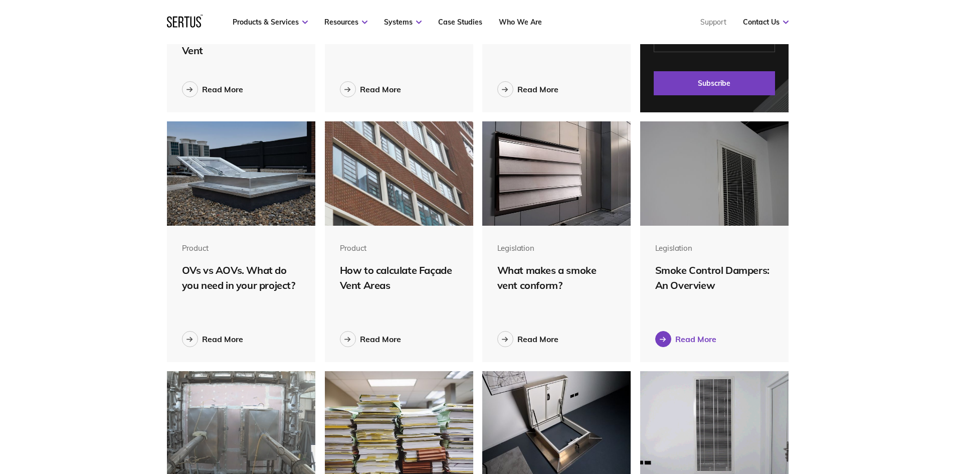
click at [689, 340] on div "Read More" at bounding box center [695, 339] width 41 height 10
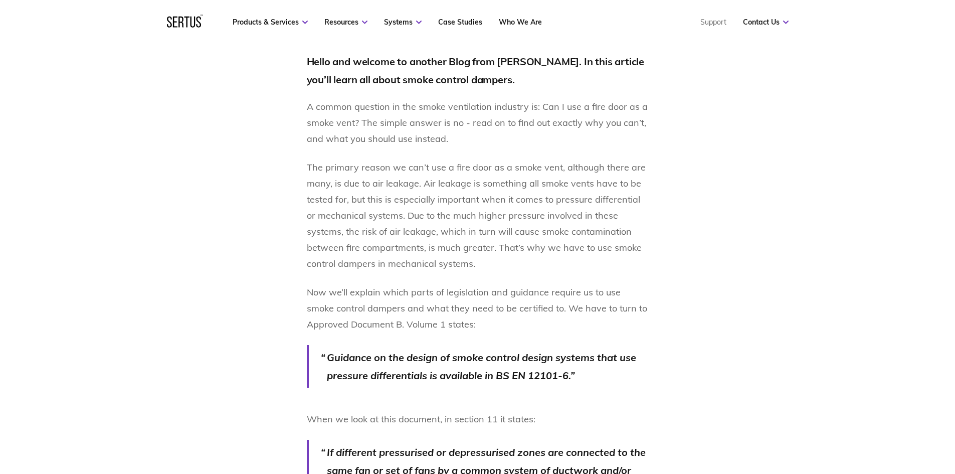
click at [480, 148] on div "Hello and welcome to another Blog from Sertus. In this article you’ll learn all…" at bounding box center [478, 459] width 342 height 812
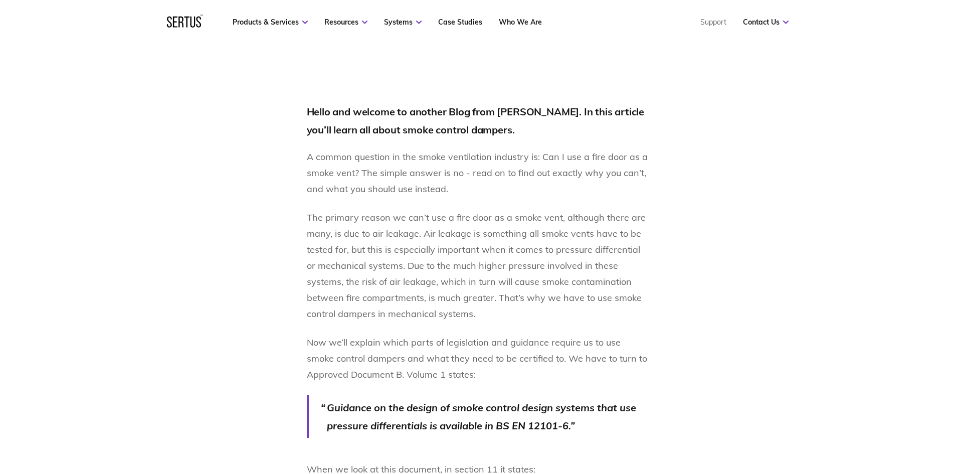
scroll to position [551, 0]
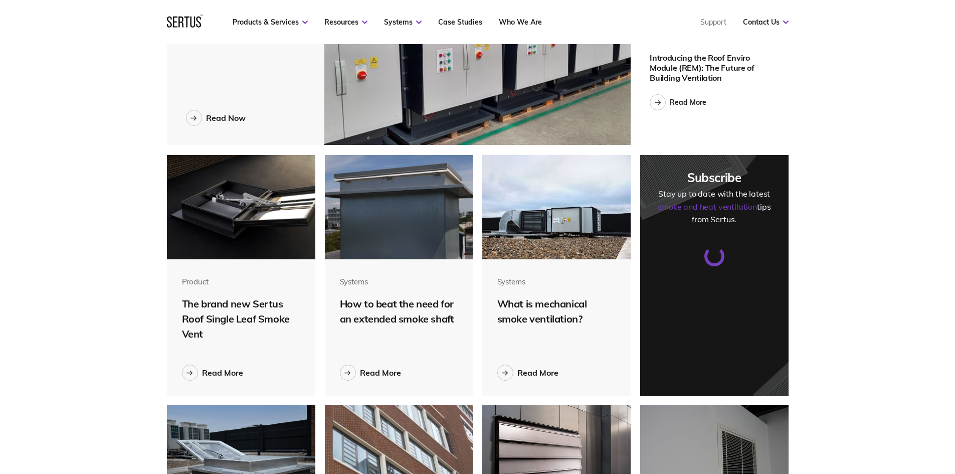
scroll to position [703, 637]
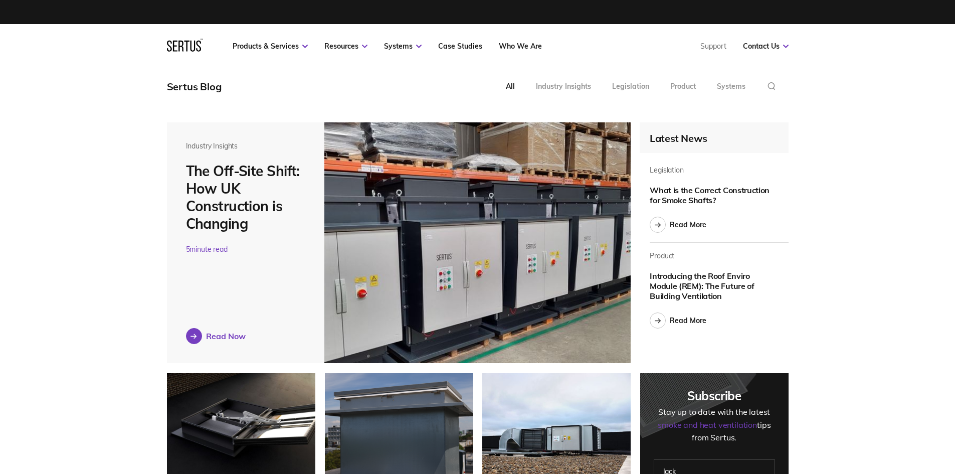
click at [214, 340] on div "Read Now" at bounding box center [226, 336] width 40 height 10
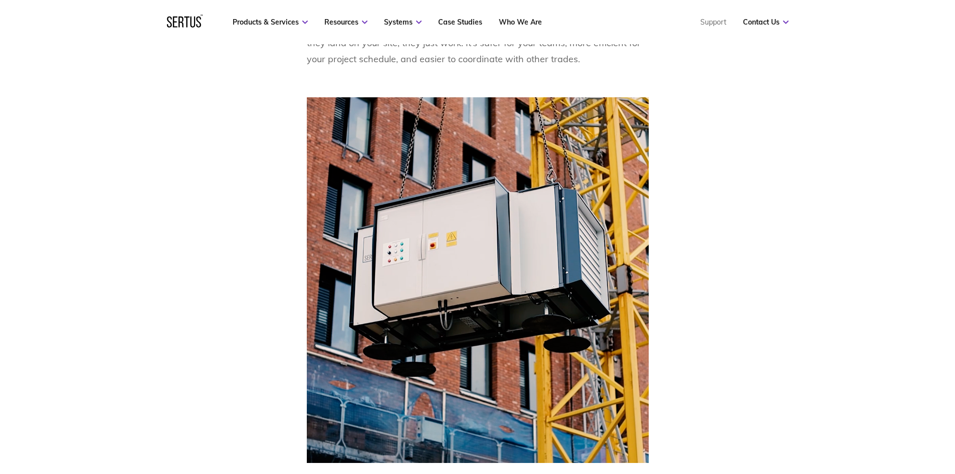
scroll to position [1654, 0]
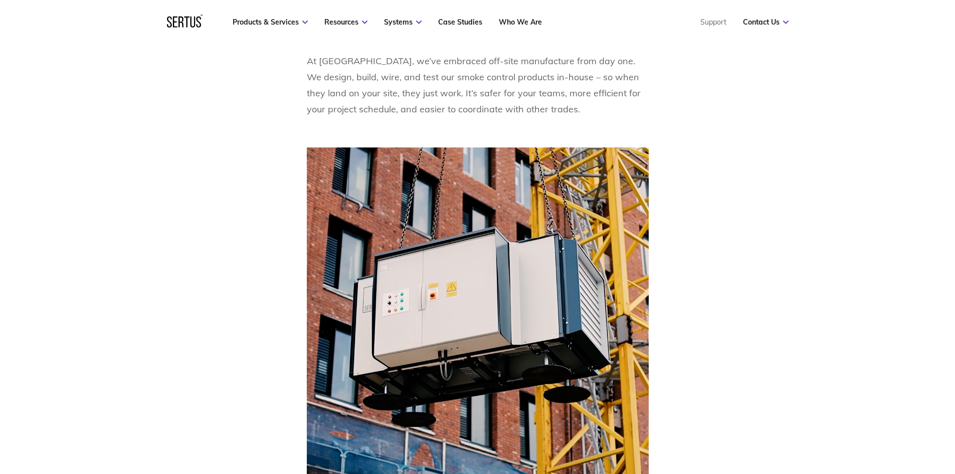
click at [306, 179] on div "Industrialised construction is no longer just a talking point – it’s increasing…" at bounding box center [477, 39] width 587 height 1978
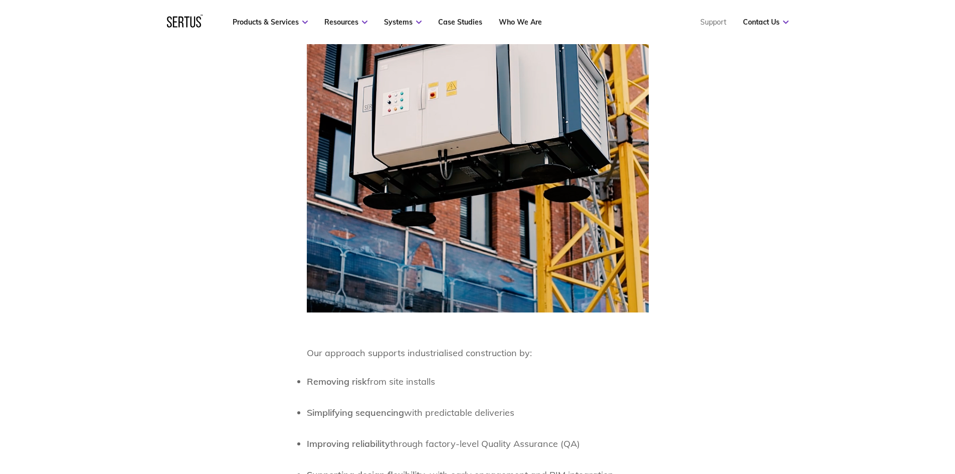
scroll to position [2055, 0]
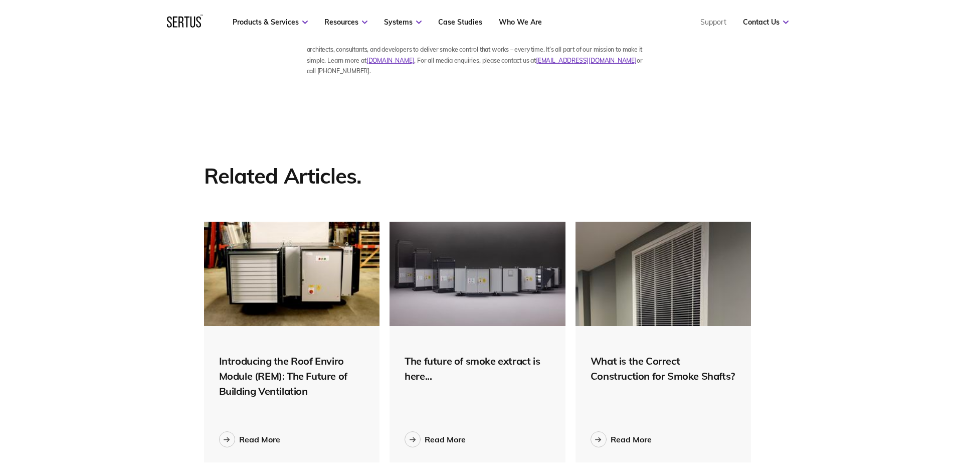
scroll to position [2613, 0]
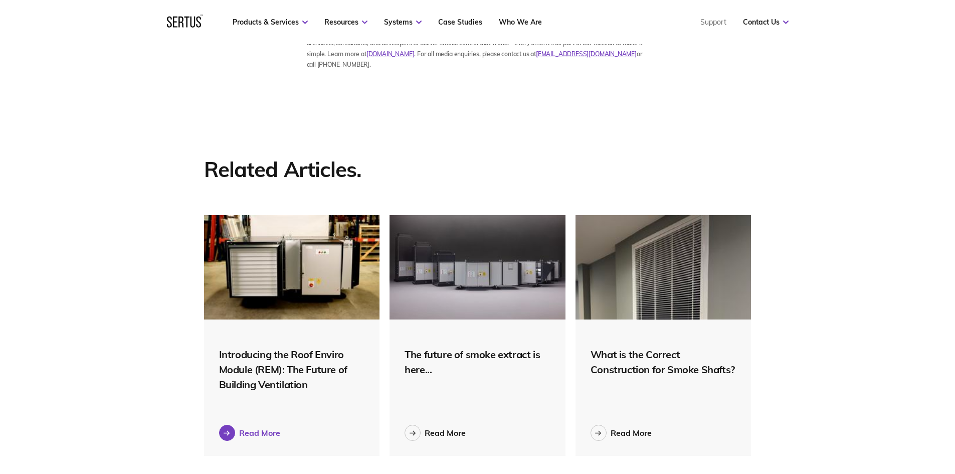
click at [269, 427] on div "Read More" at bounding box center [259, 432] width 41 height 10
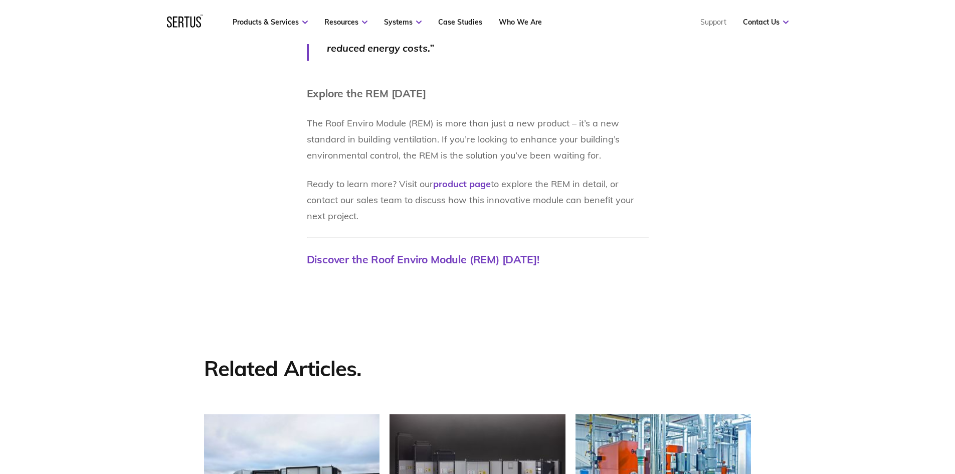
scroll to position [3578, 0]
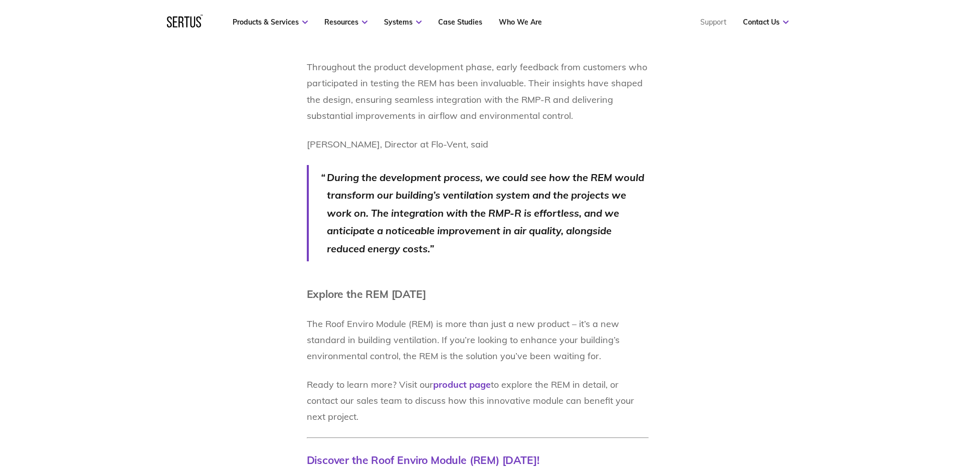
click at [628, 222] on p "During the development process, we could see how the REM would transform our bu…" at bounding box center [488, 212] width 322 height 89
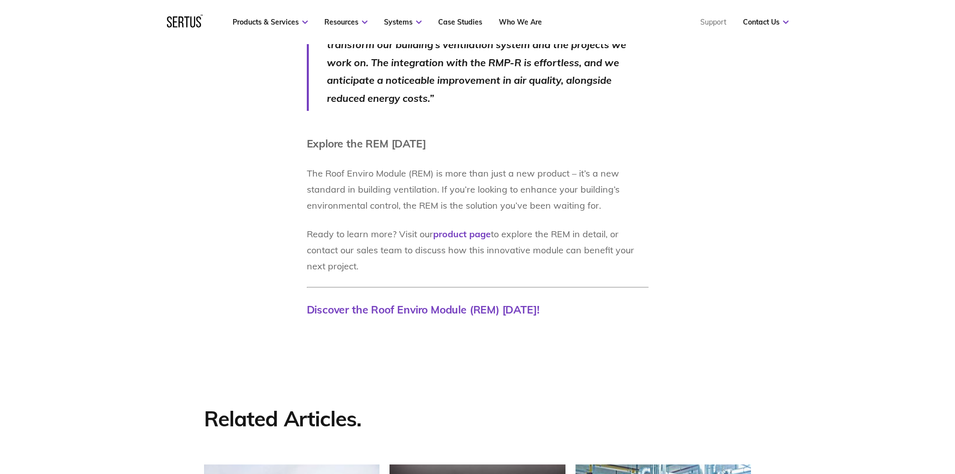
click at [791, 26] on div "Products & Services Resources Systems Case Studies Who We Are Support Contact U…" at bounding box center [478, 22] width 662 height 44
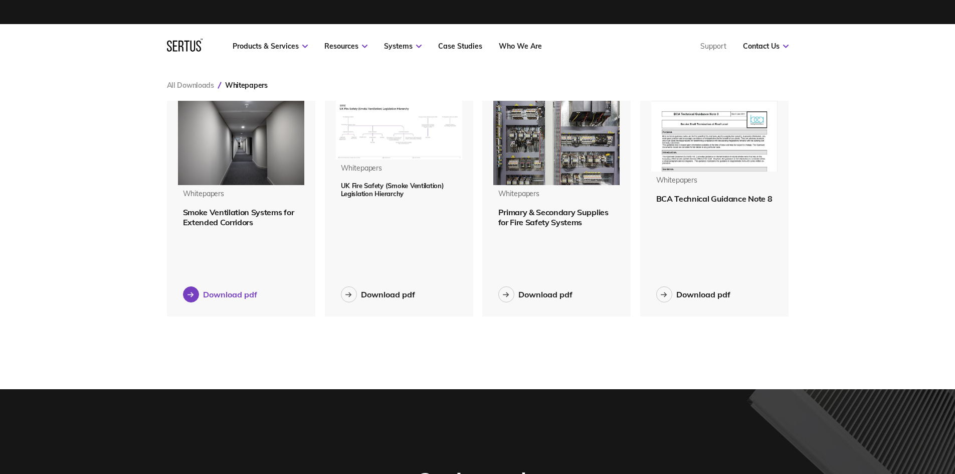
click at [239, 297] on div "Download pdf" at bounding box center [230, 294] width 54 height 10
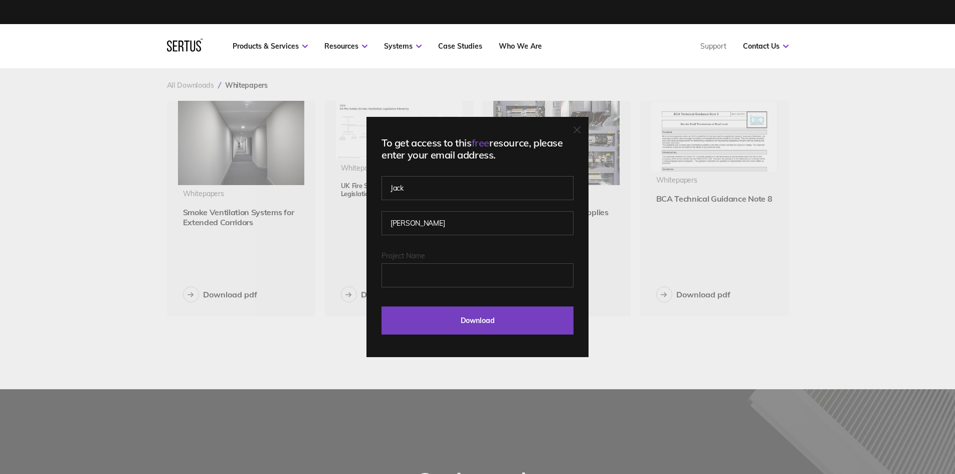
click at [580, 126] on icon at bounding box center [576, 129] width 7 height 7
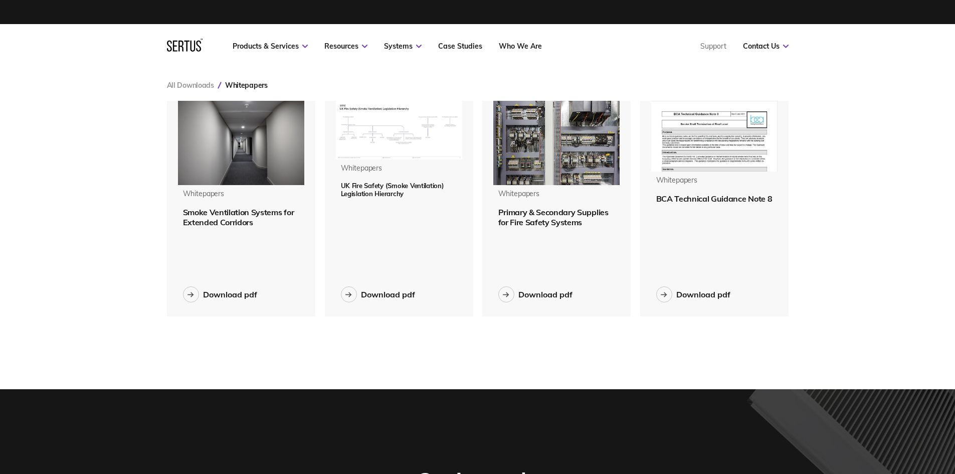
click at [400, 136] on img at bounding box center [399, 130] width 126 height 59
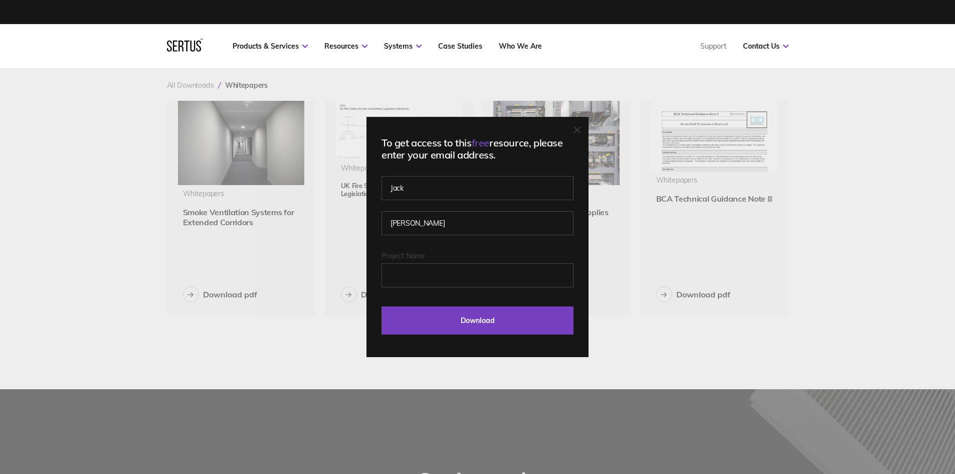
click at [586, 126] on div "To get access to this free resource, please enter your email address. [PERSON_N…" at bounding box center [477, 237] width 222 height 240
click at [578, 130] on icon at bounding box center [576, 129] width 7 height 7
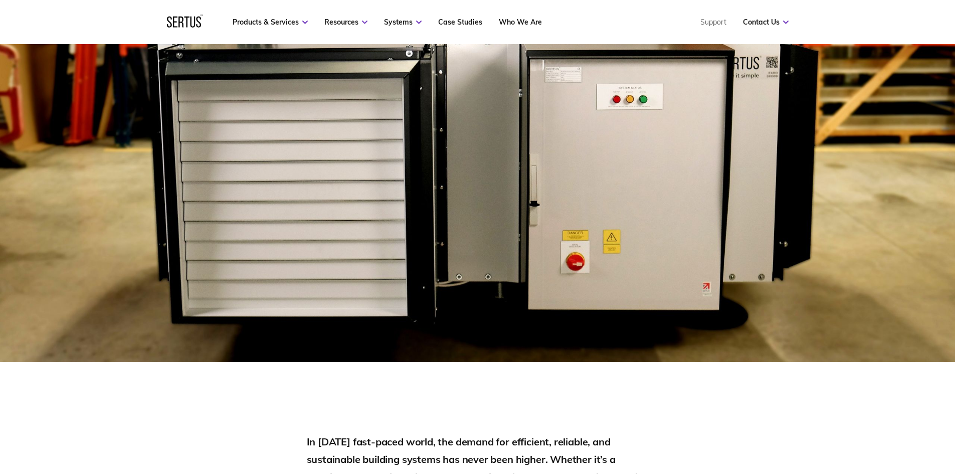
scroll to position [501, 0]
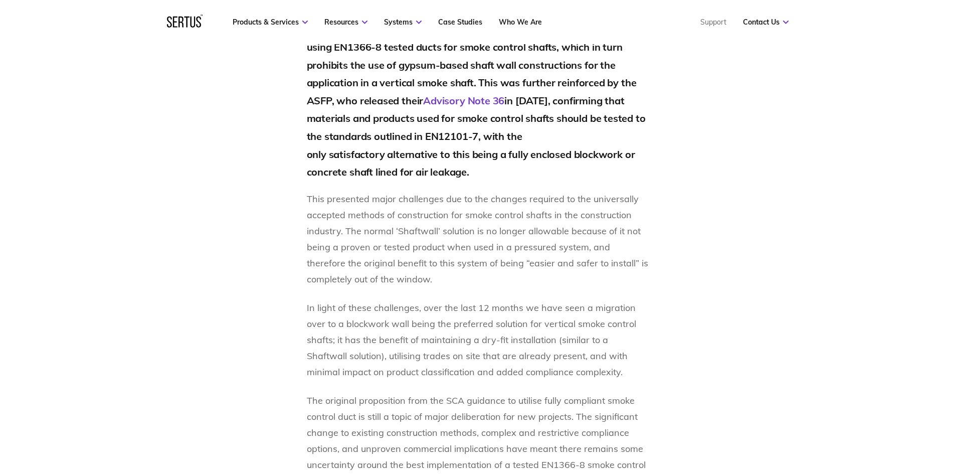
scroll to position [686, 0]
click at [695, 120] on div "In [DATE], the SCA released a guidance document that proposed only using EN1366…" at bounding box center [477, 397] width 587 height 756
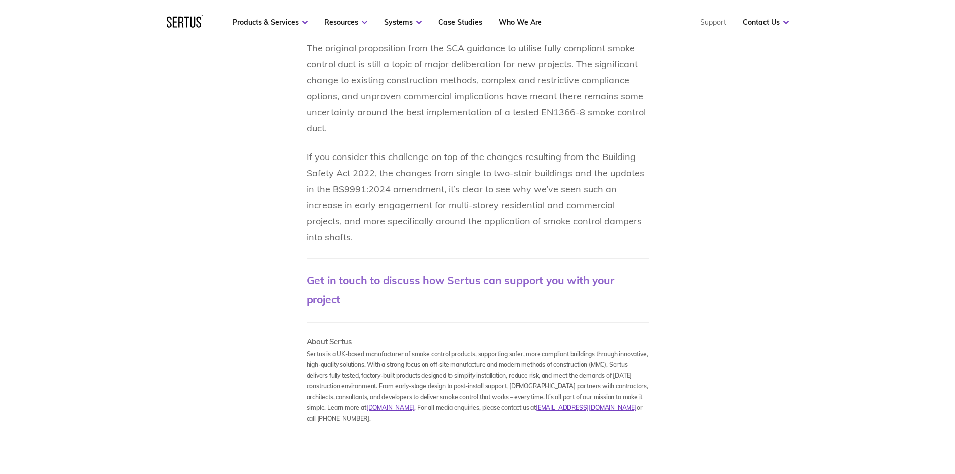
scroll to position [1087, 0]
